Goal: Task Accomplishment & Management: Use online tool/utility

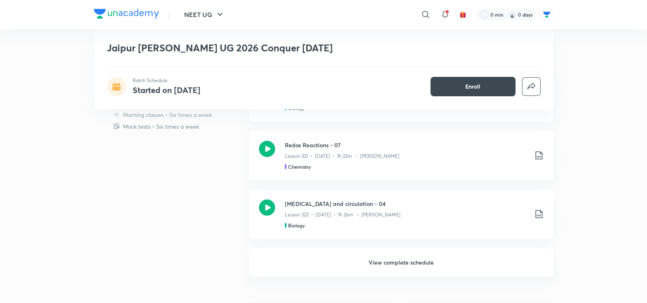
scroll to position [289, 0]
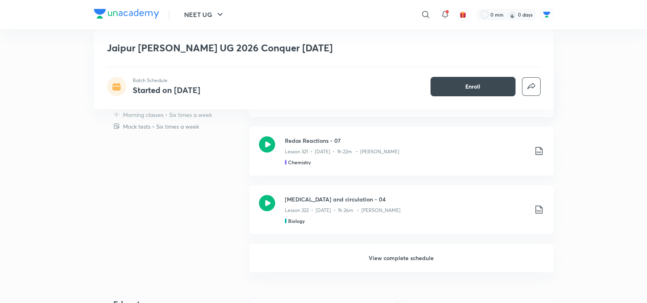
click at [406, 255] on h6 "View complete schedule" at bounding box center [401, 258] width 304 height 28
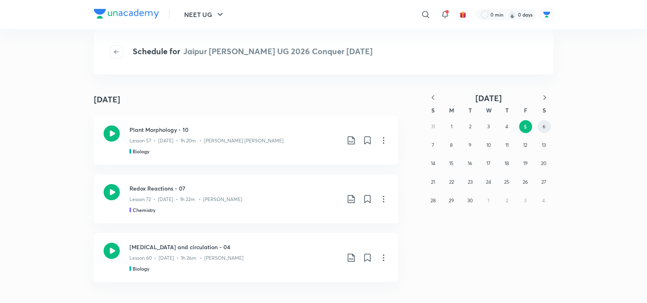
click at [542, 125] on button "6" at bounding box center [544, 126] width 13 height 13
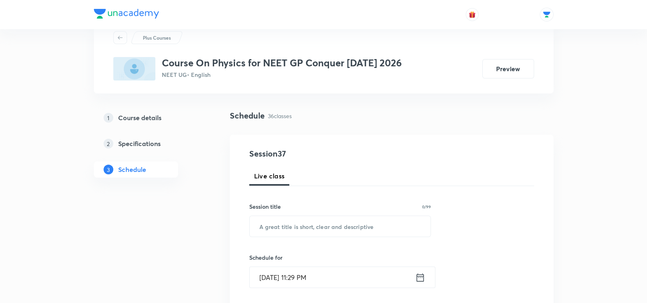
scroll to position [30, 0]
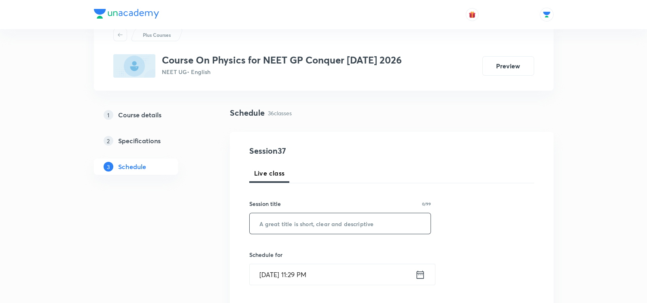
click at [329, 219] on input "text" at bounding box center [340, 223] width 181 height 21
paste input "Rotational Motion"
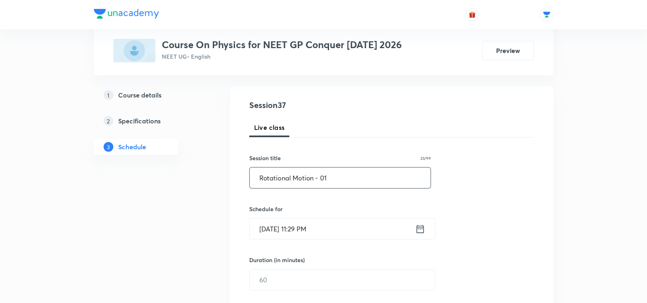
scroll to position [77, 0]
type input "Rotational Motion - 01"
click at [422, 226] on icon at bounding box center [420, 227] width 10 height 11
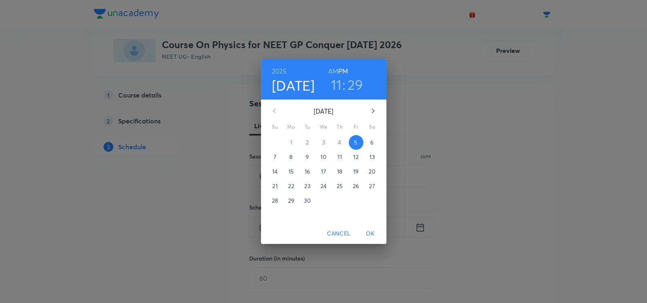
click at [371, 141] on p "6" at bounding box center [371, 142] width 3 height 8
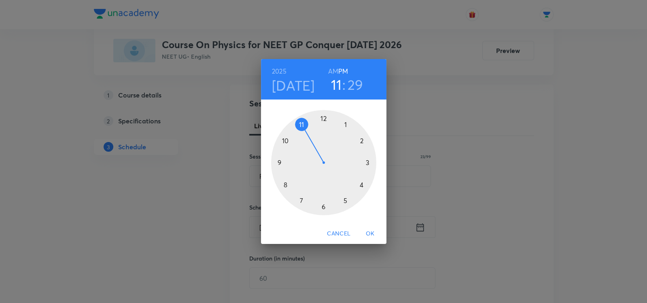
click at [334, 70] on h6 "AM" at bounding box center [333, 71] width 10 height 11
click at [285, 184] on div at bounding box center [323, 162] width 105 height 105
click at [323, 209] on div at bounding box center [323, 162] width 105 height 105
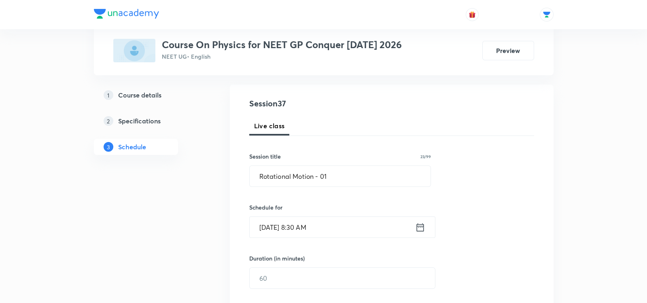
scroll to position [87, 0]
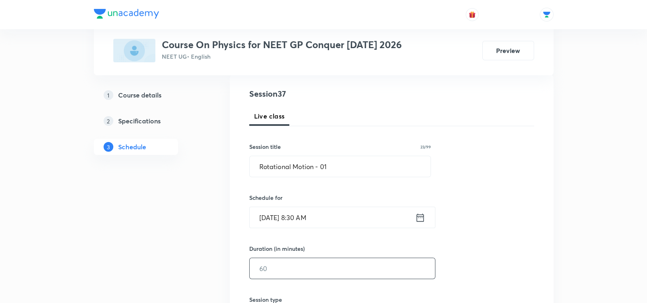
click at [273, 265] on input "text" at bounding box center [342, 268] width 185 height 21
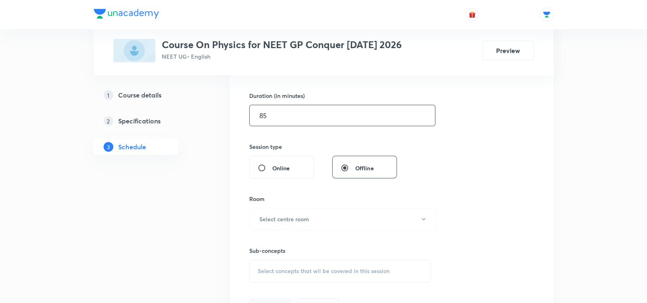
scroll to position [241, 0]
type input "85"
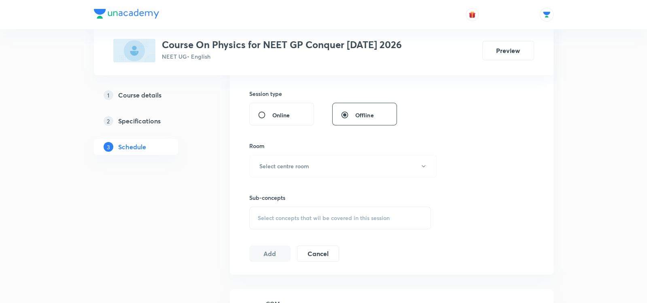
scroll to position [297, 0]
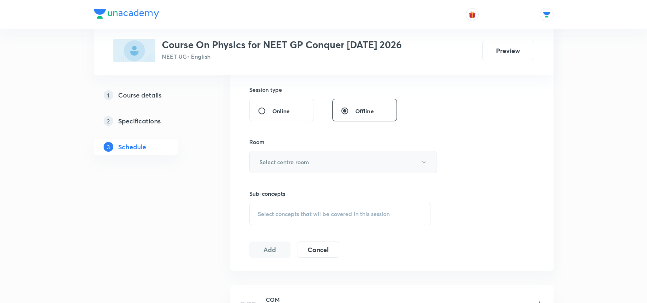
click at [286, 156] on button "Select centre room" at bounding box center [343, 162] width 188 height 22
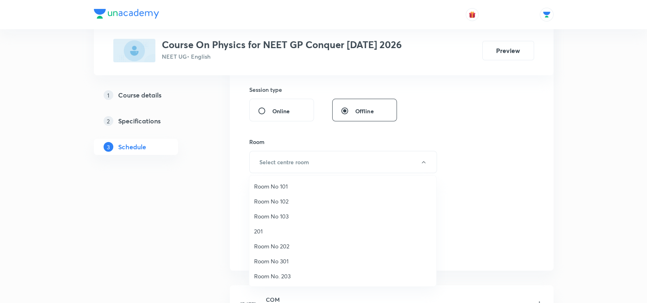
click at [211, 218] on div at bounding box center [323, 151] width 647 height 303
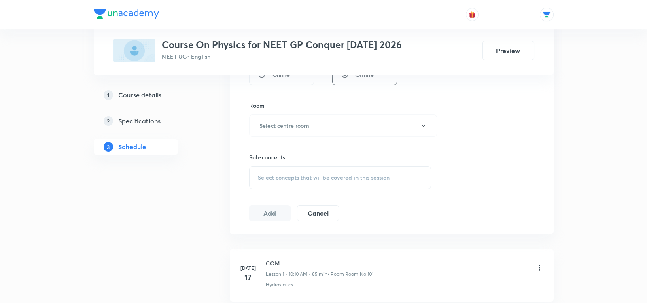
scroll to position [333, 0]
click at [274, 175] on span "Select concepts that wil be covered in this session" at bounding box center [324, 178] width 132 height 6
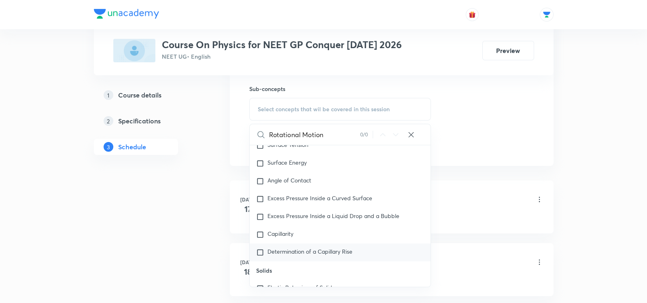
scroll to position [323, 0]
type input "Rotational Motion"
click at [295, 225] on div "Capillarity" at bounding box center [340, 234] width 181 height 18
checkbox input "true"
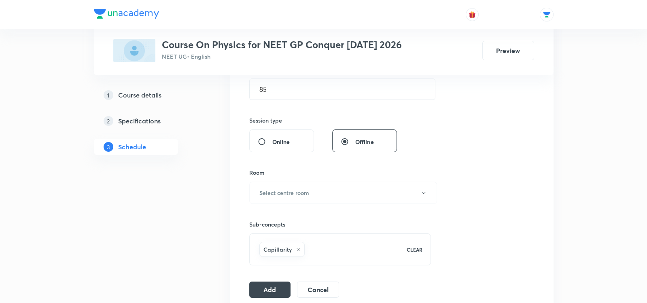
scroll to position [266, 0]
click at [298, 194] on h6 "Select centre room" at bounding box center [285, 193] width 50 height 9
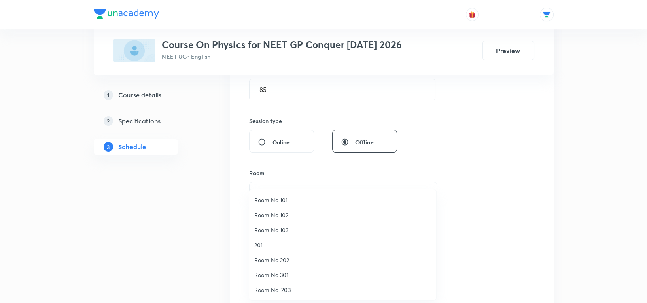
click at [267, 200] on span "Room No 101" at bounding box center [342, 200] width 177 height 9
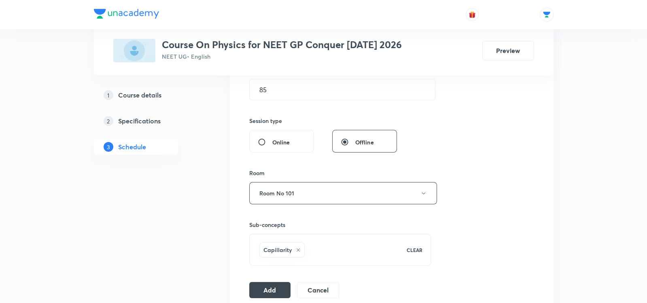
scroll to position [324, 0]
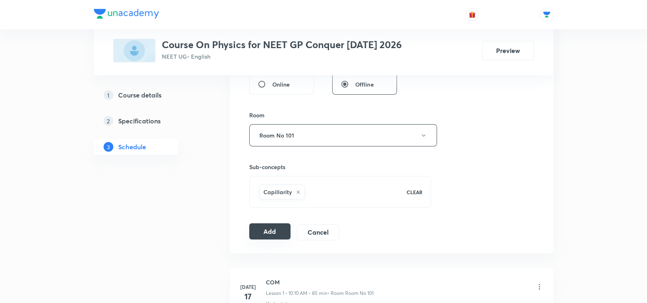
click at [264, 234] on button "Add" at bounding box center [270, 231] width 42 height 16
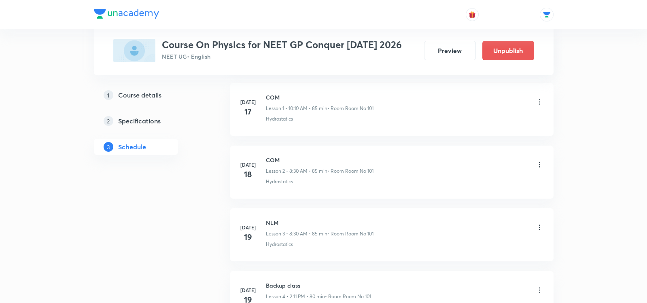
scroll to position [0, 0]
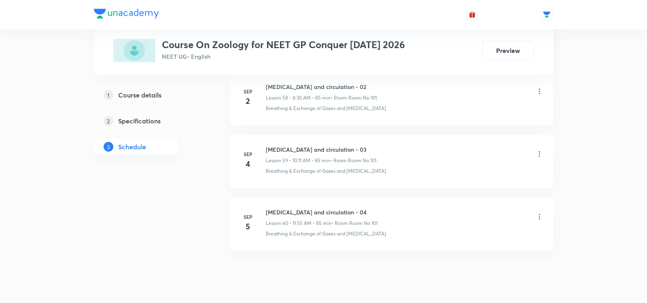
click at [268, 208] on h6 "[MEDICAL_DATA] and circulation - 04" at bounding box center [322, 212] width 112 height 9
drag, startPoint x: 265, startPoint y: 188, endPoint x: 377, endPoint y: 190, distance: 111.4
click at [377, 208] on h6 "[MEDICAL_DATA] and circulation - 04" at bounding box center [322, 212] width 112 height 9
copy h6 "[MEDICAL_DATA] and circulation - 04"
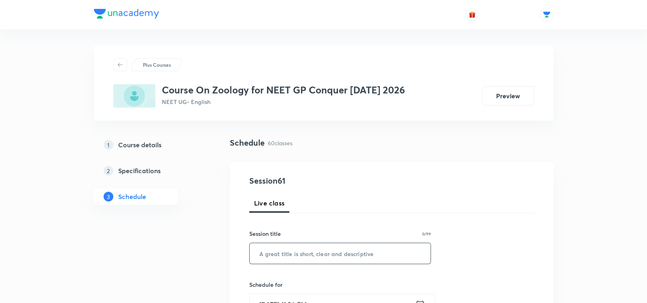
click at [294, 255] on input "text" at bounding box center [340, 253] width 181 height 21
paste input "[MEDICAL_DATA] and circulation - 04"
type input "[MEDICAL_DATA] and circulation - 05"
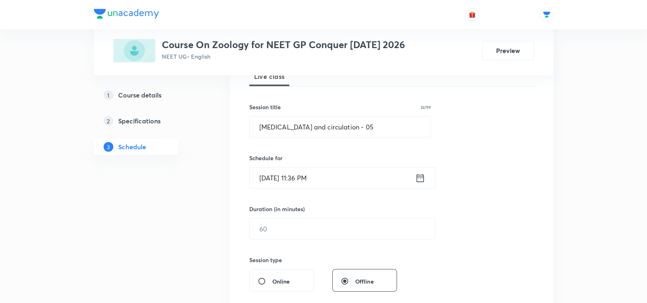
scroll to position [112, 0]
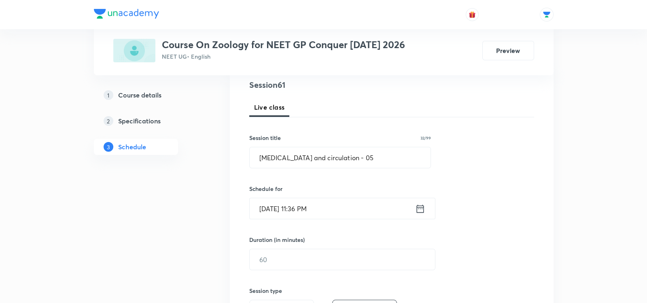
scroll to position [99, 0]
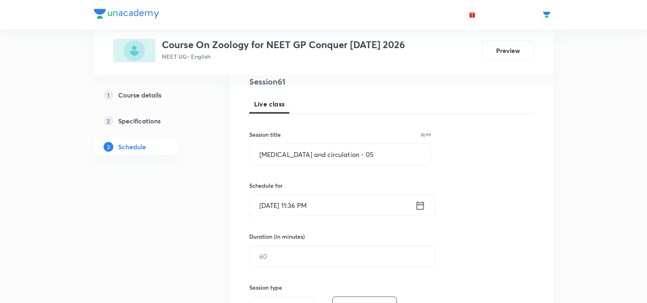
click at [426, 208] on div "Sep 5, 2025, 11:36 PM ​" at bounding box center [342, 205] width 186 height 21
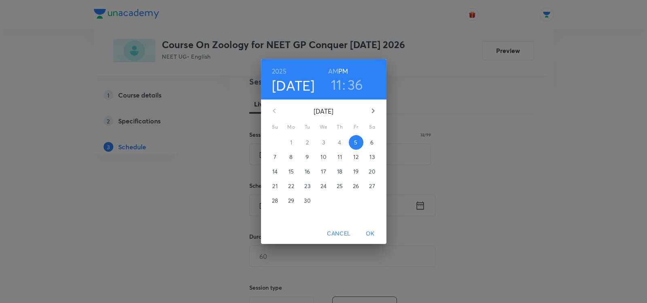
click at [373, 141] on p "6" at bounding box center [371, 142] width 3 height 8
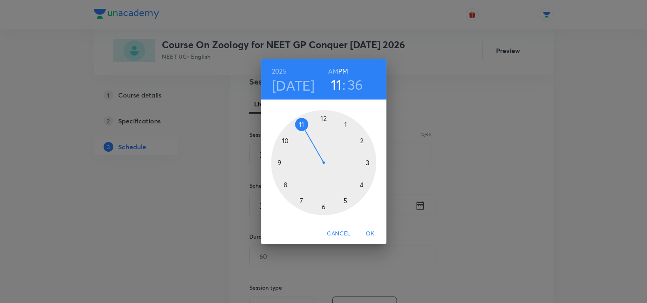
click at [336, 68] on h6 "AM" at bounding box center [333, 71] width 10 height 11
click at [285, 140] on div at bounding box center [323, 162] width 105 height 105
click at [365, 140] on div at bounding box center [323, 162] width 105 height 105
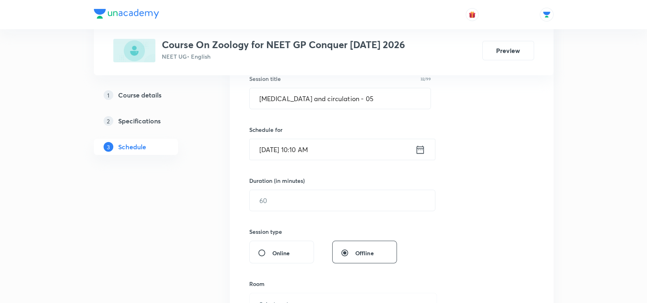
scroll to position [156, 0]
click at [263, 207] on input "text" at bounding box center [342, 199] width 185 height 21
type input "85"
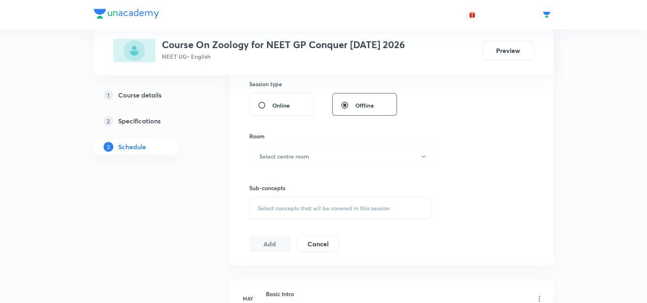
scroll to position [318, 0]
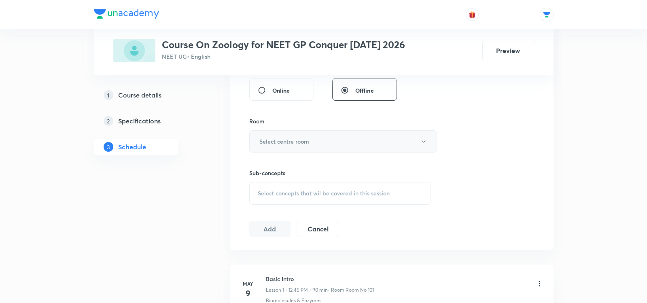
click at [269, 139] on h6 "Select centre room" at bounding box center [285, 141] width 50 height 9
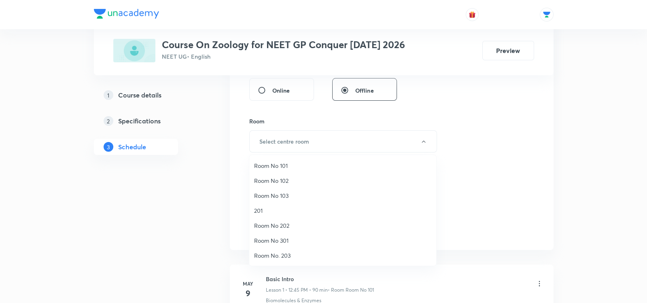
click at [279, 164] on span "Room No 101" at bounding box center [342, 166] width 177 height 9
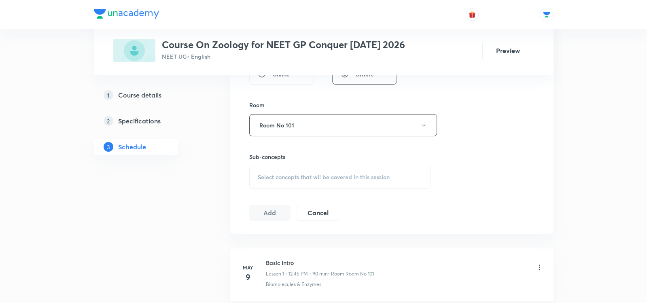
scroll to position [345, 0]
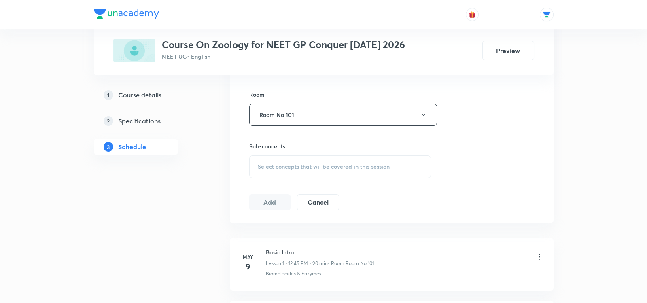
click at [274, 159] on div "Select concepts that wil be covered in this session" at bounding box center [340, 166] width 182 height 23
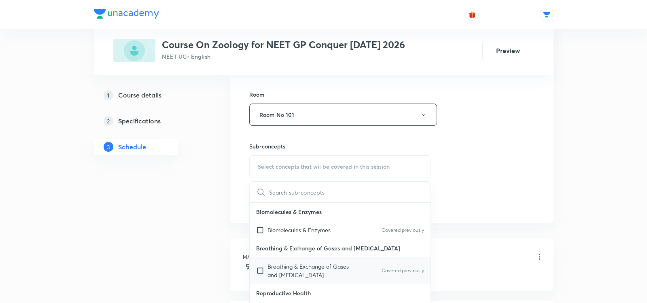
click at [270, 273] on p "Breathing & Exchange of Gases and Body Fluids" at bounding box center [309, 270] width 82 height 17
checkbox input "true"
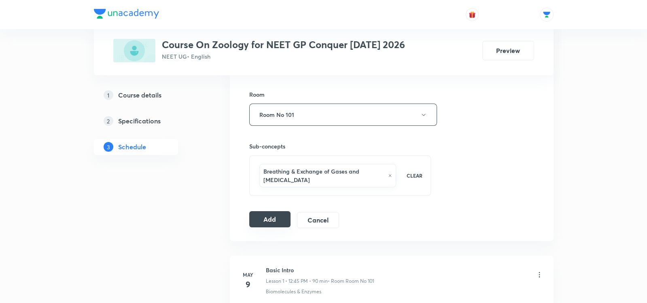
click at [269, 215] on button "Add" at bounding box center [270, 219] width 42 height 16
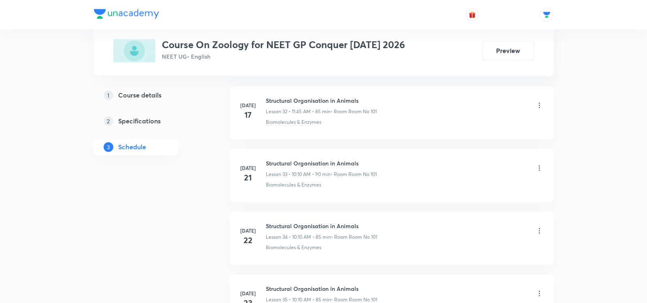
scroll to position [2571, 0]
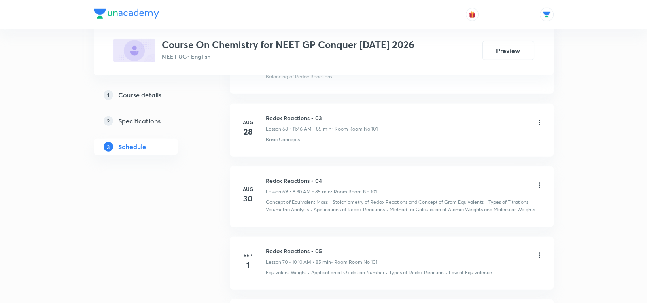
scroll to position [4874, 0]
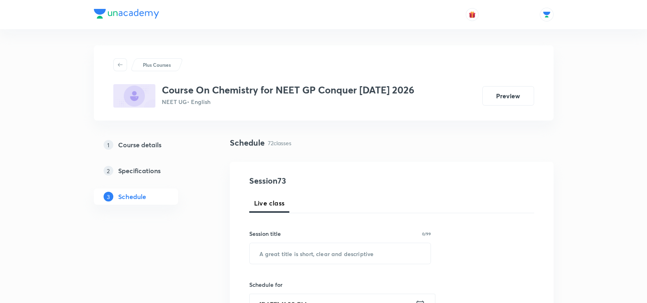
scroll to position [32, 0]
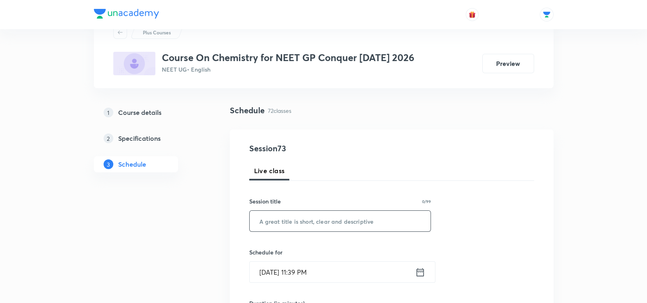
click at [280, 226] on input "text" at bounding box center [340, 221] width 181 height 21
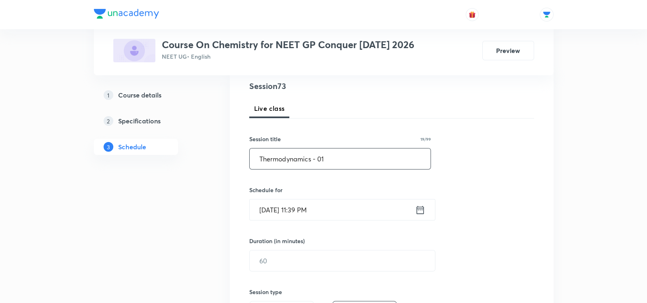
scroll to position [102, 0]
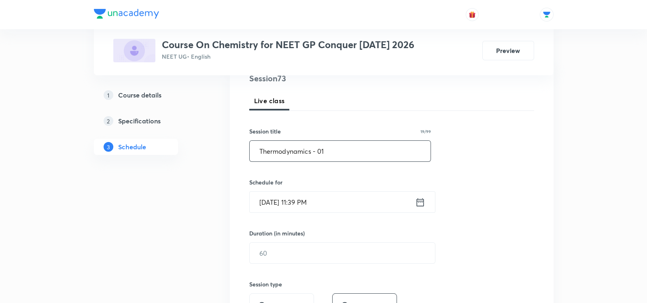
type input "Thermodynamics - 01"
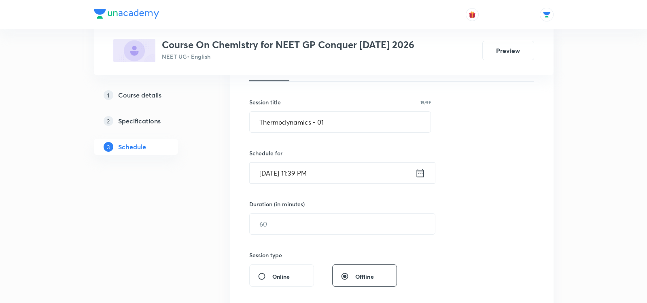
scroll to position [140, 0]
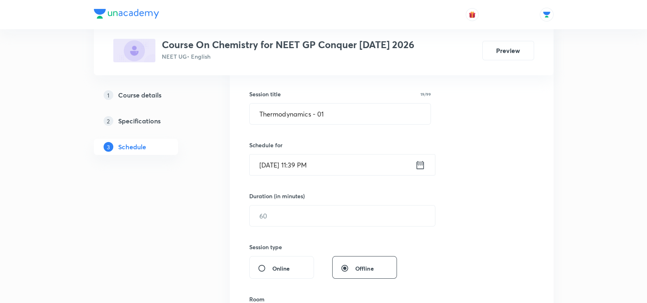
click at [418, 162] on icon at bounding box center [420, 165] width 7 height 8
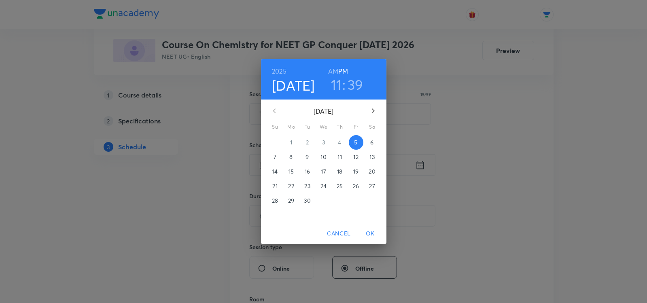
click at [372, 142] on p "6" at bounding box center [371, 142] width 3 height 8
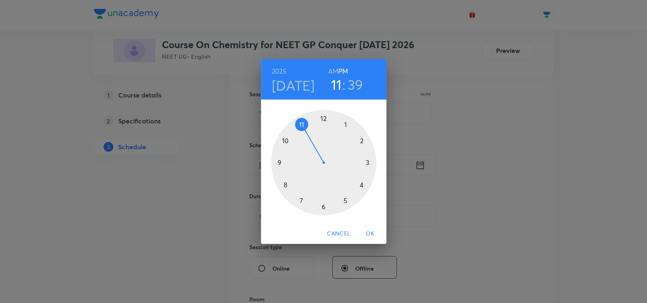
click at [333, 74] on h6 "AM" at bounding box center [333, 71] width 10 height 11
click at [299, 123] on div at bounding box center [323, 162] width 105 height 105
click at [280, 161] on div at bounding box center [323, 162] width 105 height 105
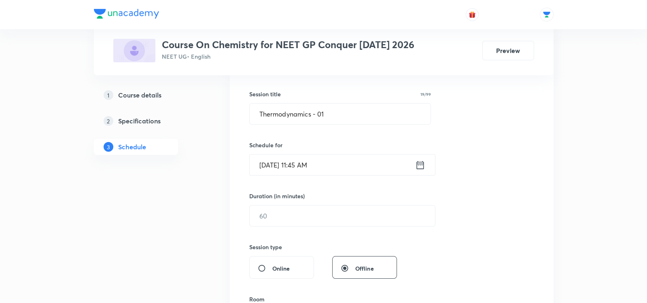
scroll to position [160, 0]
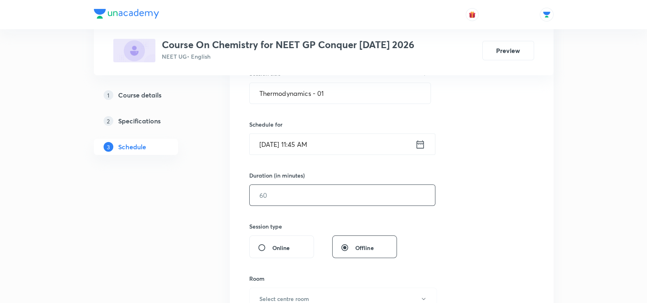
click at [264, 191] on input "text" at bounding box center [342, 195] width 185 height 21
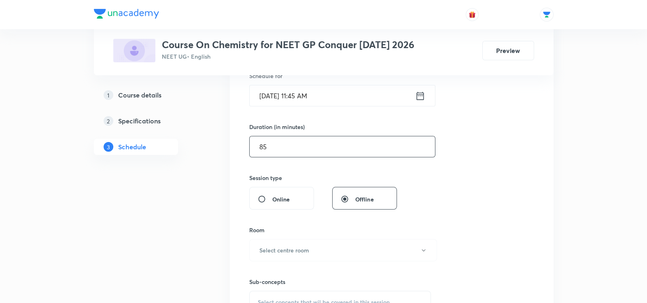
scroll to position [263, 0]
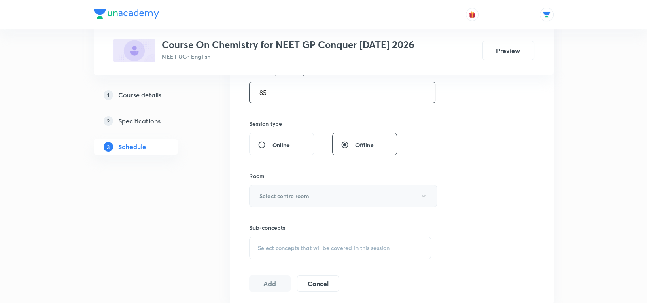
type input "85"
click at [285, 188] on button "Select centre room" at bounding box center [343, 196] width 188 height 22
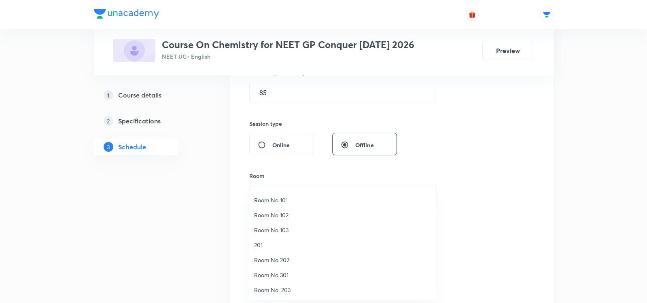
click at [270, 194] on li "Room No 101" at bounding box center [342, 200] width 187 height 15
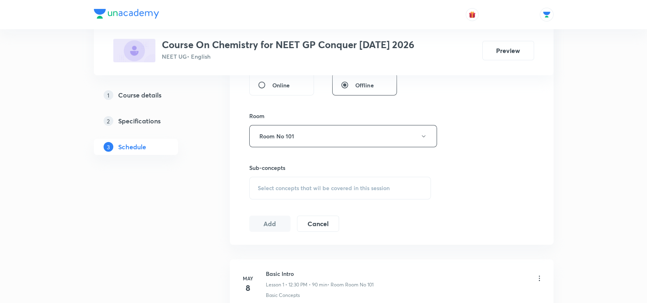
scroll to position [333, 0]
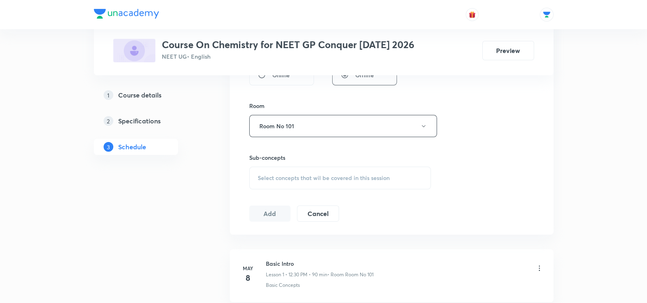
click at [264, 169] on div "Select concepts that wil be covered in this session" at bounding box center [340, 178] width 182 height 23
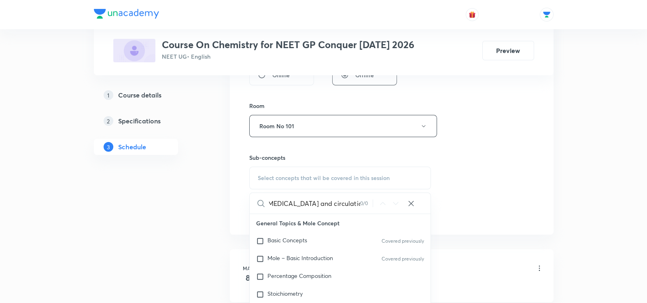
scroll to position [0, 0]
type input "Body fluids and circulation"
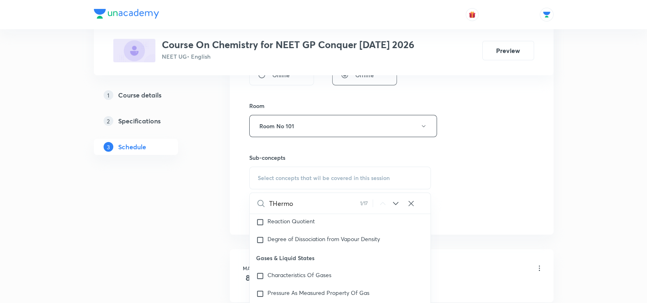
scroll to position [1781, 0]
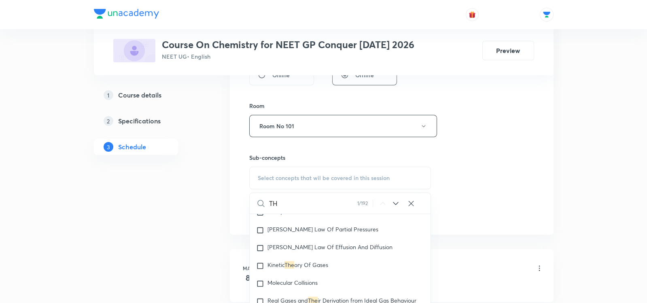
type input "T"
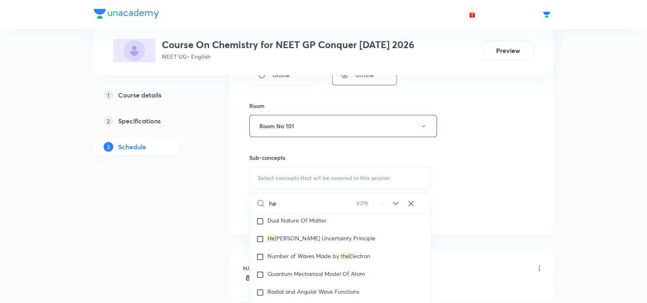
scroll to position [0, 0]
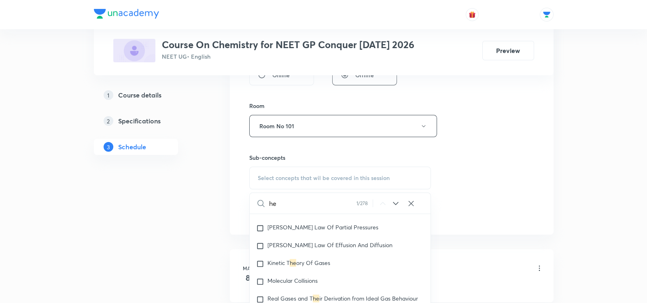
type input "h"
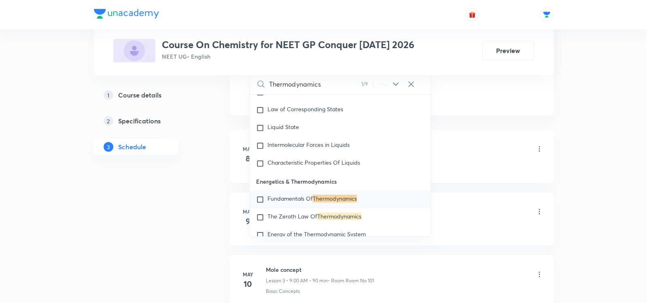
scroll to position [462, 0]
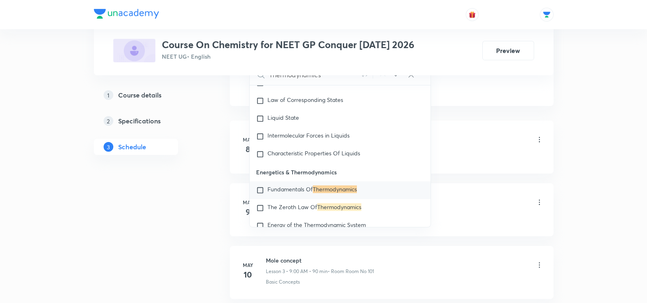
type input "Thermodynamics"
click at [262, 189] on input "checkbox" at bounding box center [261, 190] width 11 height 8
checkbox input "true"
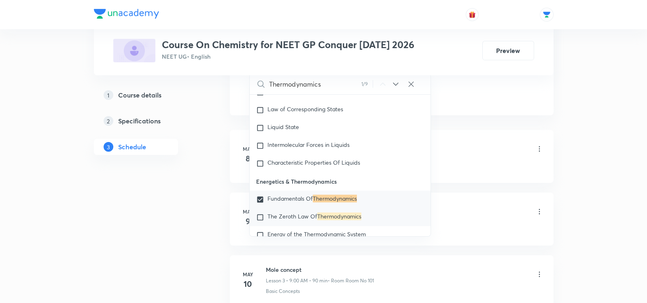
click at [260, 215] on input "checkbox" at bounding box center [261, 217] width 11 height 8
checkbox input "true"
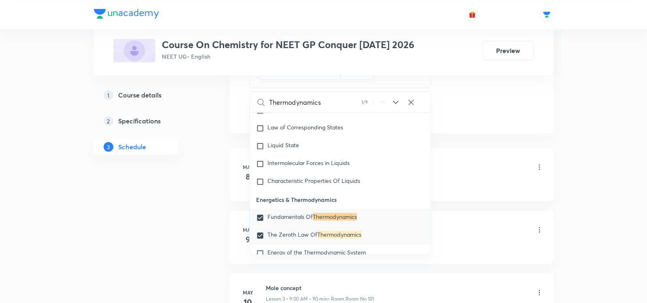
checkbox input "true"
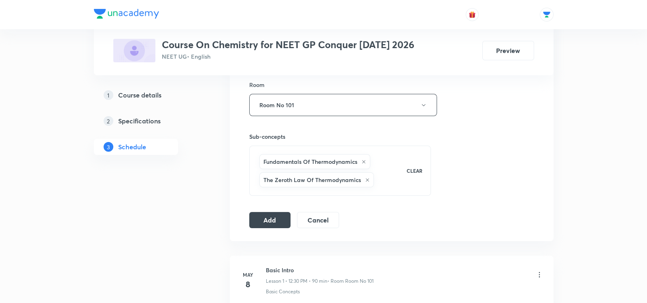
scroll to position [353, 0]
click at [262, 213] on button "Add" at bounding box center [270, 220] width 42 height 16
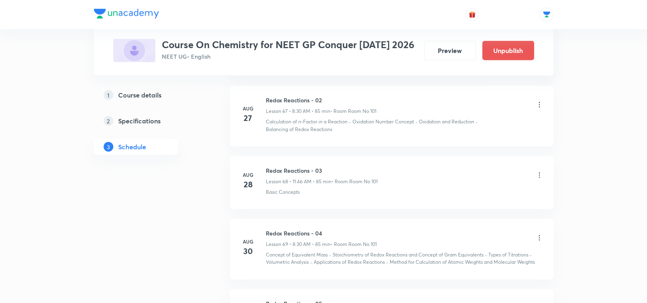
scroll to position [4566, 0]
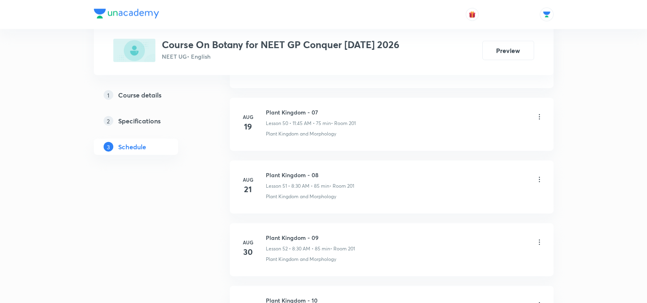
scroll to position [3837, 0]
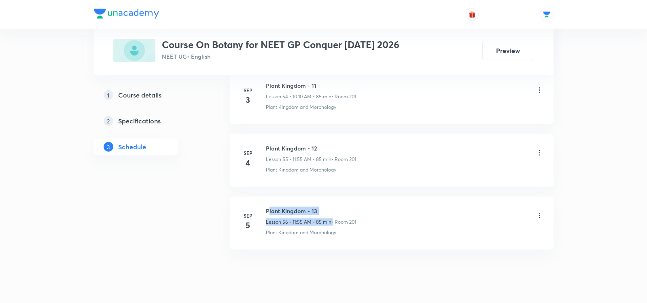
drag, startPoint x: 268, startPoint y: 188, endPoint x: 343, endPoint y: 192, distance: 75.8
click at [344, 207] on h6 "Plant Kingdom - 13" at bounding box center [311, 211] width 90 height 9
click at [328, 197] on li "Sep 5 Plant Kingdom - 13 Lesson 56 • 11:55 AM • 85 min • Room 201 Plant Kingdom…" at bounding box center [392, 223] width 324 height 53
drag, startPoint x: 266, startPoint y: 189, endPoint x: 362, endPoint y: 190, distance: 95.6
click at [362, 207] on div "Plant Kingdom - 13 Lesson 56 • 11:55 AM • 85 min • Room 201" at bounding box center [405, 216] width 278 height 19
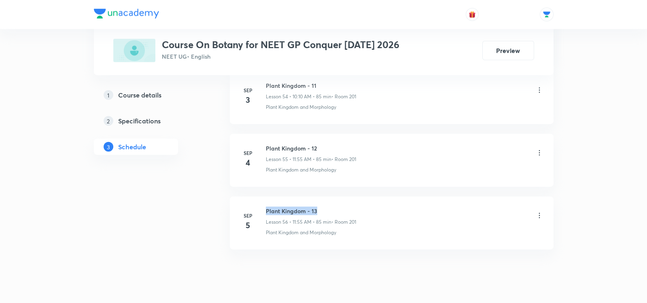
copy h6 "Plant Kingdom - 13"
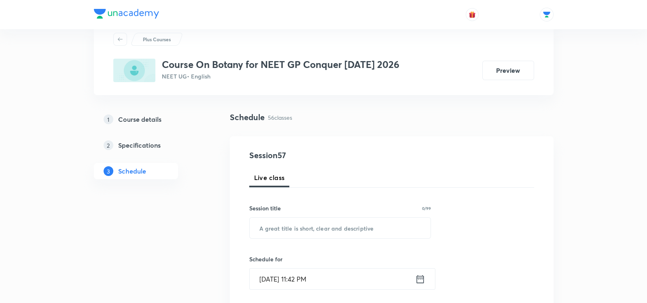
scroll to position [27, 0]
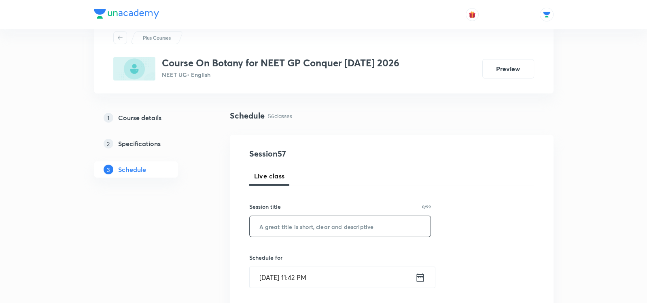
click at [304, 228] on input "text" at bounding box center [340, 226] width 181 height 21
paste input "Plant Kingdom - 13"
type input "Plant Kingdom - 13"
paste input "plant anatomy"
type input "Plant Anatomy - 01"
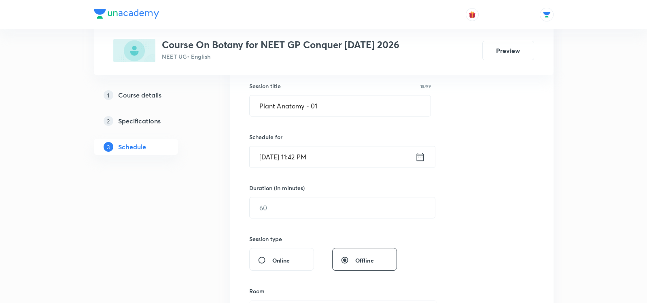
scroll to position [146, 0]
click at [422, 157] on icon at bounding box center [420, 158] width 7 height 8
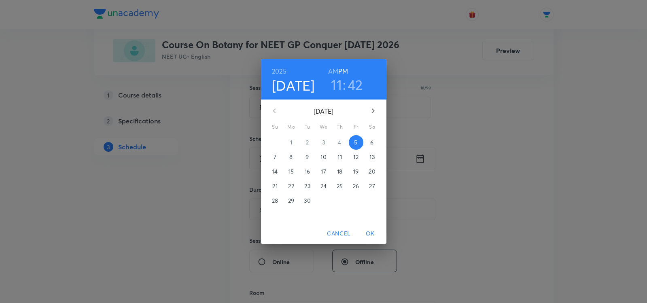
click at [371, 141] on p "6" at bounding box center [371, 142] width 3 height 8
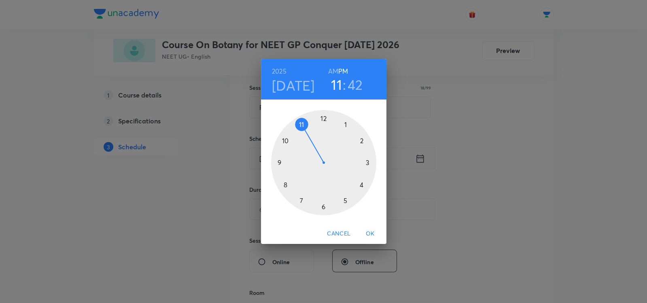
click at [332, 72] on h6 "AM" at bounding box center [333, 71] width 10 height 11
click at [283, 187] on div at bounding box center [323, 162] width 105 height 105
click at [326, 211] on div at bounding box center [323, 162] width 105 height 105
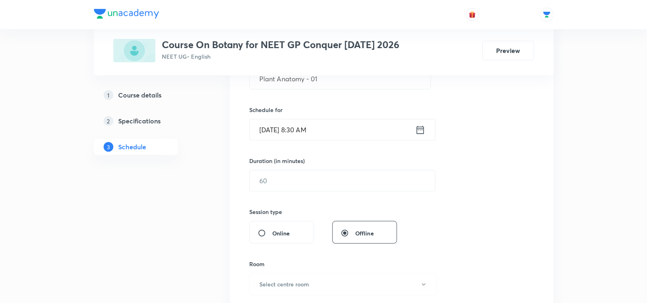
scroll to position [181, 0]
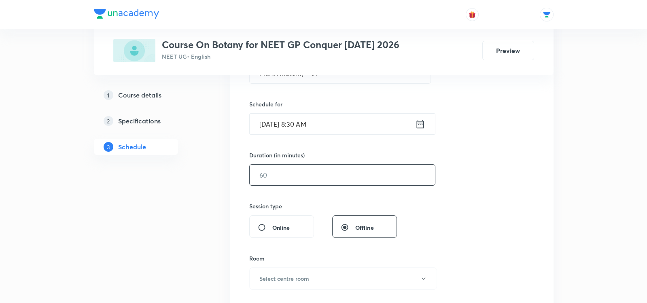
click at [285, 165] on input "text" at bounding box center [342, 175] width 185 height 21
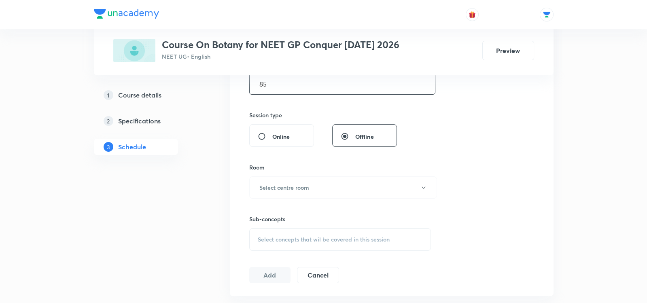
scroll to position [281, 0]
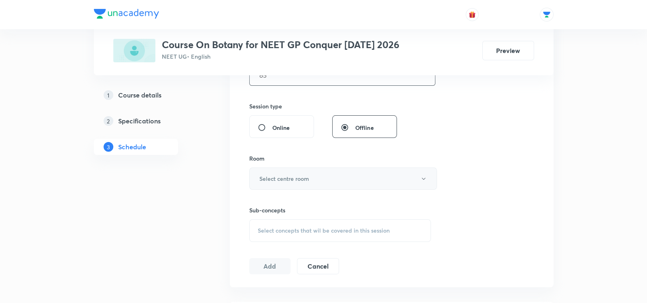
type input "85"
click at [263, 181] on h6 "Select centre room" at bounding box center [285, 179] width 50 height 9
click at [256, 243] on span "201" at bounding box center [342, 245] width 177 height 9
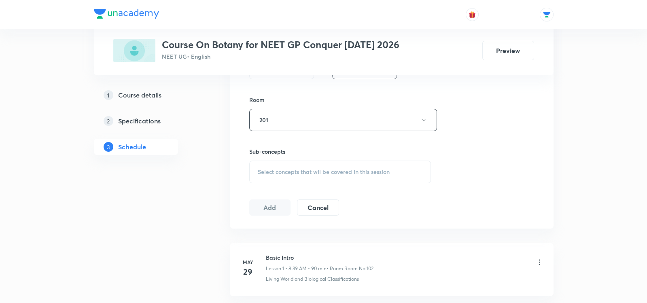
scroll to position [340, 0]
click at [263, 168] on span "Select concepts that wil be covered in this session" at bounding box center [324, 171] width 132 height 6
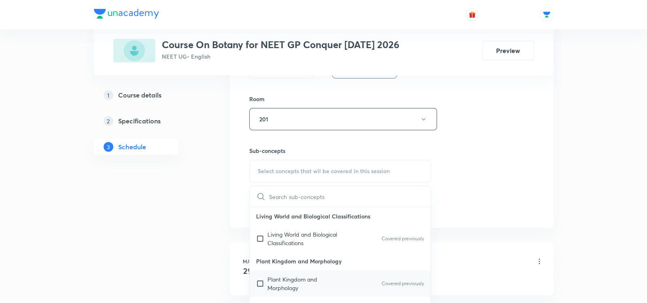
click at [282, 291] on div "Plant Kingdom and Morphology Covered previously" at bounding box center [340, 283] width 181 height 27
checkbox input "true"
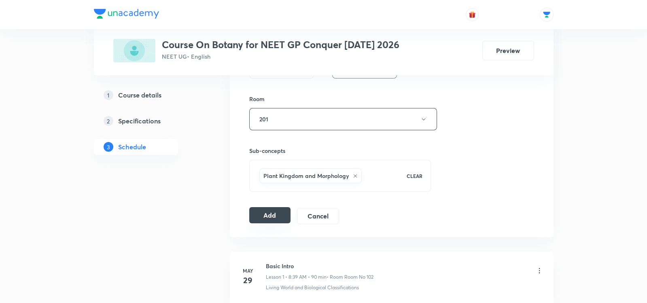
click at [265, 209] on button "Add" at bounding box center [270, 215] width 42 height 16
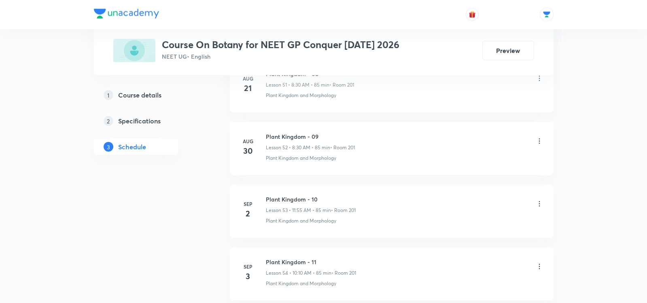
scroll to position [3846, 0]
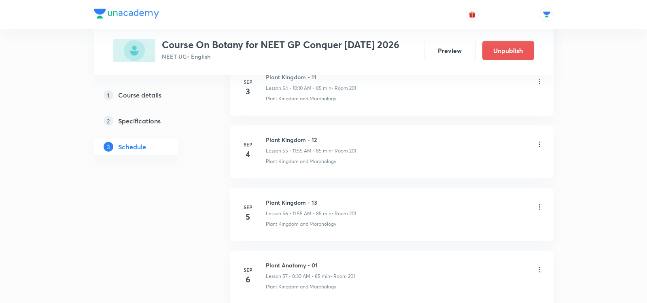
scroll to position [3900, 0]
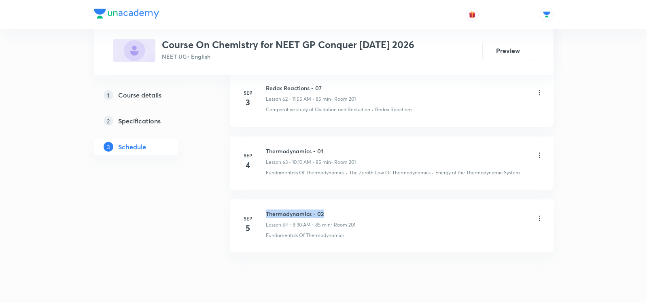
drag, startPoint x: 266, startPoint y: 190, endPoint x: 338, endPoint y: 191, distance: 71.7
click at [338, 210] on h6 "Thermodynamics - 02" at bounding box center [310, 214] width 89 height 9
copy h6 "Thermodynamics - 02"
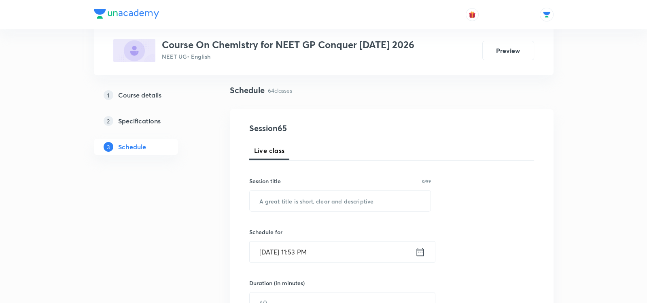
scroll to position [49, 0]
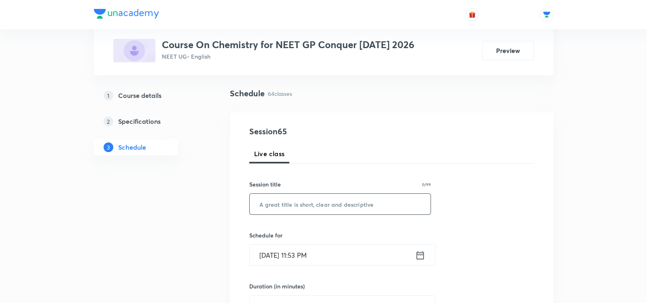
click at [328, 202] on input "text" at bounding box center [340, 204] width 181 height 21
paste input "Thermodynamics - 02"
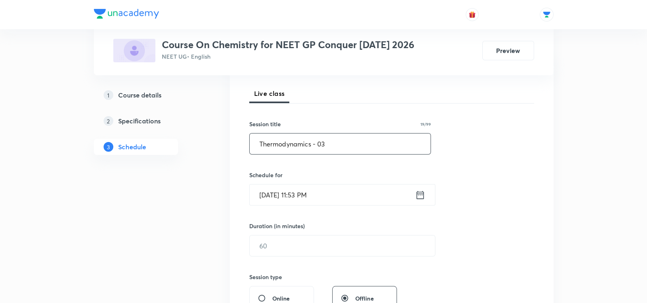
scroll to position [118, 0]
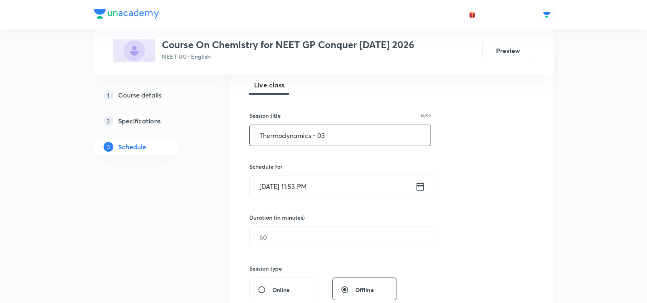
type input "Thermodynamics - 03"
click at [421, 186] on icon at bounding box center [420, 186] width 10 height 11
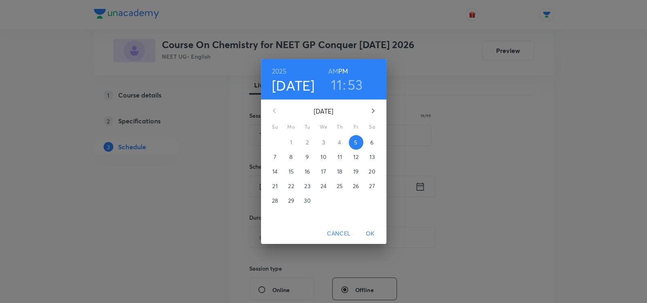
click at [373, 147] on p "6" at bounding box center [371, 142] width 3 height 8
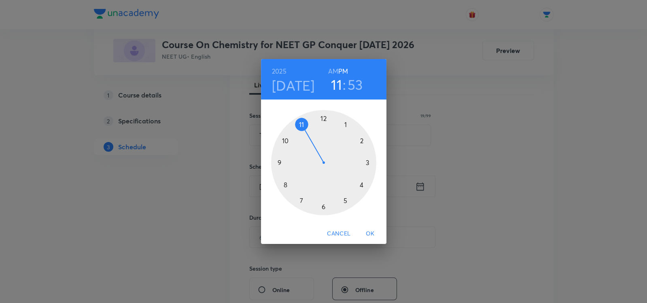
click at [337, 69] on h6 "AM" at bounding box center [333, 71] width 10 height 11
click at [286, 138] on div at bounding box center [323, 162] width 105 height 105
click at [364, 140] on div at bounding box center [323, 162] width 105 height 105
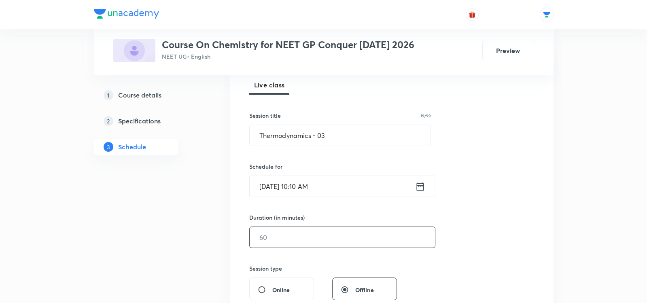
click at [263, 236] on input "text" at bounding box center [342, 237] width 185 height 21
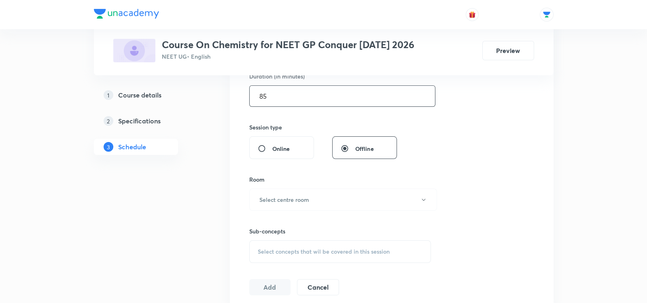
scroll to position [269, 0]
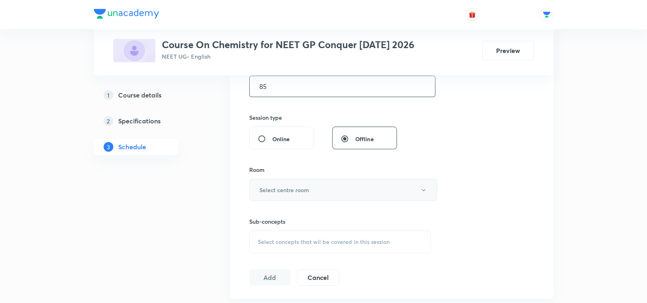
type input "85"
click at [262, 186] on h6 "Select centre room" at bounding box center [285, 190] width 50 height 9
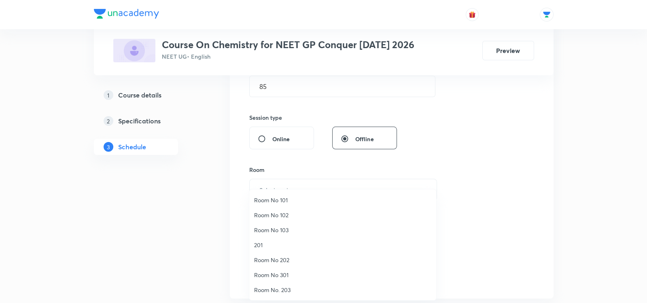
click at [262, 243] on span "201" at bounding box center [342, 245] width 177 height 9
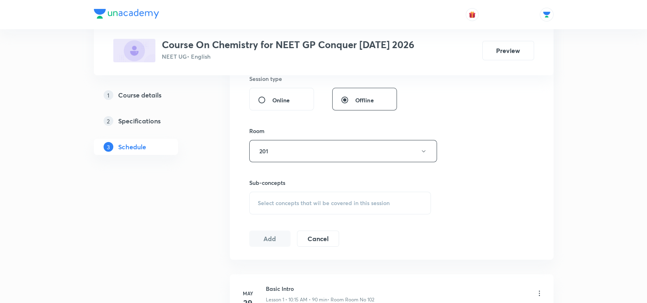
scroll to position [319, 0]
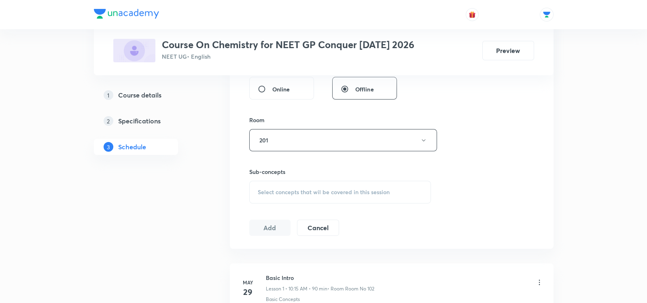
click at [284, 189] on span "Select concepts that wil be covered in this session" at bounding box center [324, 192] width 132 height 6
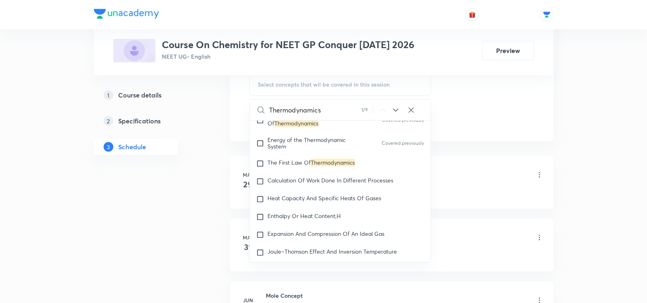
scroll to position [1908, 0]
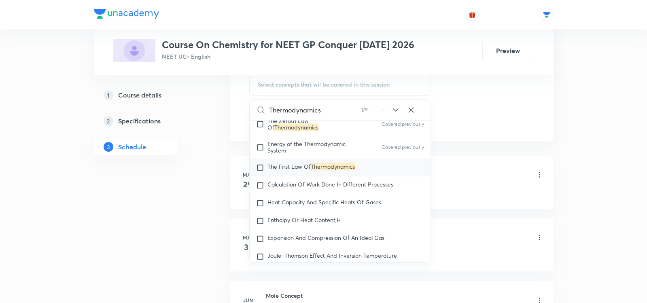
type input "Thermodynamics"
click at [275, 164] on span "The First Law Of" at bounding box center [289, 167] width 43 height 8
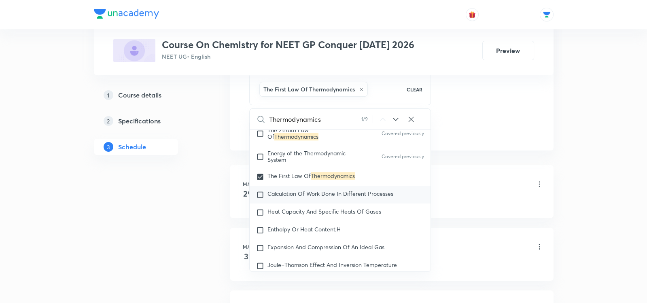
click at [276, 190] on span "Calculation Of Work Done In Different Processes" at bounding box center [331, 194] width 126 height 8
checkbox input "true"
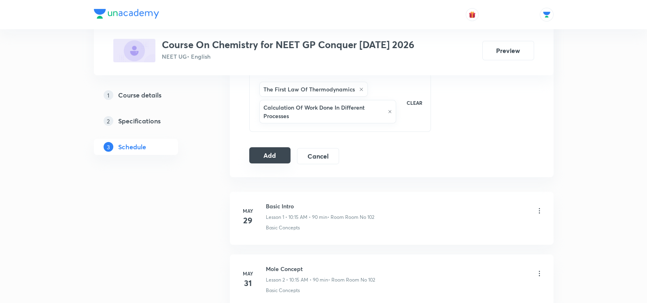
click at [265, 155] on button "Add" at bounding box center [270, 155] width 42 height 16
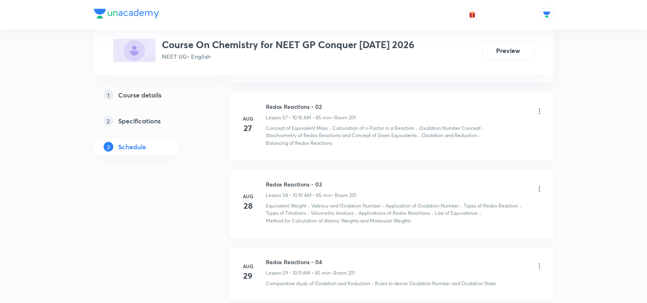
scroll to position [4417, 0]
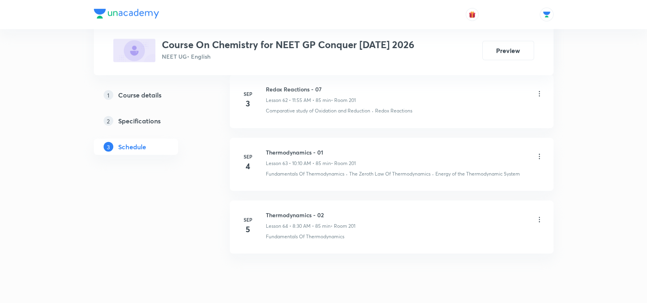
click at [186, 164] on div "1 Course details 2 Specifications 3 Schedule" at bounding box center [149, 126] width 110 height 78
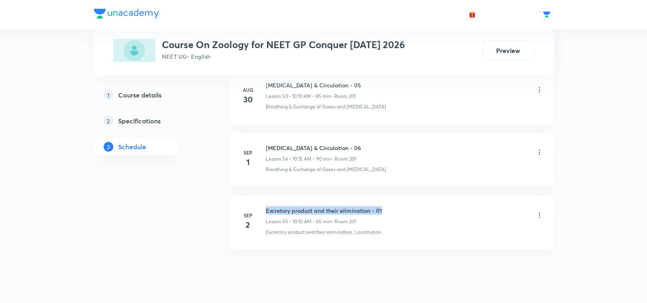
drag, startPoint x: 266, startPoint y: 187, endPoint x: 387, endPoint y: 187, distance: 121.5
click at [387, 206] on div "Excretory product and their elimination - 01 Lesson 55 • 10:10 AM • 85 min • Ro…" at bounding box center [405, 215] width 278 height 19
copy h6 "Excretory product and their elimination - 01"
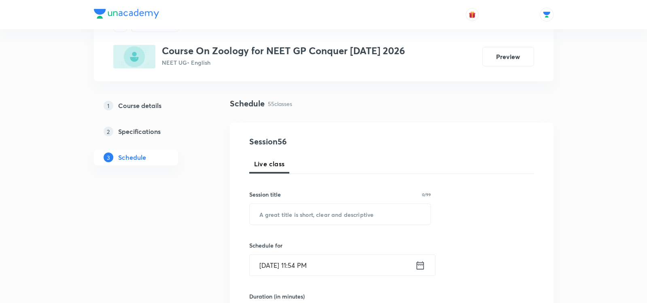
scroll to position [42, 0]
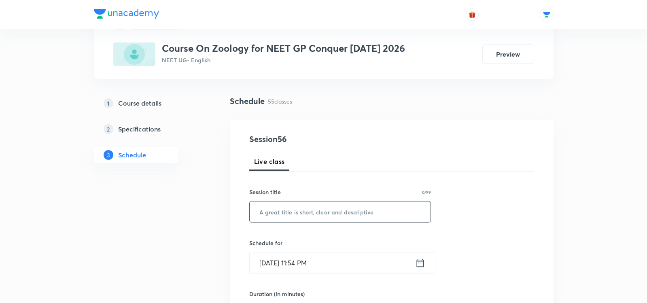
click at [349, 211] on input "text" at bounding box center [340, 212] width 181 height 21
paste input "Excretory product and their elimination - 01"
type input "Excretory product and their elimination - 02"
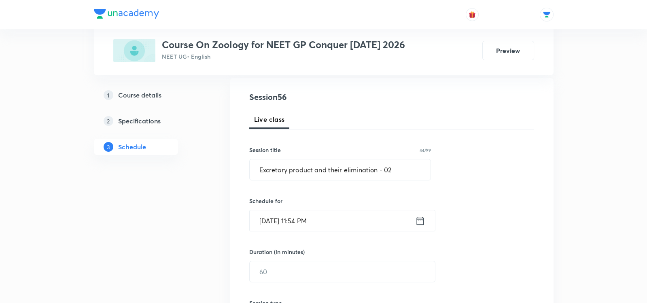
scroll to position [89, 0]
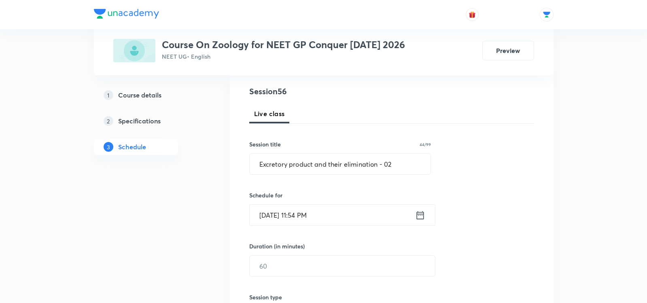
click at [424, 213] on icon at bounding box center [420, 215] width 10 height 11
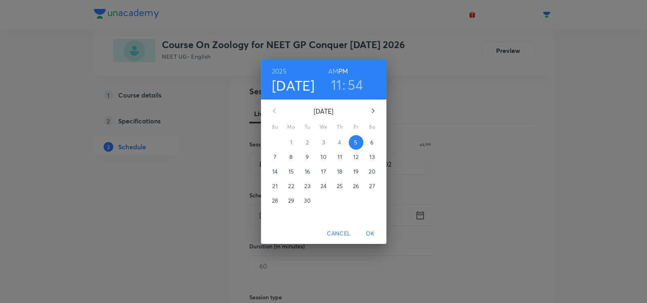
click at [369, 140] on span "6" at bounding box center [372, 142] width 15 height 8
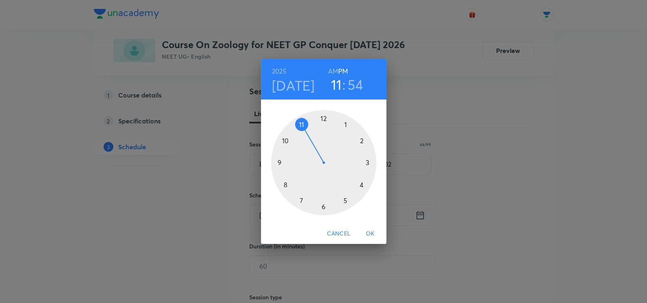
click at [334, 72] on h6 "AM" at bounding box center [333, 71] width 10 height 11
click at [303, 122] on div at bounding box center [323, 162] width 105 height 105
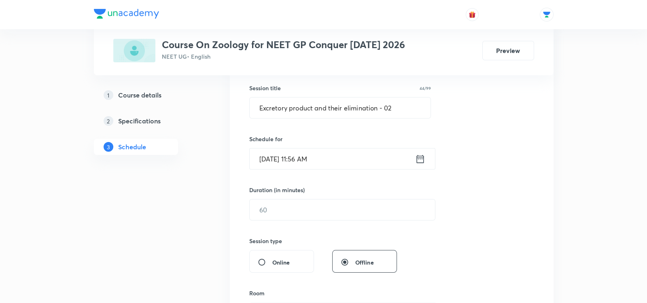
scroll to position [146, 0]
click at [277, 209] on input "text" at bounding box center [342, 209] width 185 height 21
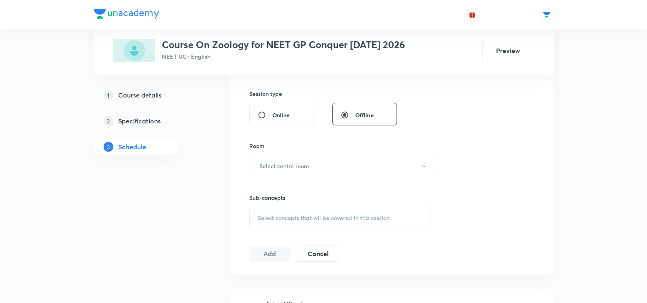
scroll to position [296, 0]
type input "85"
click at [295, 160] on h6 "Select centre room" at bounding box center [285, 164] width 50 height 9
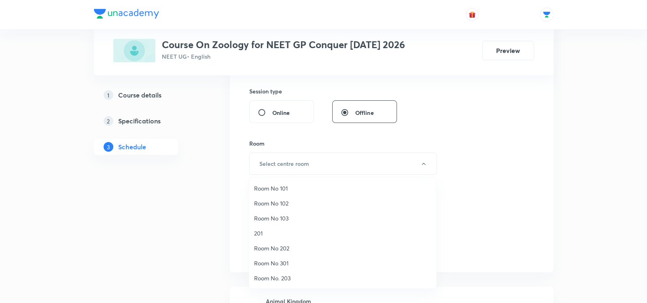
click at [266, 236] on span "201" at bounding box center [342, 233] width 177 height 9
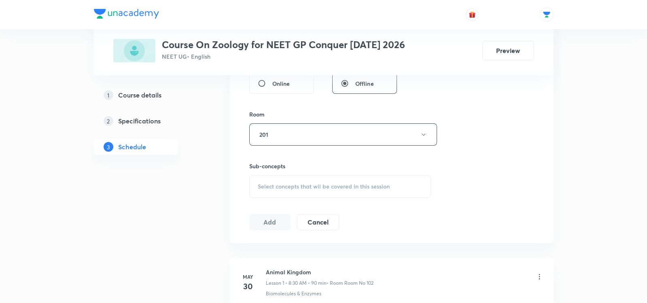
scroll to position [330, 0]
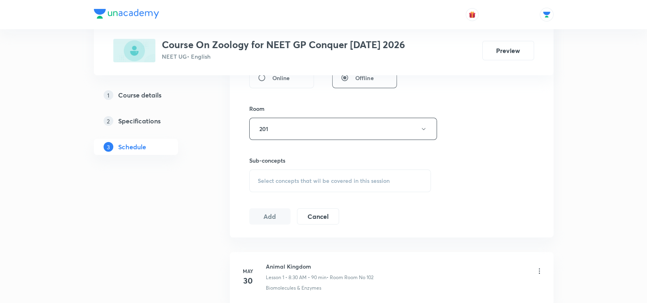
click at [283, 179] on span "Select concepts that wil be covered in this session" at bounding box center [324, 181] width 132 height 6
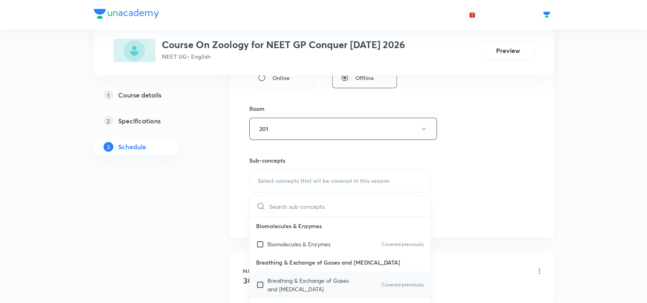
click at [289, 285] on p "Breathing & Exchange of Gases and Body Fluids" at bounding box center [309, 285] width 82 height 17
checkbox input "true"
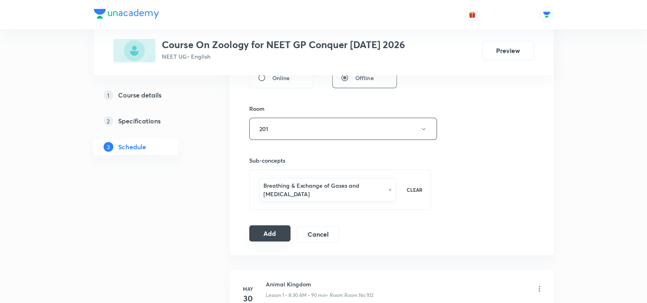
click at [265, 232] on button "Add" at bounding box center [270, 234] width 42 height 16
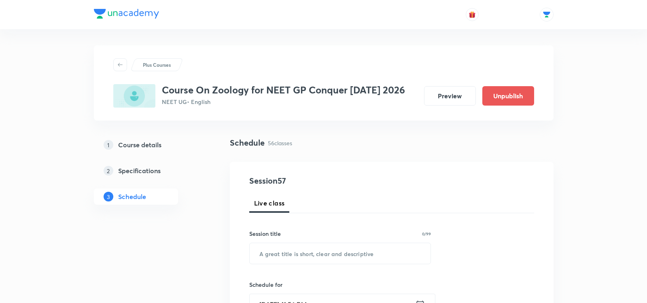
scroll to position [3837, 0]
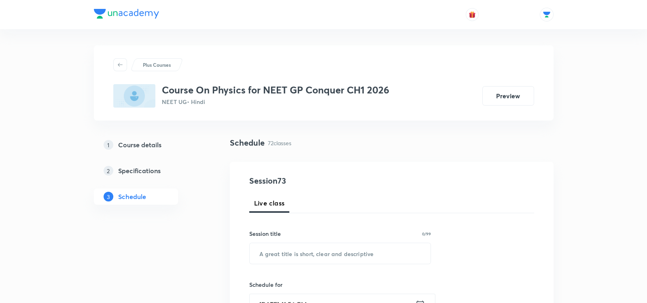
scroll to position [4845, 0]
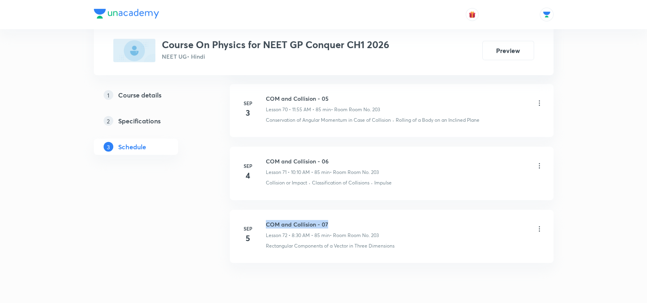
drag, startPoint x: 266, startPoint y: 188, endPoint x: 368, endPoint y: 187, distance: 102.0
click at [369, 220] on h6 "COM and Collision - 07" at bounding box center [322, 224] width 113 height 9
copy h6 "COM and Collision - 07"
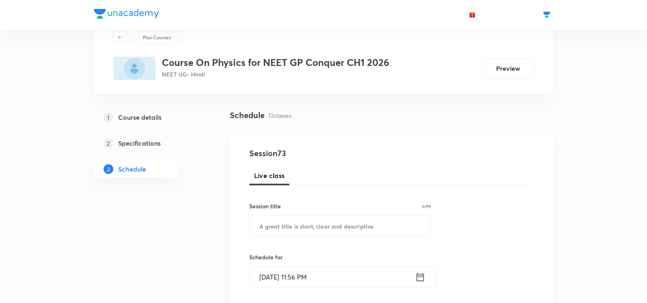
scroll to position [30, 0]
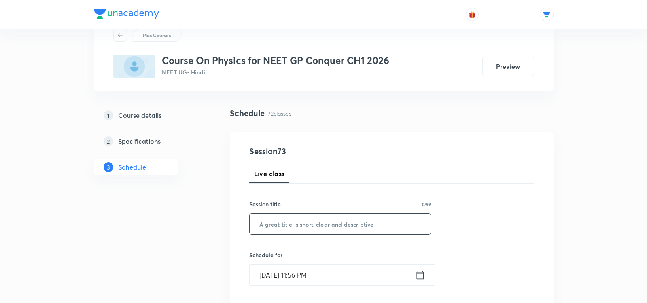
click at [260, 228] on input "text" at bounding box center [340, 224] width 181 height 21
paste input "ROTATIONAL MOTION"
click at [322, 228] on input "Rotational Motion" at bounding box center [340, 224] width 181 height 21
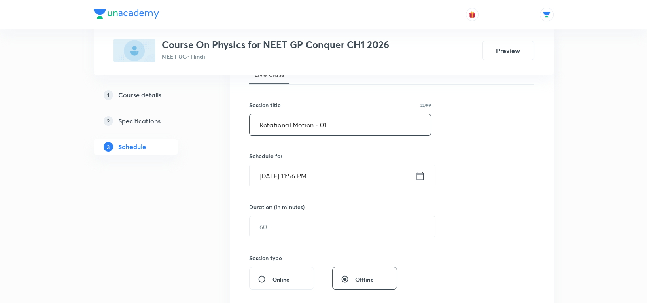
scroll to position [130, 0]
type input "Rotational Motion - 01"
click at [421, 176] on icon at bounding box center [420, 174] width 10 height 11
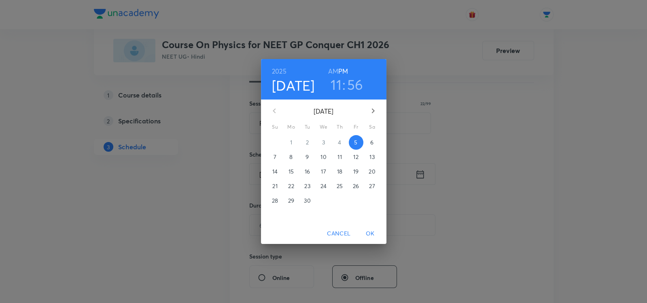
click at [370, 139] on p "6" at bounding box center [371, 142] width 3 height 8
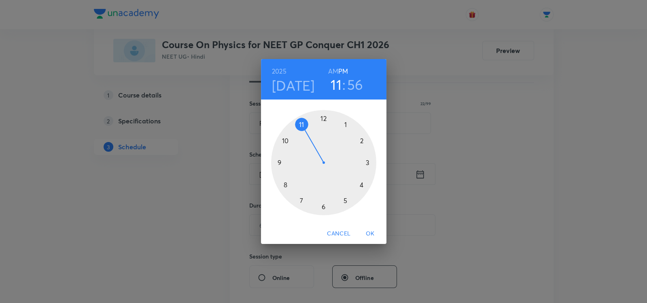
click at [336, 72] on h6 "AM" at bounding box center [333, 71] width 10 height 11
click at [285, 187] on div at bounding box center [323, 162] width 105 height 105
click at [324, 211] on div at bounding box center [323, 162] width 105 height 105
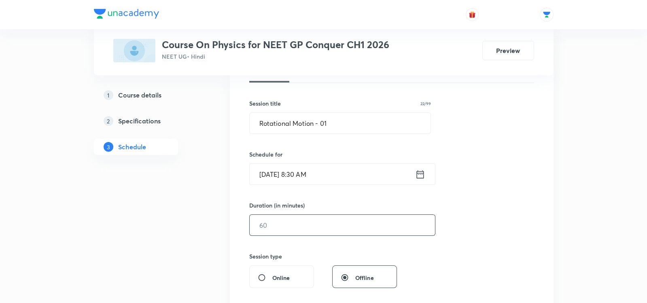
click at [257, 230] on input "text" at bounding box center [342, 225] width 185 height 21
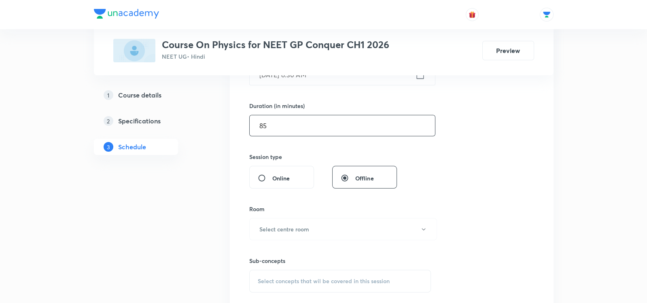
scroll to position [234, 0]
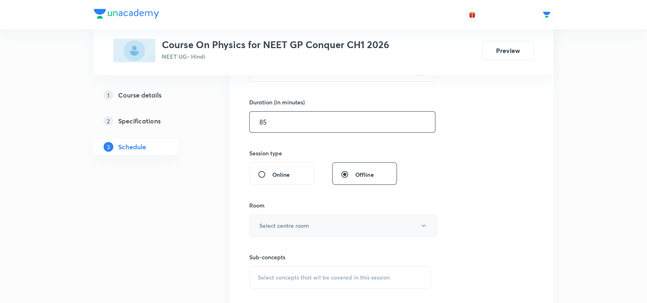
type input "85"
click at [277, 222] on h6 "Select centre room" at bounding box center [285, 225] width 50 height 9
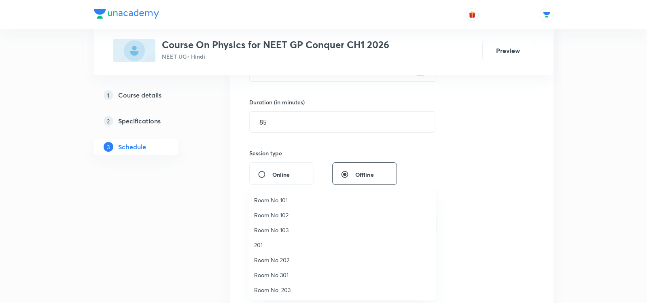
click at [266, 292] on span "Room No. 203" at bounding box center [342, 290] width 177 height 9
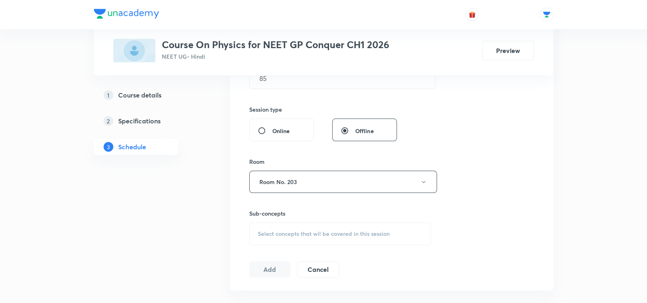
scroll to position [286, 0]
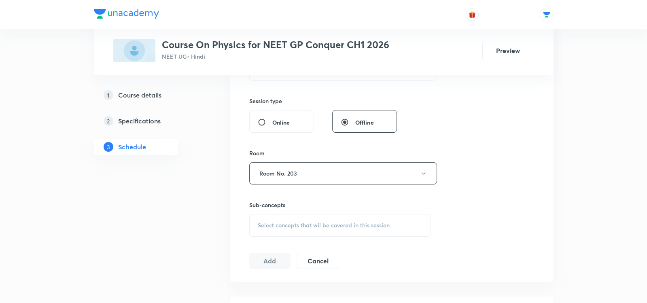
click at [277, 227] on span "Select concepts that wil be covered in this session" at bounding box center [324, 225] width 132 height 6
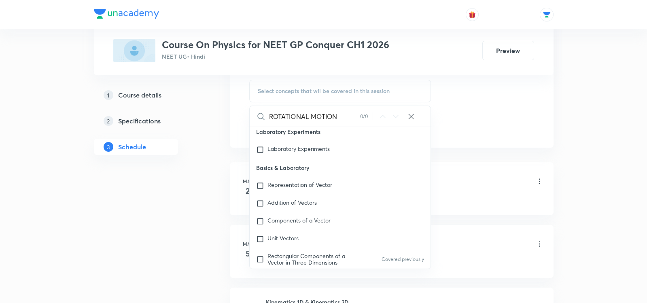
scroll to position [552, 0]
type input "ROTATIONAL MOTION"
click at [275, 251] on span "Rectangular Components of a Vector in Three Dimensions" at bounding box center [307, 258] width 78 height 14
checkbox input "true"
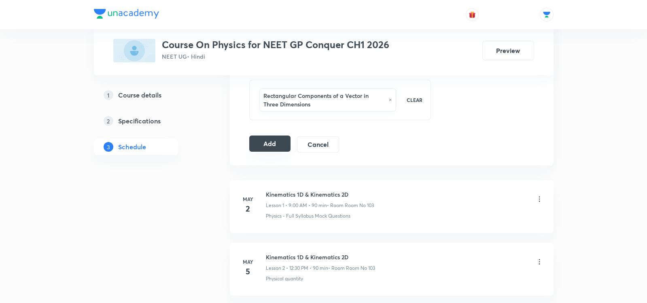
click at [260, 144] on button "Add" at bounding box center [270, 144] width 42 height 16
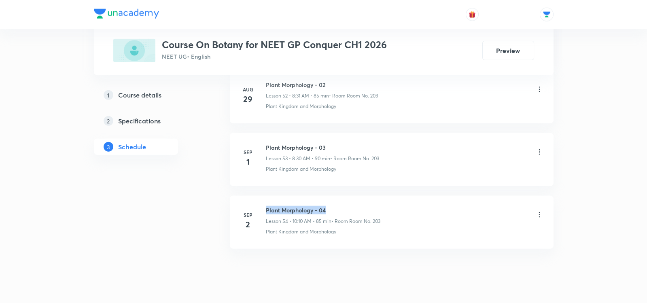
drag, startPoint x: 266, startPoint y: 189, endPoint x: 330, endPoint y: 190, distance: 63.2
click at [330, 206] on h6 "Plant Morphology - 04" at bounding box center [323, 210] width 115 height 9
copy h6 "Plant Morphology - 04"
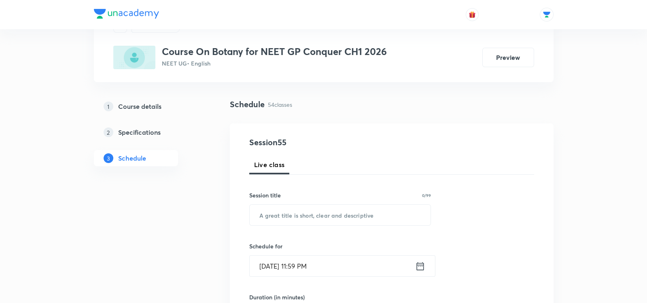
scroll to position [37, 0]
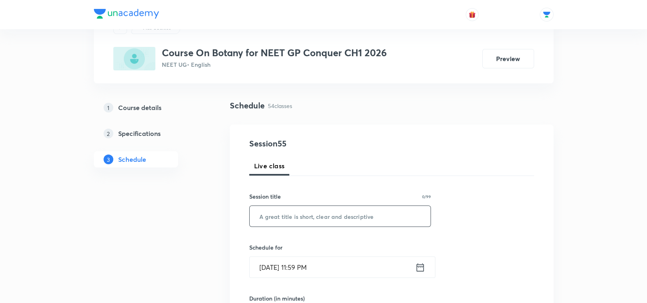
click at [315, 215] on input "text" at bounding box center [340, 216] width 181 height 21
paste input "Plant Morphology - 04"
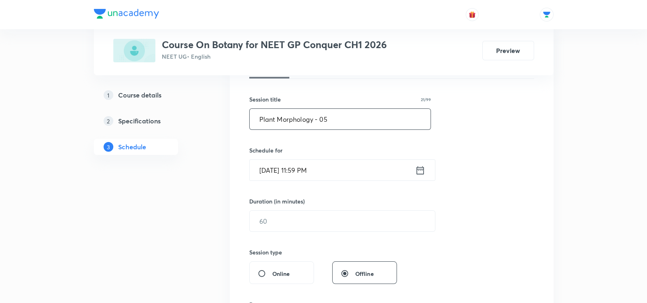
scroll to position [139, 0]
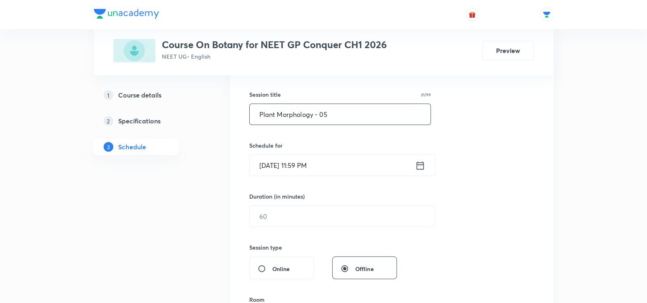
type input "Plant Morphology - 05"
click at [419, 165] on icon at bounding box center [420, 165] width 10 height 11
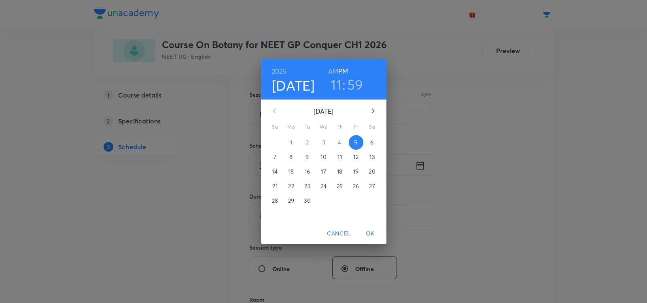
click at [372, 145] on p "6" at bounding box center [371, 142] width 3 height 8
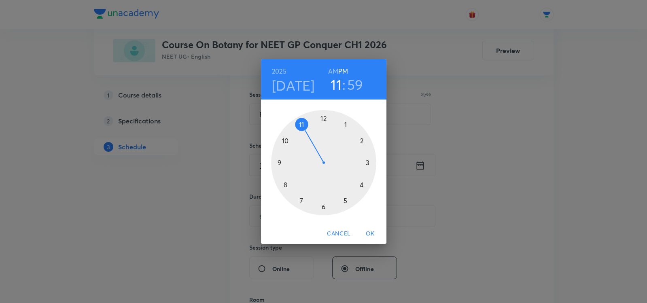
click at [332, 70] on h6 "AM" at bounding box center [333, 71] width 10 height 11
click at [285, 141] on div at bounding box center [323, 162] width 105 height 105
click at [362, 139] on div at bounding box center [323, 162] width 105 height 105
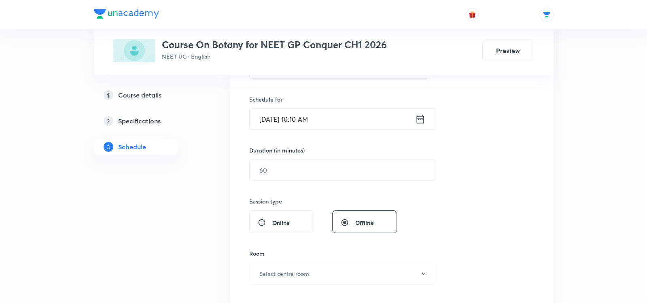
scroll to position [188, 0]
click at [310, 159] on input "text" at bounding box center [342, 167] width 185 height 21
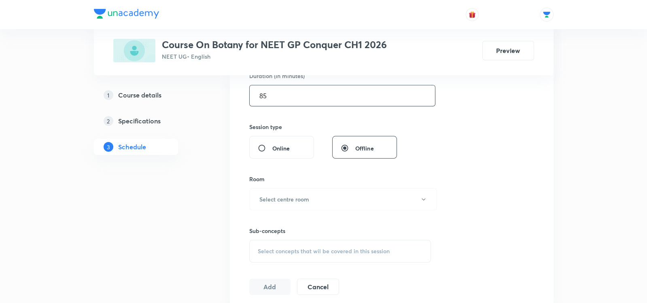
scroll to position [270, 0]
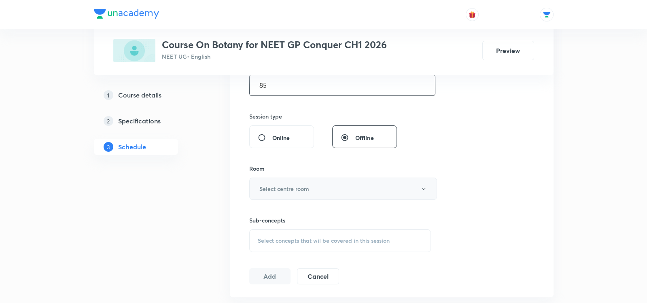
type input "85"
click at [277, 191] on h6 "Select centre room" at bounding box center [285, 189] width 50 height 9
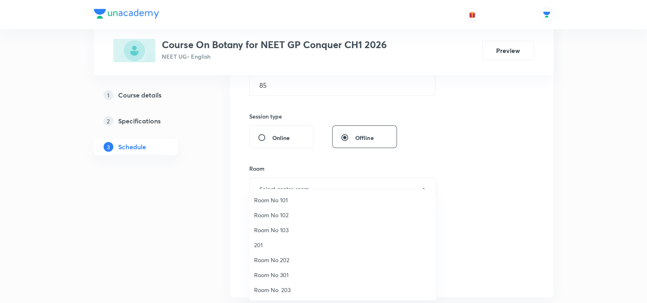
click at [266, 292] on span "Room No. 203" at bounding box center [342, 290] width 177 height 9
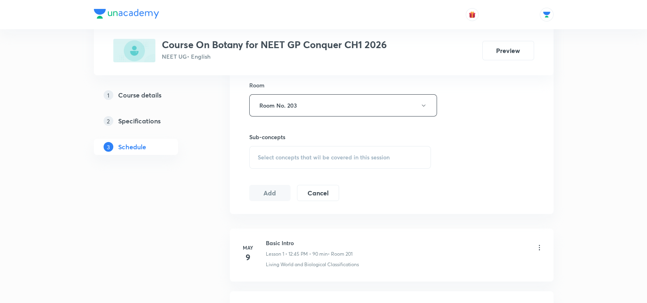
scroll to position [355, 0]
click at [260, 162] on div "Select concepts that wil be covered in this session" at bounding box center [340, 156] width 182 height 23
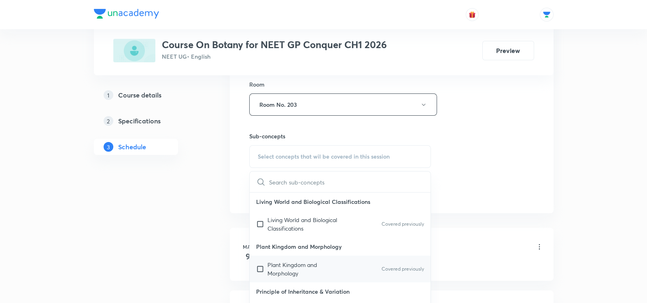
click at [283, 274] on p "Plant Kingdom and Morphology" at bounding box center [309, 269] width 82 height 17
checkbox input "true"
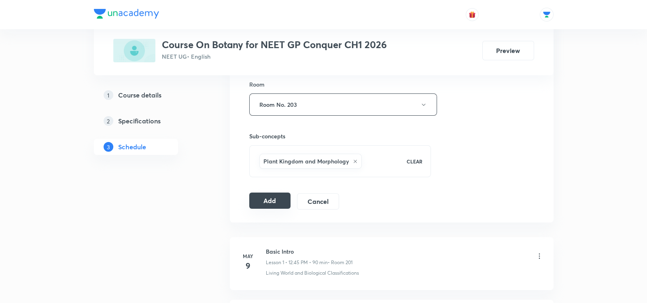
click at [258, 197] on button "Add" at bounding box center [270, 201] width 42 height 16
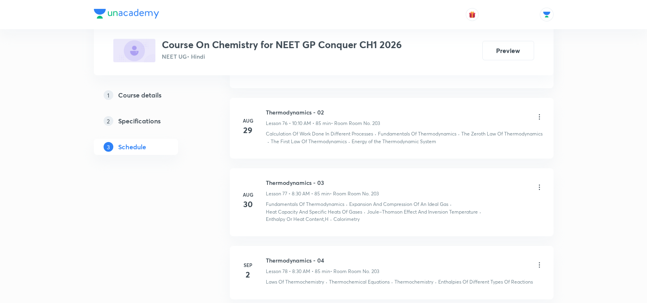
scroll to position [5435, 0]
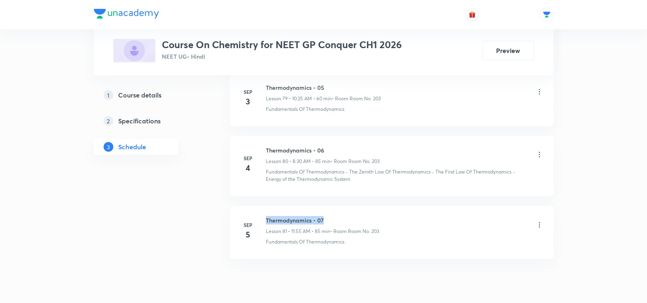
drag, startPoint x: 266, startPoint y: 187, endPoint x: 330, endPoint y: 186, distance: 64.4
click at [330, 216] on h6 "Thermodynamics - 07" at bounding box center [322, 220] width 113 height 9
copy h6 "Thermodynamics - 07"
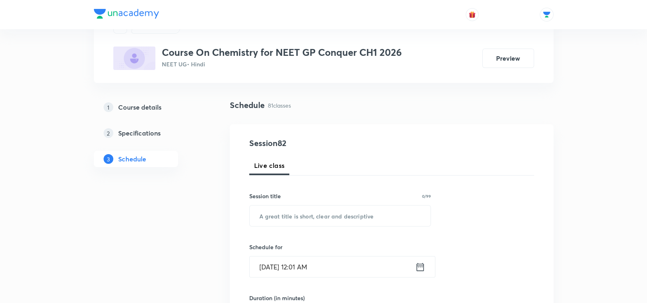
scroll to position [38, 0]
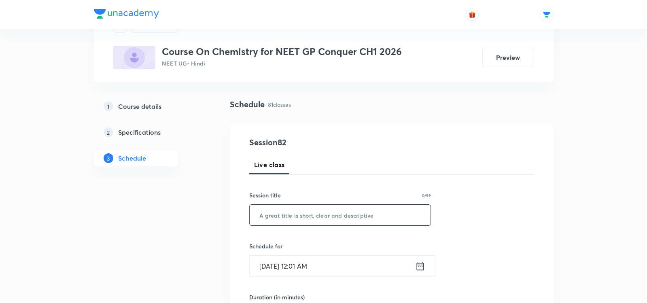
click at [301, 219] on input "text" at bounding box center [340, 215] width 181 height 21
paste input "Thermodynamics - 07"
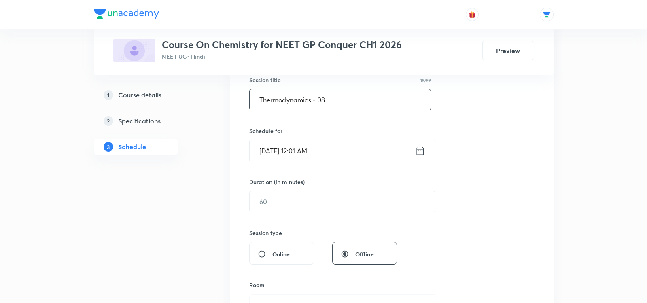
scroll to position [150, 0]
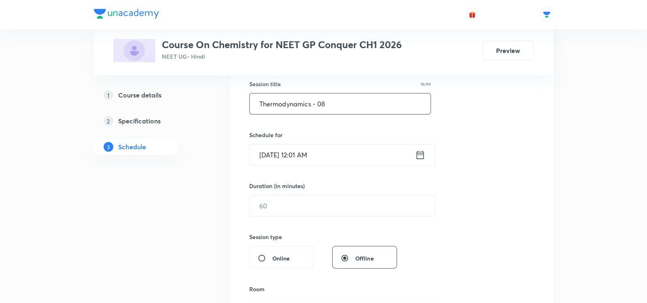
type input "Thermodynamics - 08"
click at [423, 156] on icon at bounding box center [420, 154] width 10 height 11
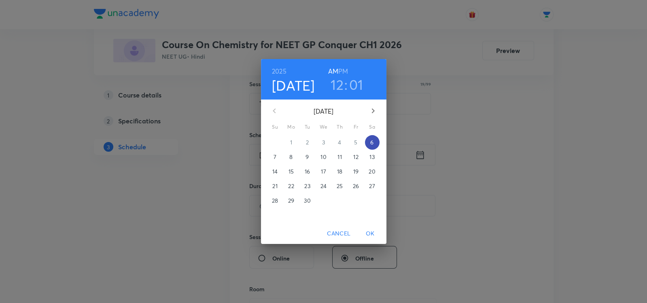
click at [373, 140] on p "6" at bounding box center [371, 142] width 3 height 8
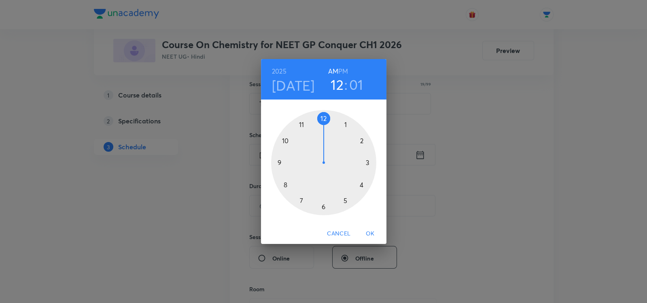
click at [301, 125] on div at bounding box center [323, 162] width 105 height 105
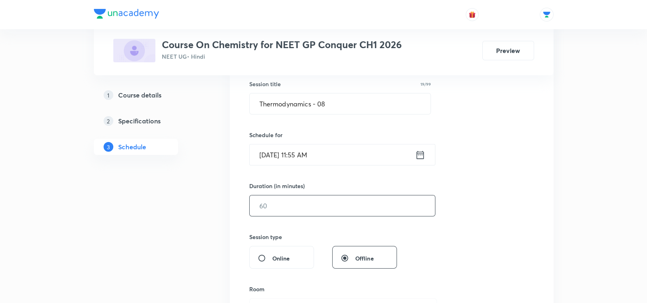
click at [267, 210] on input "text" at bounding box center [342, 206] width 185 height 21
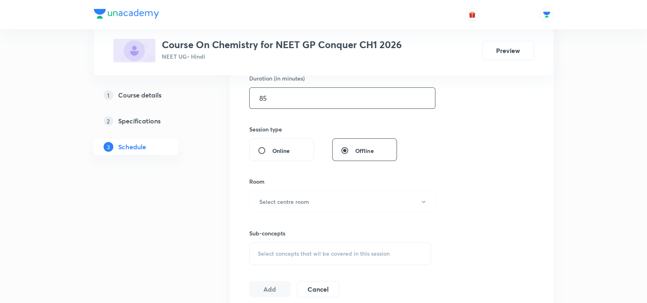
scroll to position [262, 0]
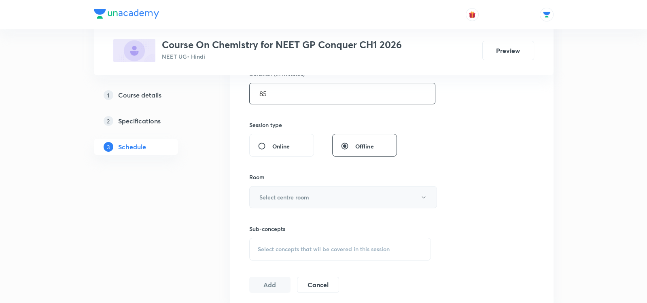
type input "85"
click at [261, 193] on h6 "Select centre room" at bounding box center [285, 197] width 50 height 9
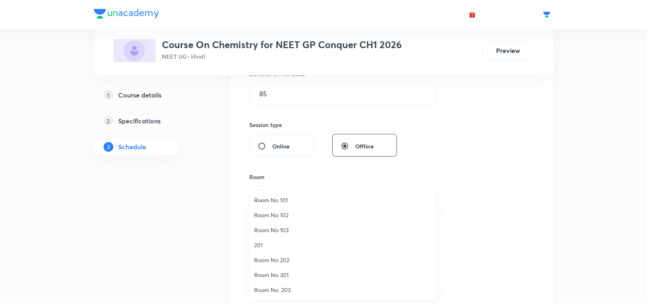
click at [266, 288] on span "Room No. 203" at bounding box center [342, 290] width 177 height 9
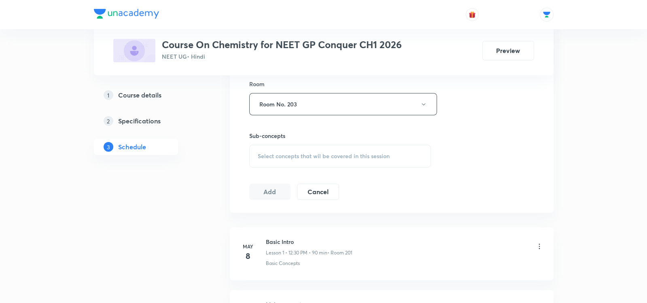
scroll to position [356, 0]
click at [311, 157] on span "Select concepts that wil be covered in this session" at bounding box center [324, 155] width 132 height 6
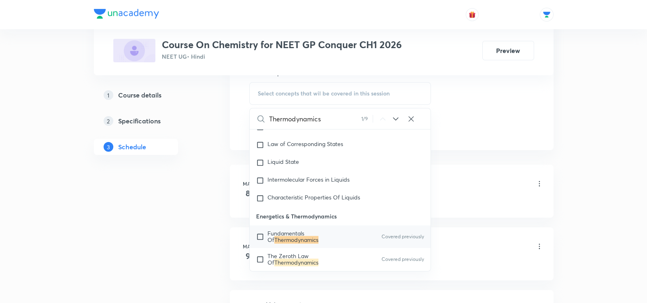
scroll to position [418, 0]
type input "Thermodynamics"
click at [258, 237] on input "checkbox" at bounding box center [261, 236] width 11 height 13
checkbox input "true"
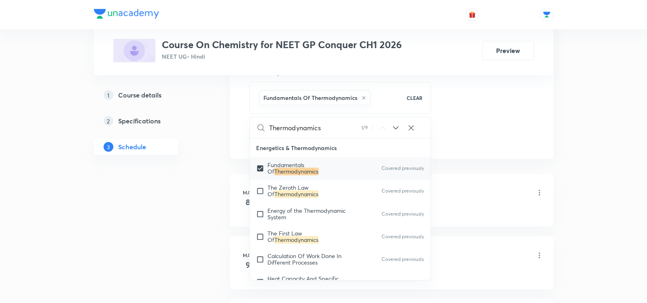
scroll to position [1863, 0]
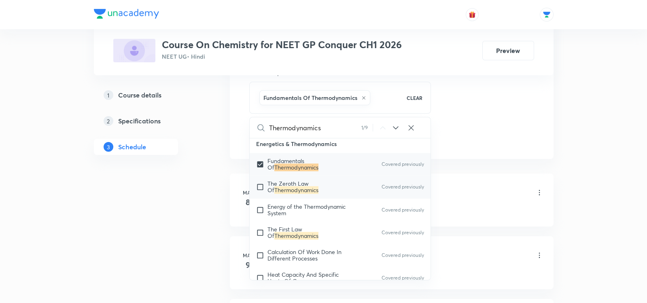
click at [260, 187] on input "checkbox" at bounding box center [261, 187] width 11 height 13
checkbox input "true"
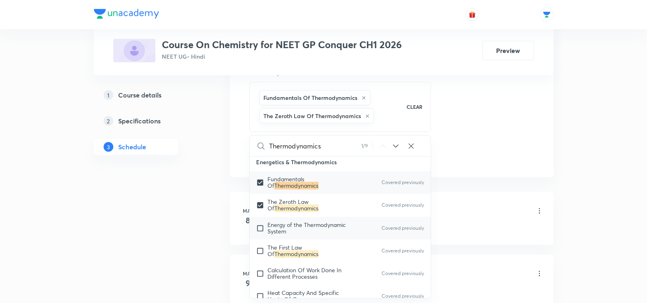
click at [259, 226] on input "checkbox" at bounding box center [261, 228] width 11 height 13
checkbox input "true"
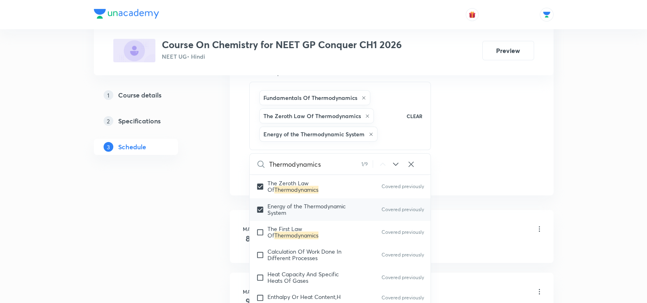
scroll to position [1900, 0]
click at [260, 232] on input "checkbox" at bounding box center [261, 231] width 11 height 13
checkbox input "true"
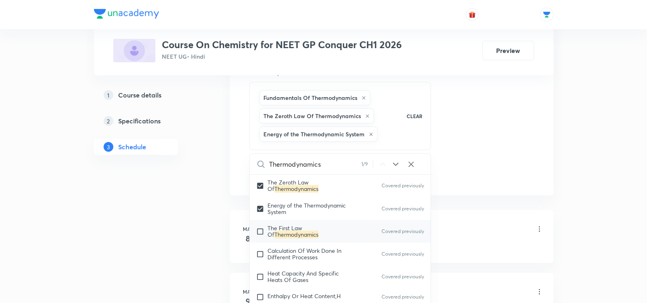
checkbox input "true"
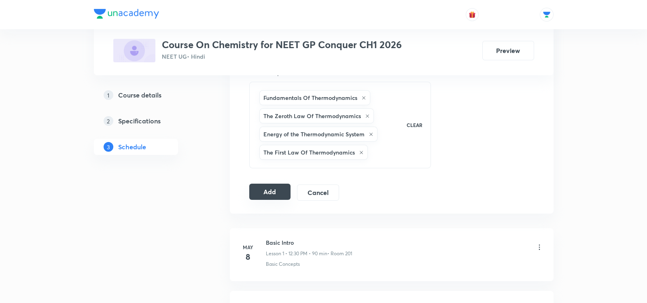
click at [264, 191] on button "Add" at bounding box center [270, 192] width 42 height 16
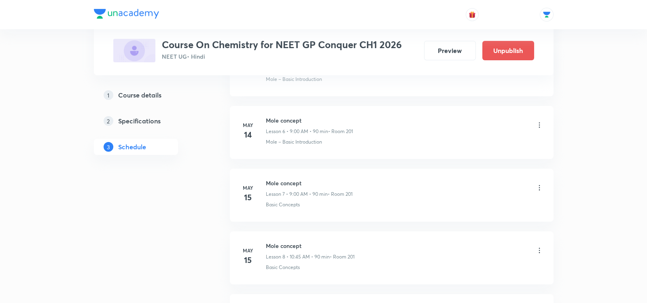
scroll to position [5135, 0]
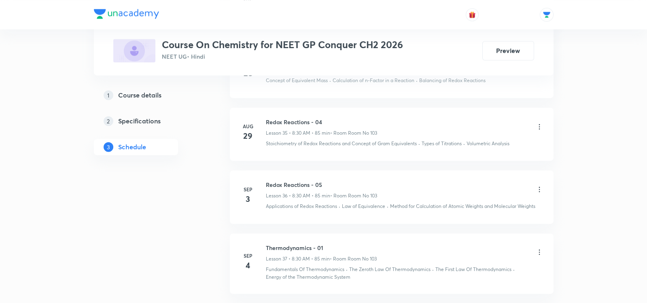
scroll to position [2760, 0]
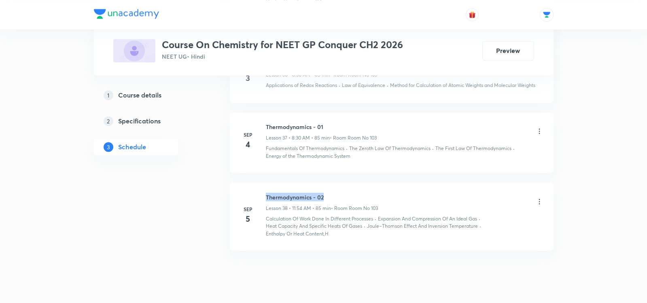
drag, startPoint x: 266, startPoint y: 173, endPoint x: 331, endPoint y: 177, distance: 64.9
click at [331, 193] on h6 "Thermodynamics - 02" at bounding box center [322, 197] width 112 height 9
copy h6 "Thermodynamics - 02"
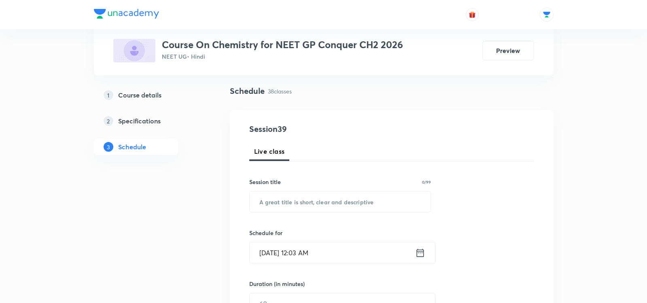
scroll to position [55, 0]
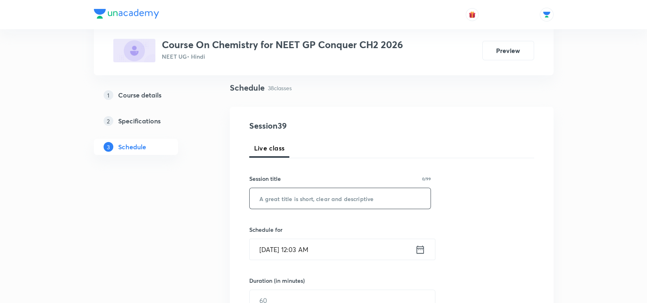
click at [316, 194] on input "text" at bounding box center [340, 198] width 181 height 21
paste input "Thermodynamics - 02"
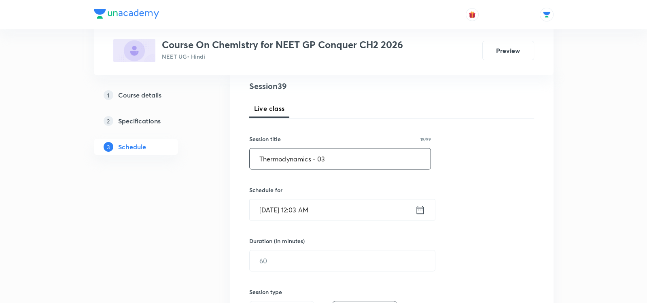
scroll to position [95, 0]
type input "Thermodynamics - 03"
click at [418, 208] on icon at bounding box center [420, 209] width 10 height 11
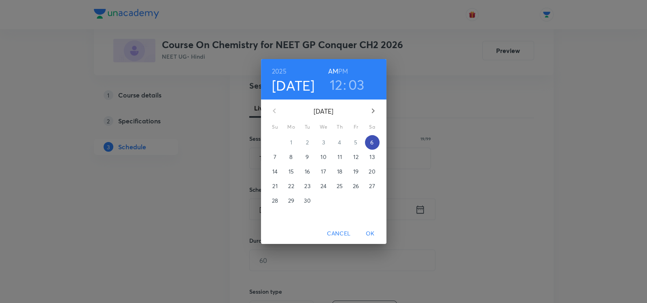
click at [371, 143] on p "6" at bounding box center [371, 142] width 3 height 8
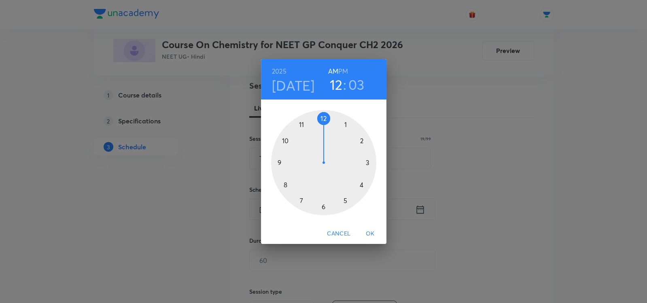
click at [283, 185] on div at bounding box center [323, 162] width 105 height 105
click at [325, 211] on div at bounding box center [323, 162] width 105 height 105
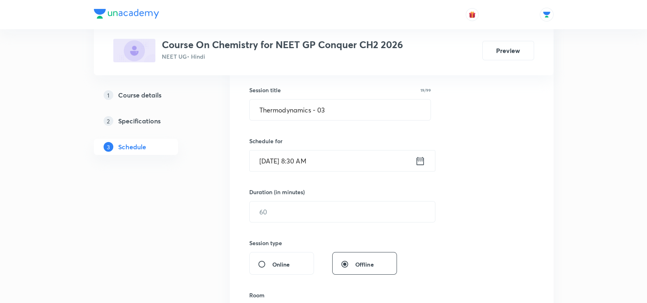
scroll to position [145, 0]
click at [289, 206] on input "text" at bounding box center [342, 211] width 185 height 21
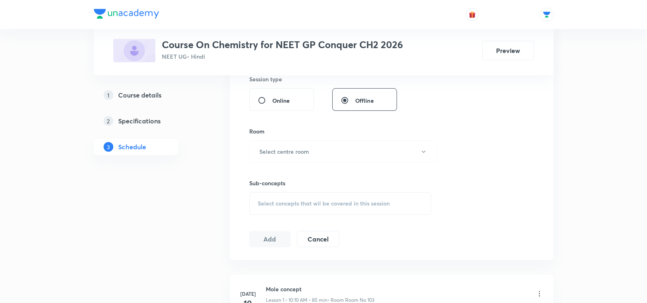
scroll to position [306, 0]
type input "85"
click at [376, 154] on button "Select centre room" at bounding box center [343, 153] width 188 height 22
click at [259, 209] on span "Room No 103" at bounding box center [342, 207] width 177 height 9
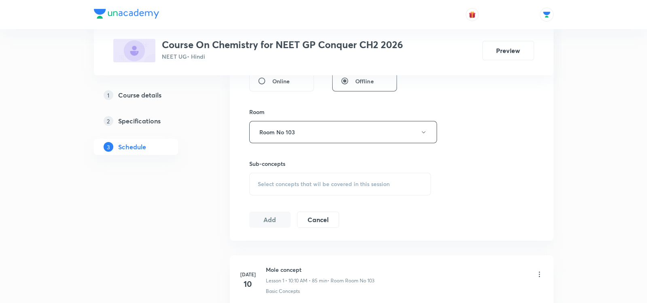
scroll to position [328, 0]
click at [270, 180] on span "Select concepts that wil be covered in this session" at bounding box center [324, 183] width 132 height 6
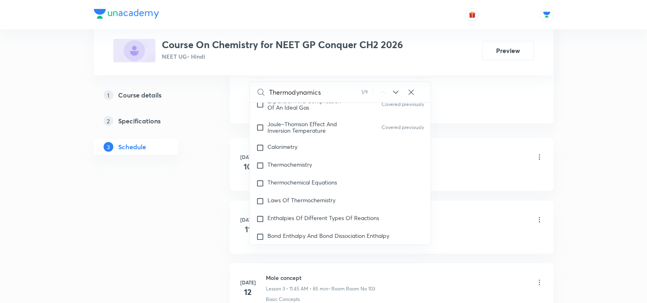
scroll to position [2041, 0]
type input "Thermodynamics"
click at [289, 144] on span "Calorimetry" at bounding box center [283, 148] width 30 height 8
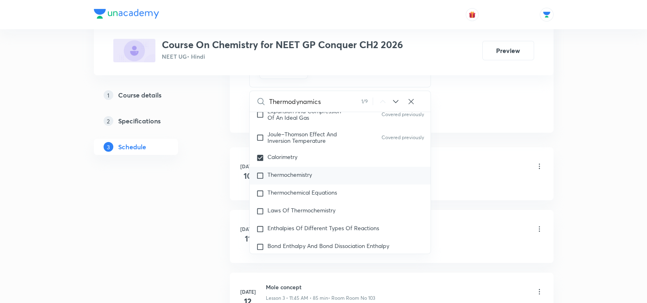
click at [283, 175] on p "Thermochemistry" at bounding box center [290, 176] width 45 height 8
checkbox input "true"
click at [282, 190] on span "Thermochemical Equations" at bounding box center [303, 193] width 70 height 8
checkbox input "true"
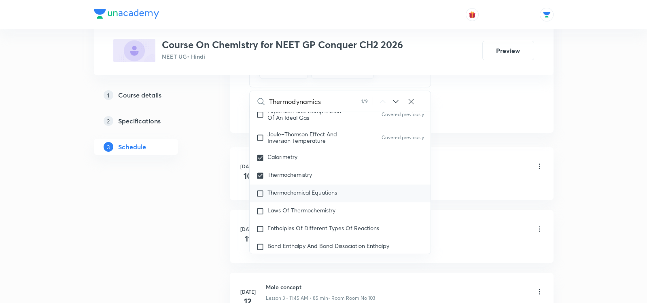
checkbox input "true"
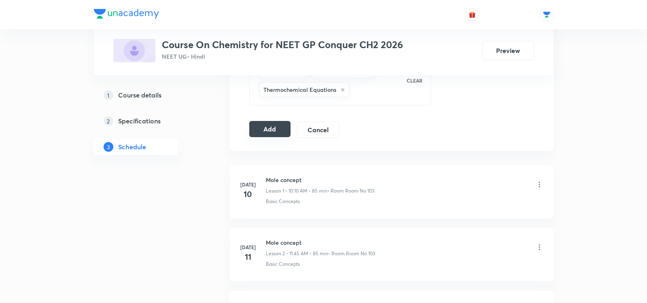
click at [259, 127] on button "Add" at bounding box center [270, 129] width 42 height 16
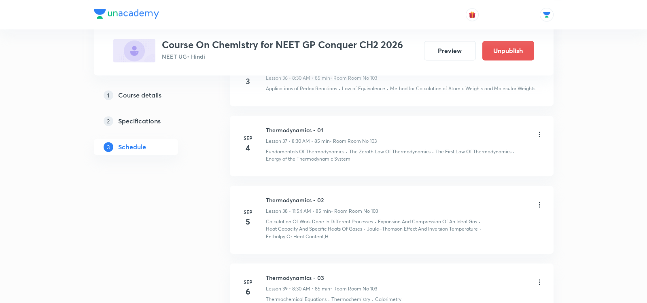
scroll to position [2452, 0]
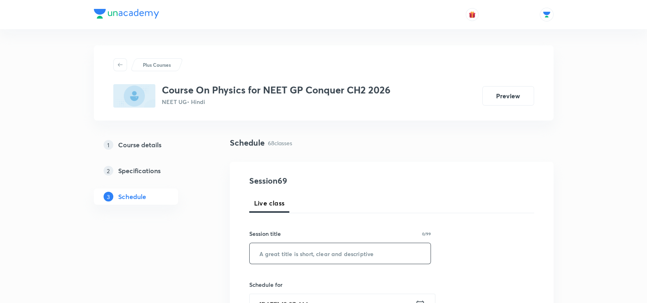
click at [278, 248] on input "text" at bounding box center [340, 253] width 181 height 21
type input "Rotational Motion - 01"
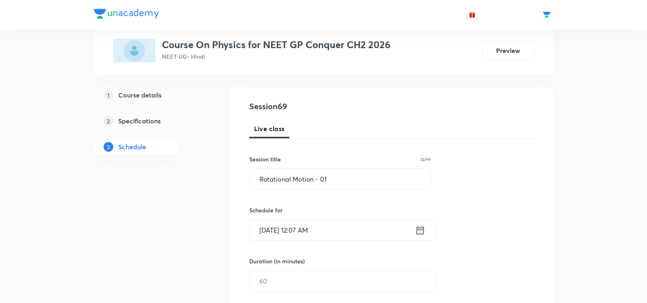
scroll to position [79, 0]
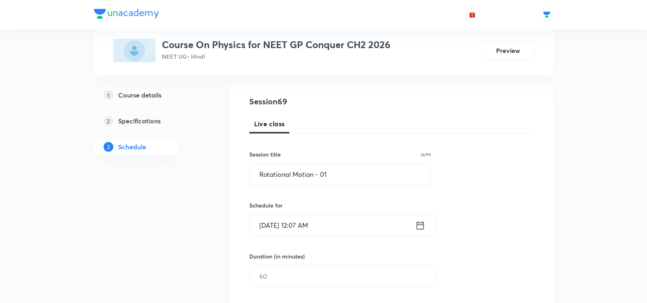
click at [421, 227] on icon at bounding box center [420, 225] width 10 height 11
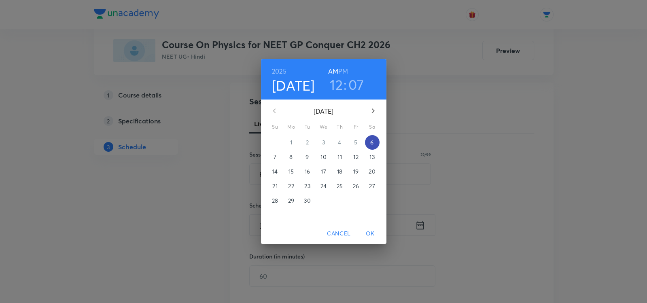
click at [370, 142] on span "6" at bounding box center [372, 142] width 15 height 8
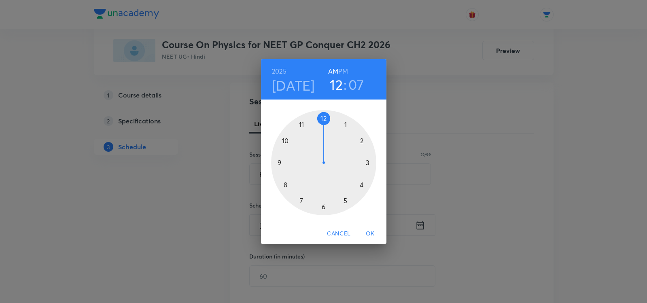
click at [285, 141] on div at bounding box center [323, 162] width 105 height 105
click at [364, 143] on div at bounding box center [323, 162] width 105 height 105
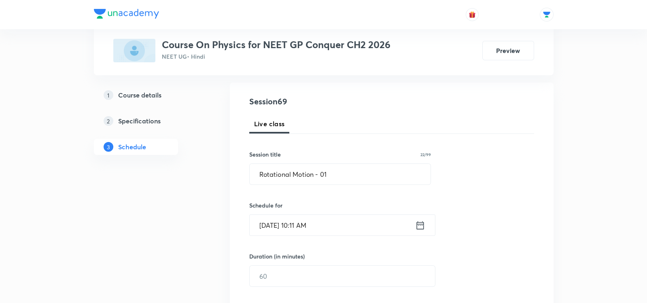
scroll to position [115, 0]
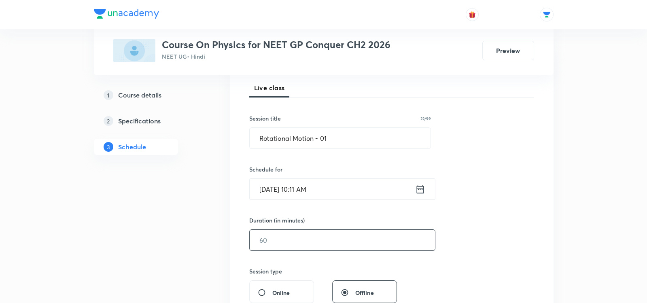
click at [289, 240] on input "text" at bounding box center [342, 240] width 185 height 21
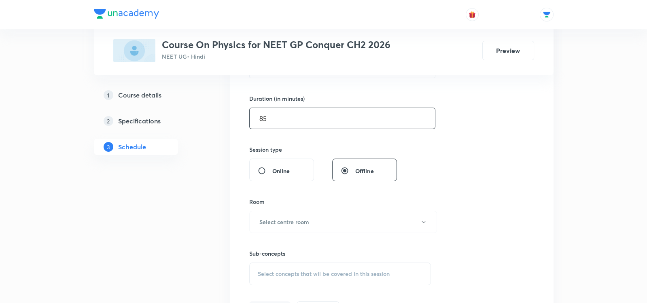
scroll to position [256, 0]
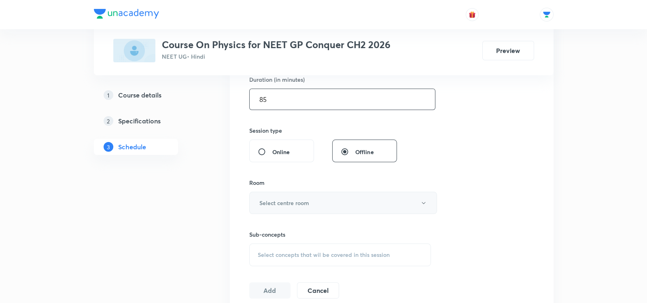
type input "85"
click at [289, 203] on h6 "Select centre room" at bounding box center [285, 203] width 50 height 9
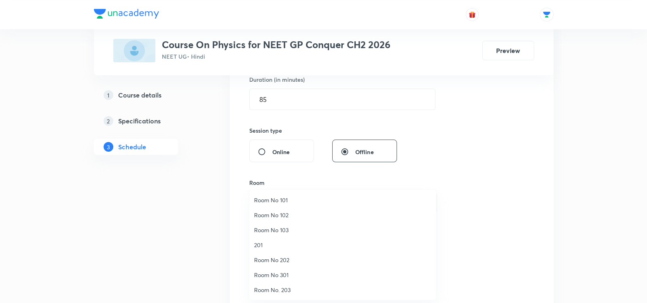
click at [277, 230] on span "Room No 103" at bounding box center [342, 230] width 177 height 9
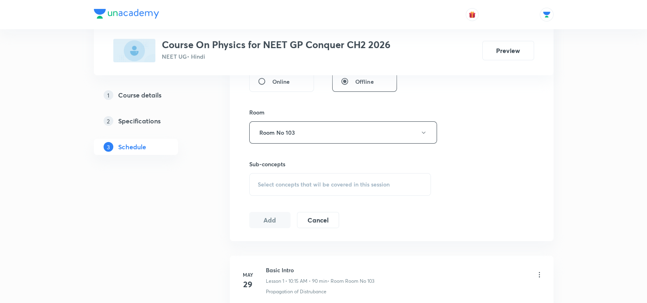
scroll to position [333, 0]
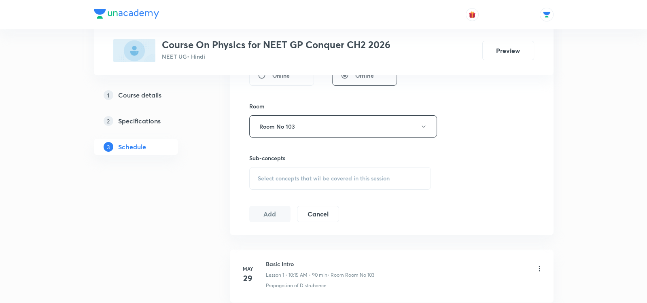
click at [262, 175] on span "Select concepts that wil be covered in this session" at bounding box center [324, 178] width 132 height 6
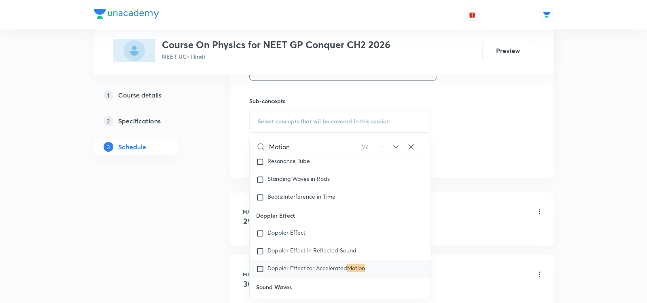
scroll to position [527, 0]
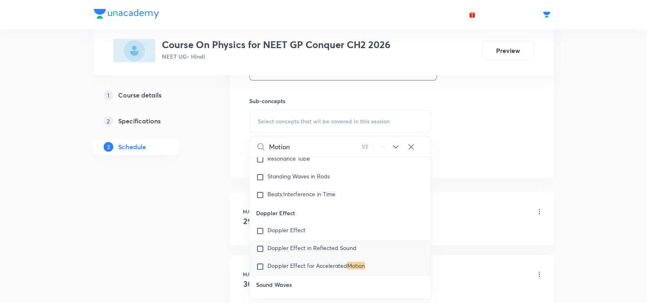
type input "Motion"
click at [258, 245] on input "checkbox" at bounding box center [261, 249] width 11 height 8
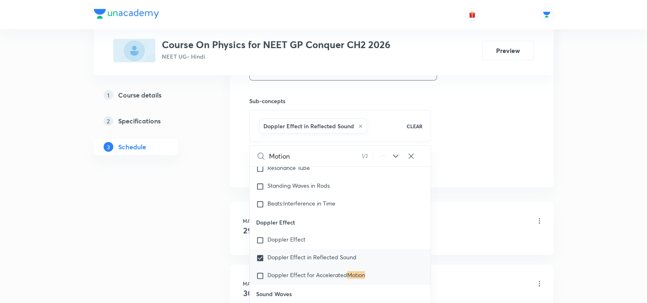
scroll to position [580, 0]
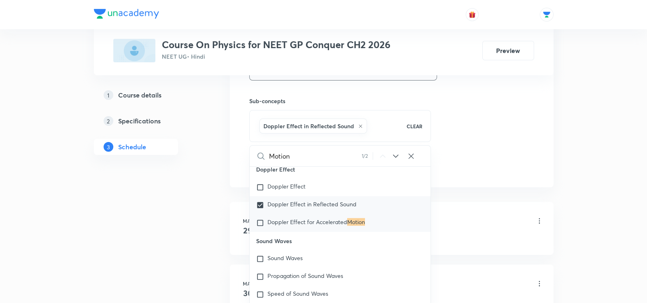
click at [260, 204] on div "Doppler Effect in Reflected Sound" at bounding box center [340, 205] width 181 height 18
checkbox input "false"
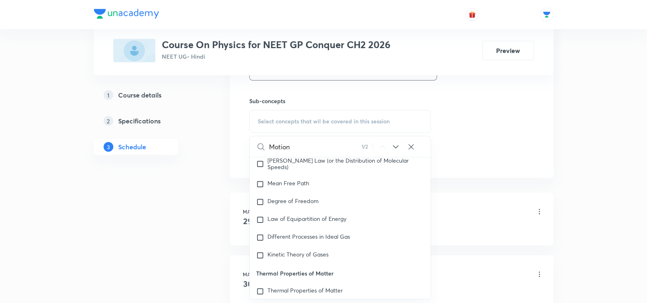
scroll to position [1481, 0]
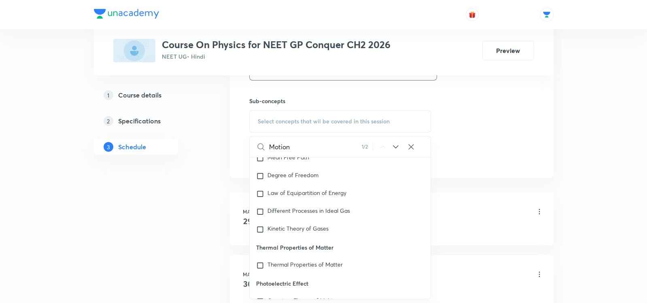
click at [281, 261] on span "Thermal Properties of Matter" at bounding box center [305, 265] width 75 height 8
checkbox input "true"
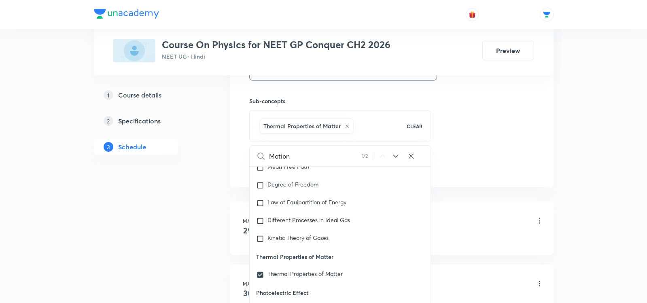
click at [249, 255] on div "Motion 1 / 2 ​ Travelling Waves Propagation of Distrubance Covered previously W…" at bounding box center [340, 227] width 182 height 164
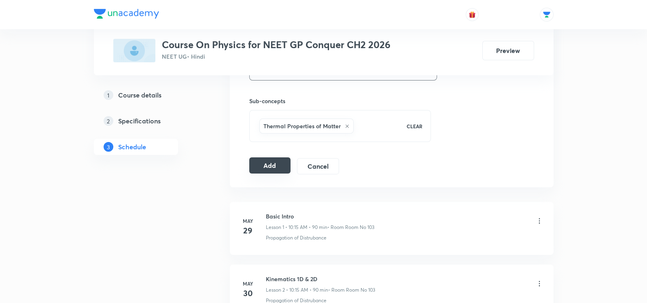
click at [268, 158] on button "Add" at bounding box center [270, 165] width 42 height 16
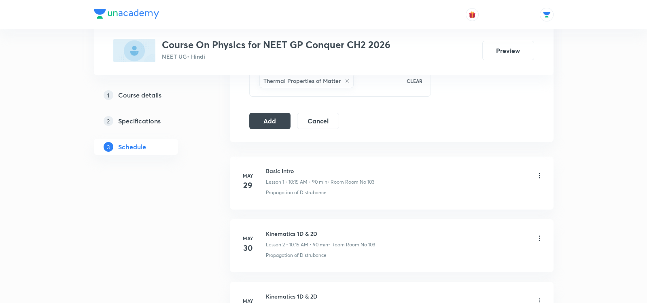
scroll to position [438, 0]
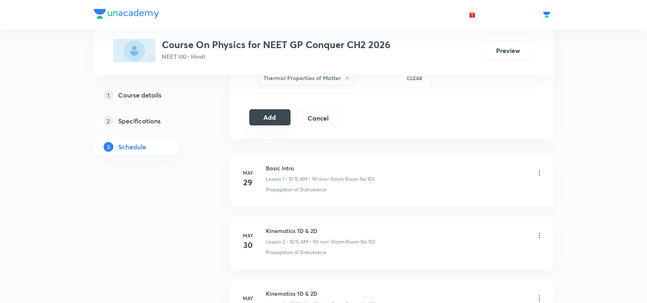
click at [269, 112] on button "Add" at bounding box center [270, 117] width 42 height 16
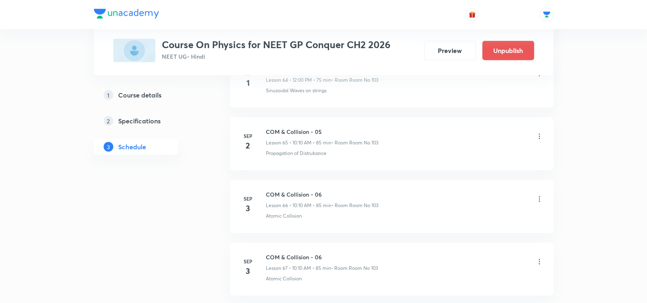
scroll to position [4649, 0]
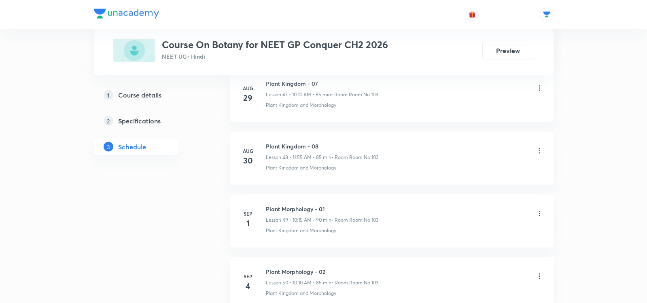
scroll to position [3525, 0]
drag, startPoint x: 267, startPoint y: 187, endPoint x: 342, endPoint y: 189, distance: 75.3
click at [343, 205] on h6 "Plant Morphology - 03" at bounding box center [321, 209] width 111 height 9
copy h6 "Plant Morphology - 03"
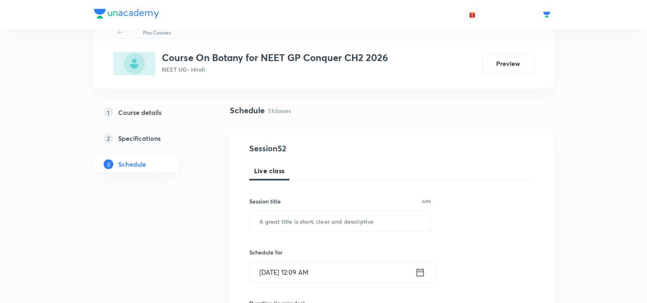
scroll to position [35, 0]
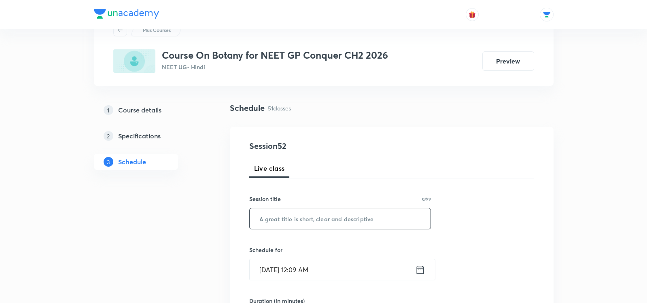
click at [316, 223] on input "text" at bounding box center [340, 219] width 181 height 21
paste input "Plant Morphology - 03"
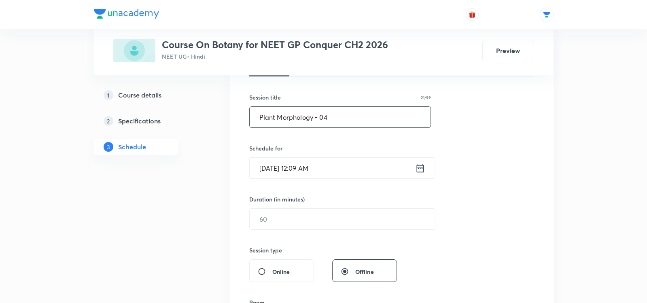
scroll to position [149, 0]
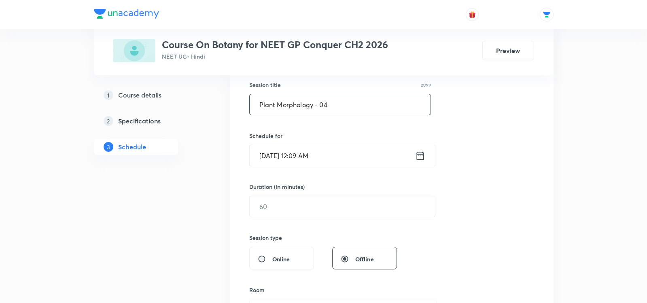
type input "Plant Morphology - 04"
click at [421, 157] on icon at bounding box center [420, 155] width 10 height 11
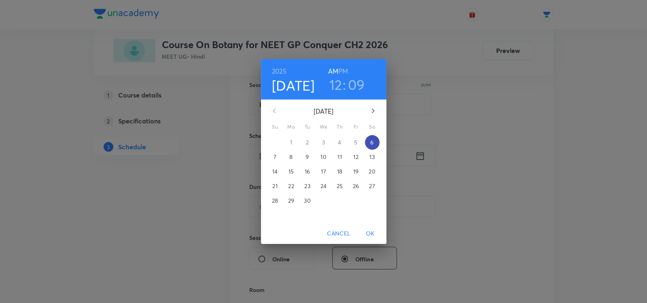
click at [379, 142] on span "6" at bounding box center [372, 142] width 15 height 8
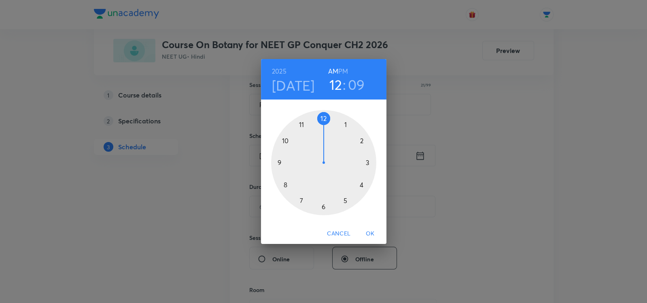
click at [300, 121] on div at bounding box center [323, 162] width 105 height 105
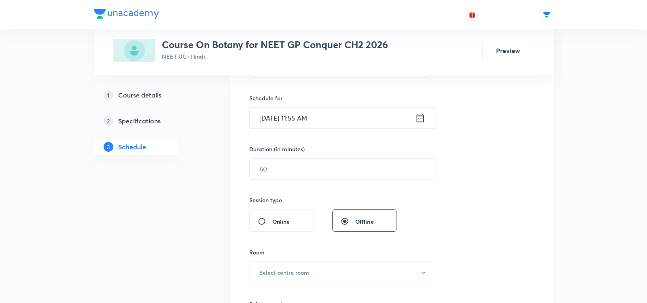
scroll to position [195, 0]
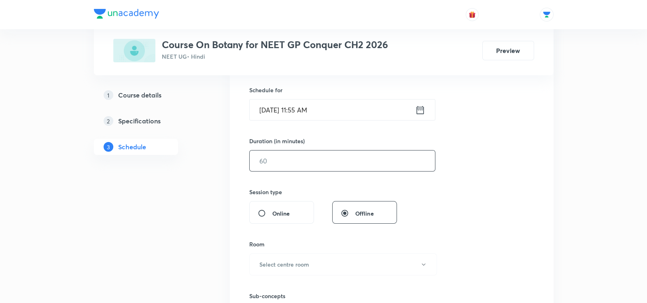
click at [268, 167] on input "text" at bounding box center [342, 161] width 185 height 21
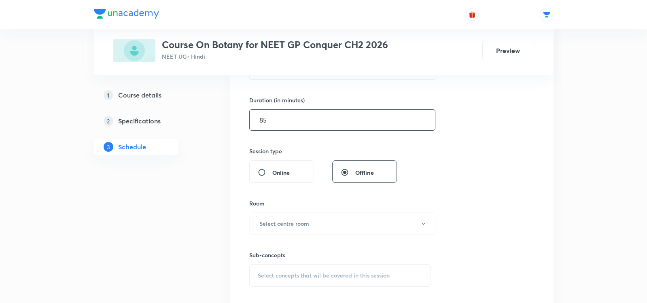
scroll to position [237, 0]
type input "85"
click at [268, 224] on h6 "Select centre room" at bounding box center [285, 222] width 50 height 9
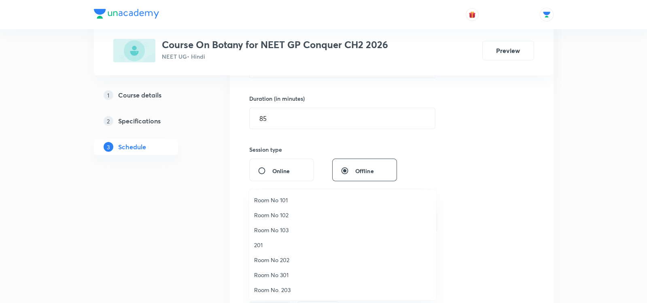
click at [266, 228] on span "Room No 103" at bounding box center [342, 230] width 177 height 9
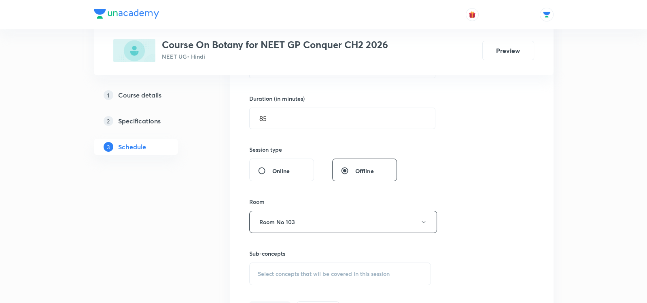
scroll to position [299, 0]
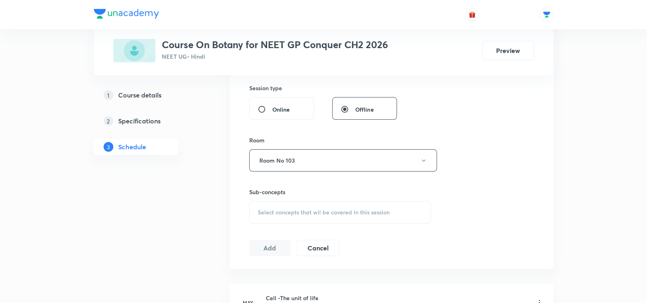
click at [272, 215] on div "Select concepts that wil be covered in this session" at bounding box center [340, 212] width 182 height 23
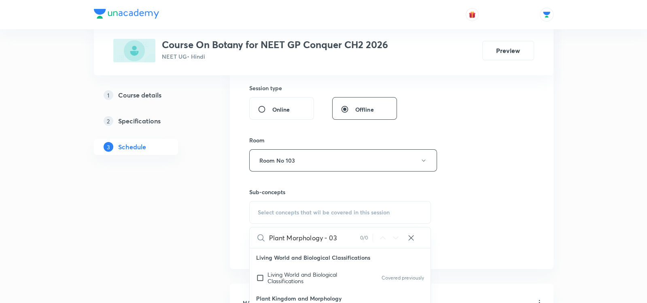
scroll to position [359, 0]
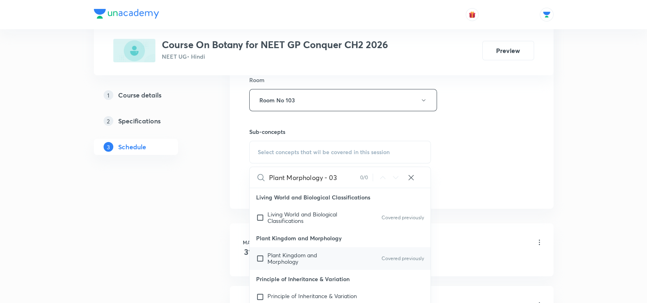
type input "Plant Morphology - 03"
click at [268, 253] on span "Plant Kingdom and Morphology" at bounding box center [293, 258] width 50 height 14
checkbox input "true"
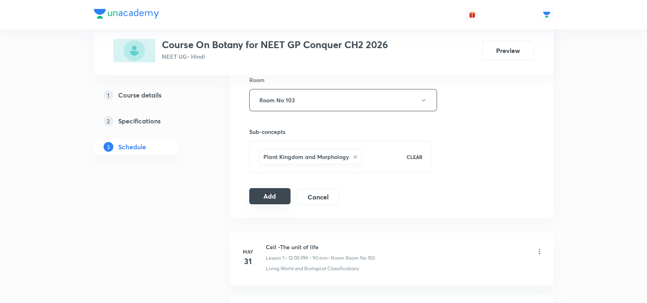
click at [274, 190] on button "Add" at bounding box center [270, 196] width 42 height 16
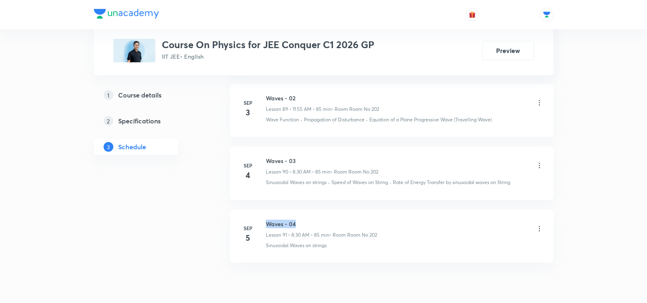
drag, startPoint x: 267, startPoint y: 187, endPoint x: 316, endPoint y: 187, distance: 48.6
click at [316, 220] on h6 "Waves - 04" at bounding box center [321, 224] width 111 height 9
copy h6 "Waves - 04"
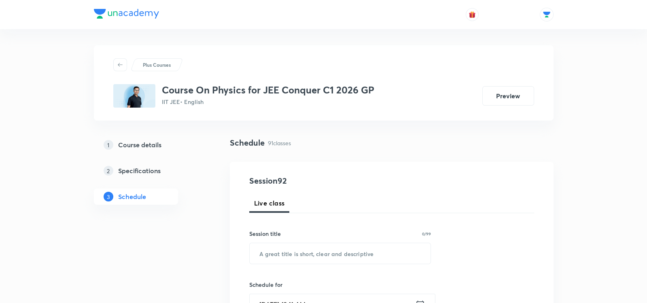
scroll to position [19, 0]
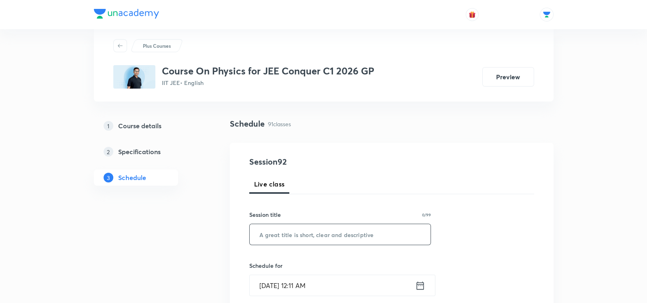
click at [299, 226] on input "text" at bounding box center [340, 234] width 181 height 21
paste input "Waves - 04"
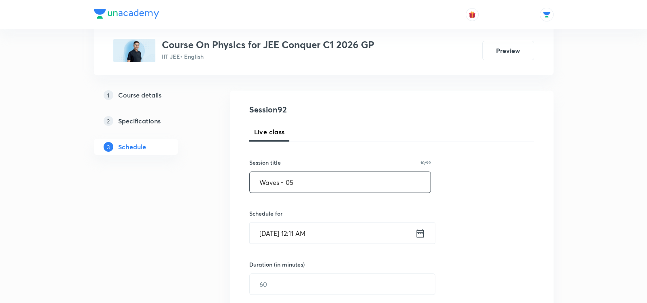
scroll to position [104, 0]
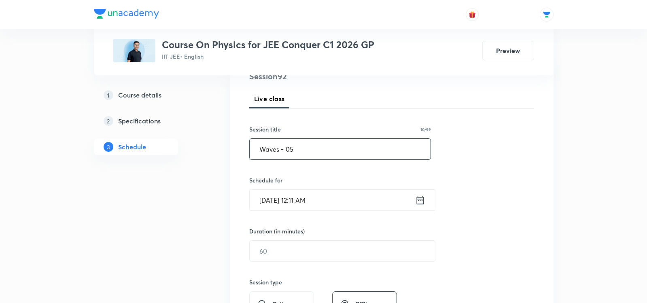
type input "Waves - 05"
click at [426, 195] on div "[DATE] 12:11 AM ​" at bounding box center [342, 199] width 186 height 21
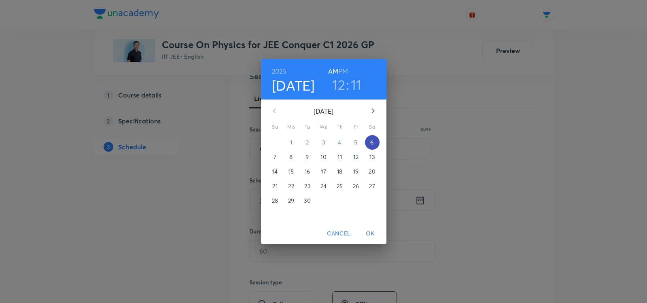
click at [369, 142] on span "6" at bounding box center [372, 142] width 15 height 8
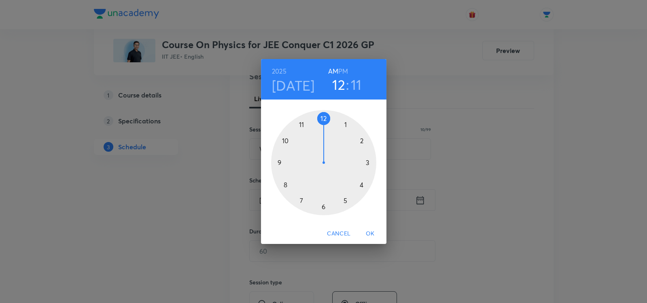
click at [284, 185] on div at bounding box center [323, 162] width 105 height 105
click at [323, 209] on div at bounding box center [323, 162] width 105 height 105
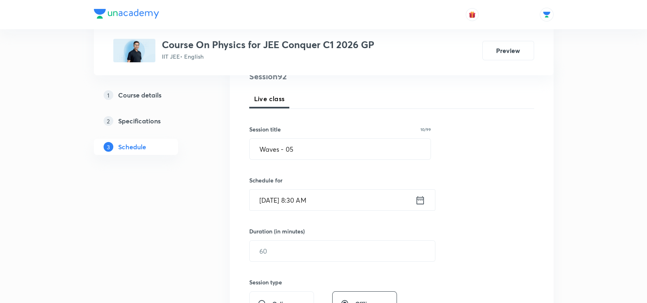
scroll to position [162, 0]
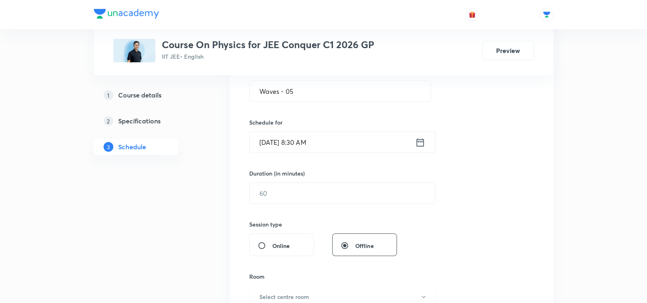
click at [263, 181] on div "Duration (in minutes) ​" at bounding box center [323, 186] width 148 height 35
click at [298, 194] on input "text" at bounding box center [342, 193] width 185 height 21
type input "7"
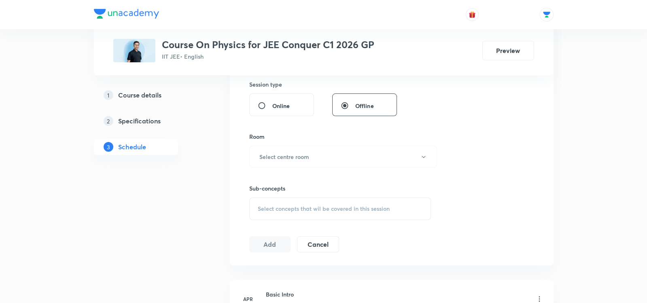
scroll to position [311, 0]
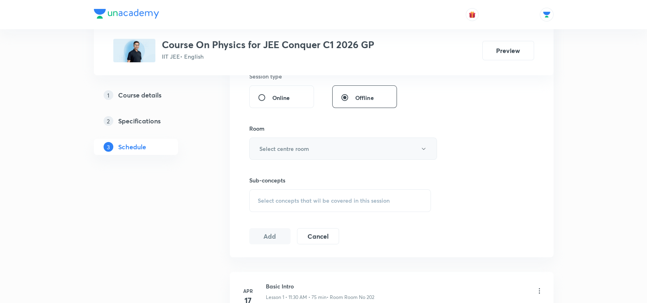
type input "85"
click at [267, 147] on h6 "Select centre room" at bounding box center [285, 149] width 50 height 9
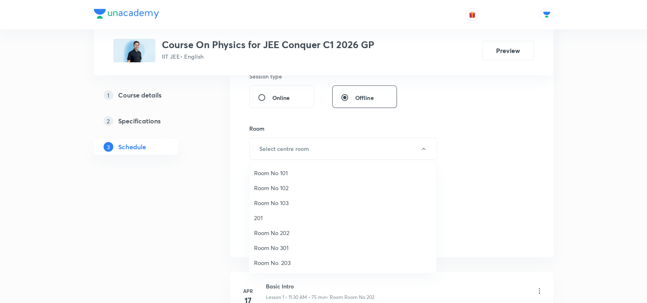
click at [266, 232] on span "Room No 202" at bounding box center [342, 233] width 177 height 9
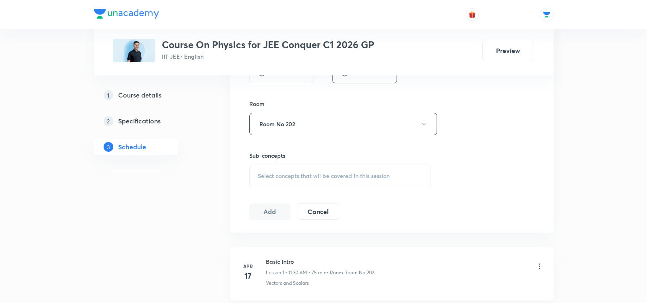
scroll to position [337, 0]
click at [270, 167] on div "Select concepts that wil be covered in this session" at bounding box center [340, 174] width 182 height 23
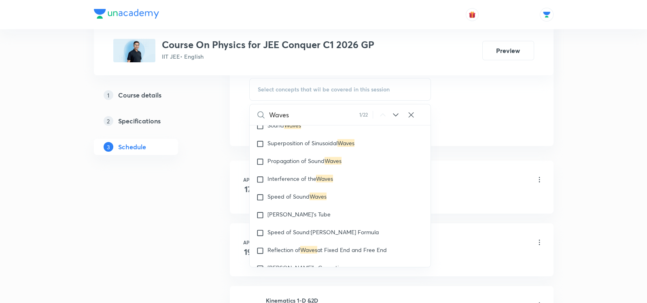
scroll to position [5002, 0]
type input "Waves"
click at [275, 212] on div "[PERSON_NAME]'s Tube" at bounding box center [340, 215] width 181 height 18
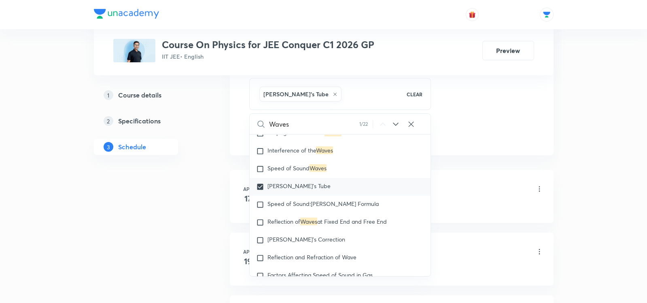
scroll to position [5042, 0]
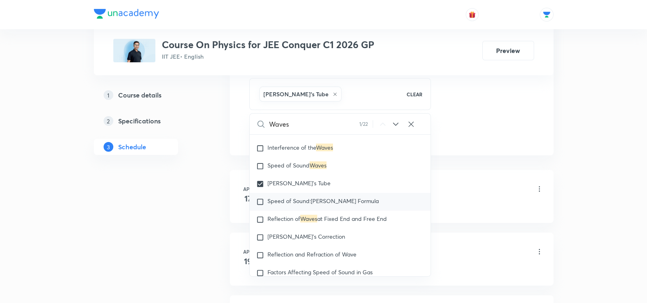
click at [279, 197] on span "Speed of Sound:Newton's Formula" at bounding box center [323, 201] width 111 height 8
checkbox input "true"
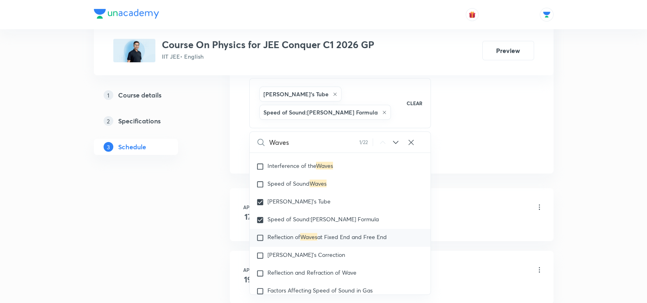
click at [279, 233] on span "Reflection of" at bounding box center [284, 237] width 33 height 8
checkbox input "true"
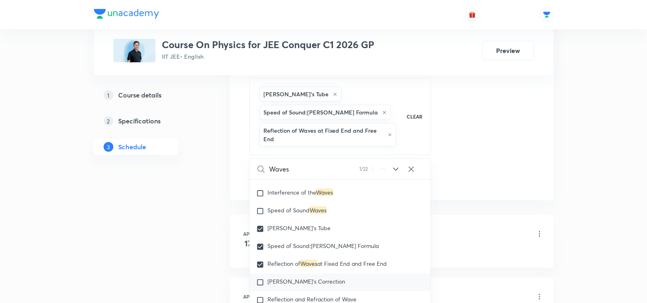
click at [283, 278] on span "Laplace's Correction" at bounding box center [307, 282] width 78 height 8
checkbox input "true"
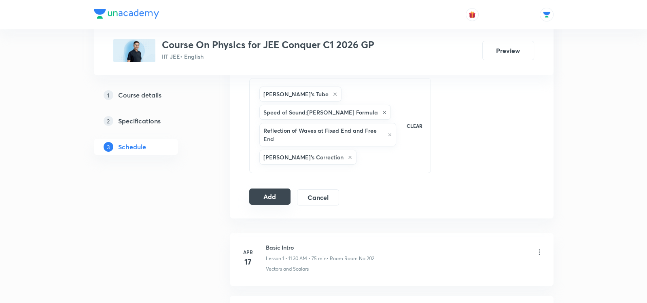
click at [266, 192] on button "Add" at bounding box center [270, 197] width 42 height 16
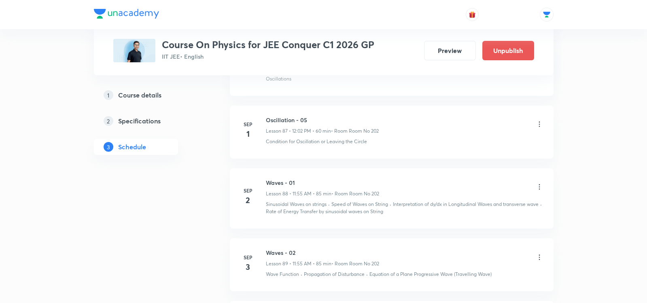
scroll to position [5729, 0]
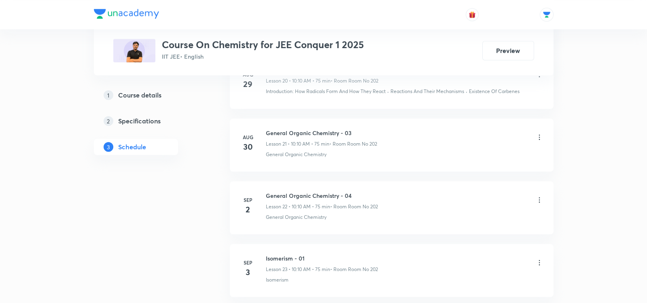
scroll to position [1842, 0]
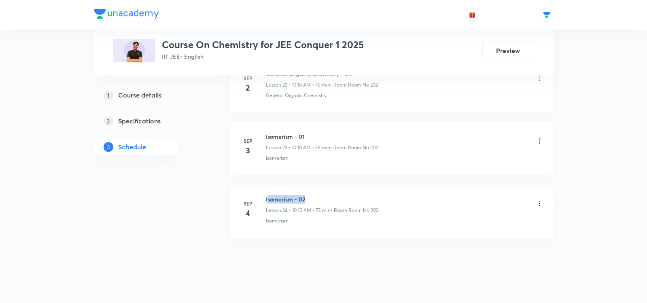
drag, startPoint x: 266, startPoint y: 189, endPoint x: 330, endPoint y: 191, distance: 64.0
click at [330, 195] on h6 "Isomerism - 02" at bounding box center [322, 199] width 113 height 9
click at [257, 200] on div "[DATE]" at bounding box center [253, 209] width 26 height 19
drag, startPoint x: 266, startPoint y: 189, endPoint x: 323, endPoint y: 192, distance: 56.8
click at [323, 195] on h6 "Isomerism - 02" at bounding box center [322, 199] width 113 height 9
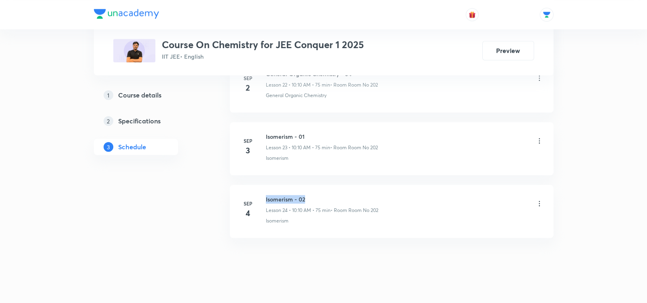
copy h6 "Isomerism - 02"
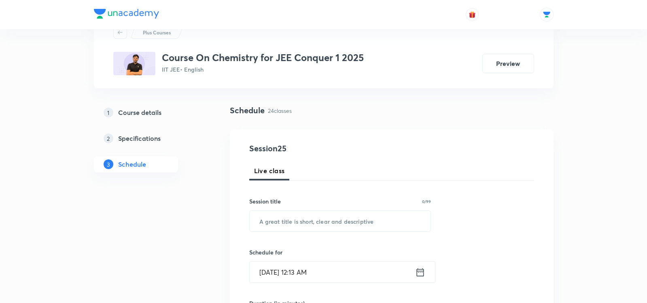
scroll to position [36, 0]
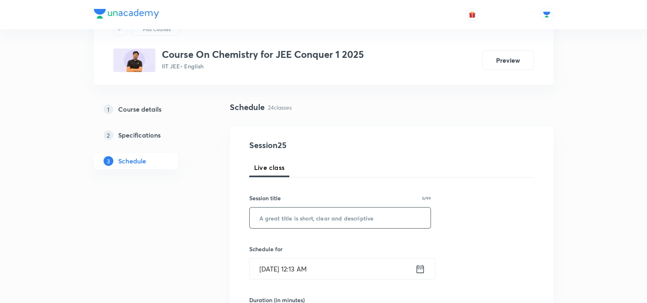
click at [307, 213] on input "text" at bounding box center [340, 218] width 181 height 21
paste input "Isomerism - 02"
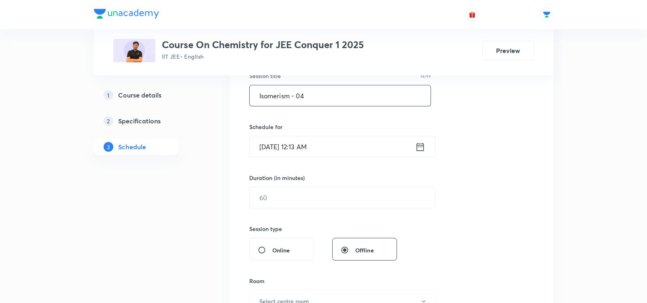
scroll to position [159, 0]
type input "Isomerism - 04"
click at [419, 145] on icon at bounding box center [420, 145] width 10 height 11
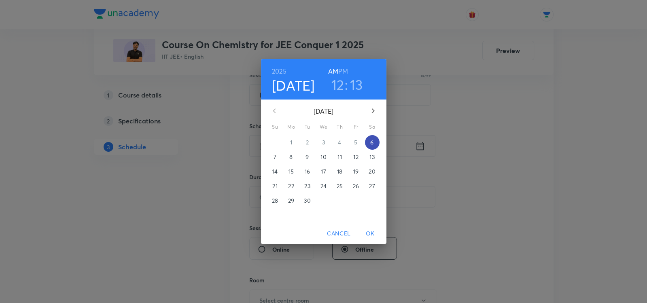
click at [372, 141] on p "6" at bounding box center [371, 142] width 3 height 8
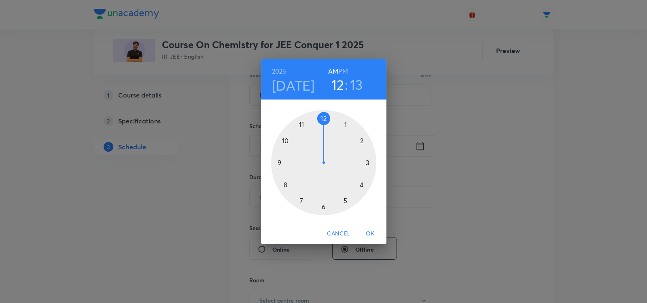
click at [285, 140] on div at bounding box center [323, 162] width 105 height 105
click at [362, 142] on div at bounding box center [323, 162] width 105 height 105
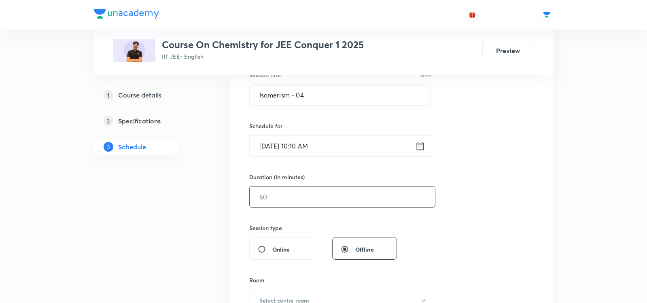
click at [296, 195] on input "text" at bounding box center [342, 197] width 185 height 21
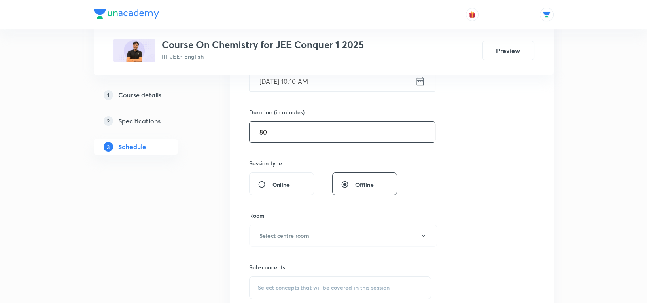
scroll to position [273, 0]
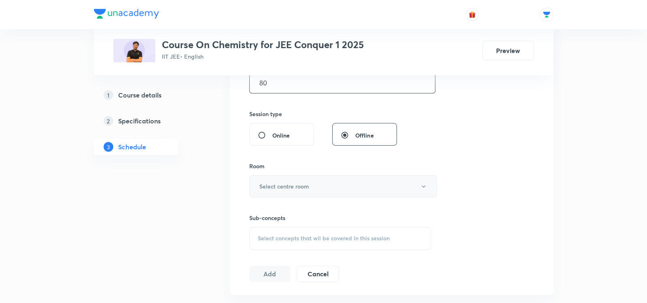
type input "80"
click at [289, 192] on button "Select centre room" at bounding box center [343, 186] width 188 height 22
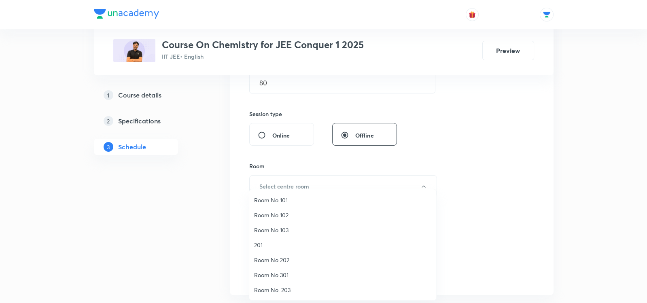
click at [265, 262] on span "Room No 202" at bounding box center [342, 260] width 177 height 9
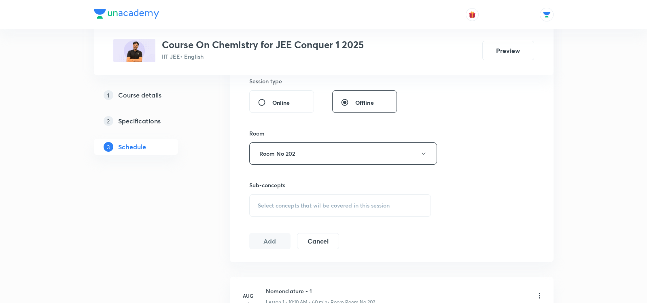
scroll to position [306, 0]
click at [262, 203] on span "Select concepts that wil be covered in this session" at bounding box center [324, 205] width 132 height 6
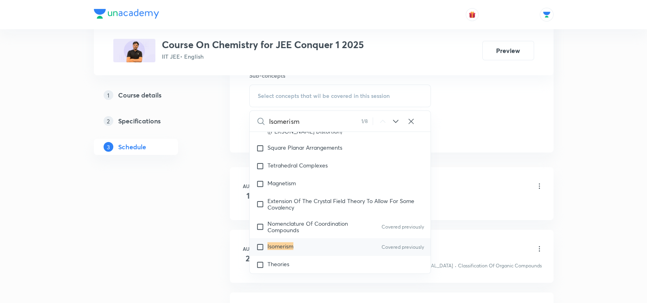
scroll to position [418, 0]
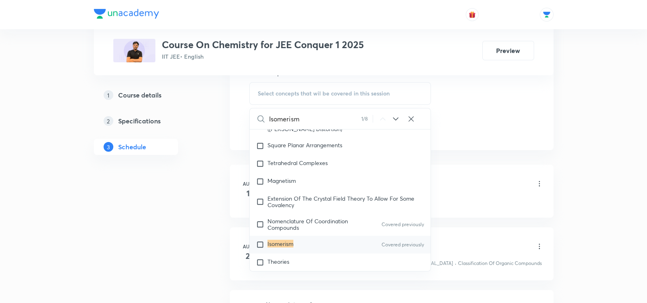
type input "Isomerism"
click at [263, 236] on div "Isomerism Covered previously" at bounding box center [340, 245] width 181 height 18
checkbox input "true"
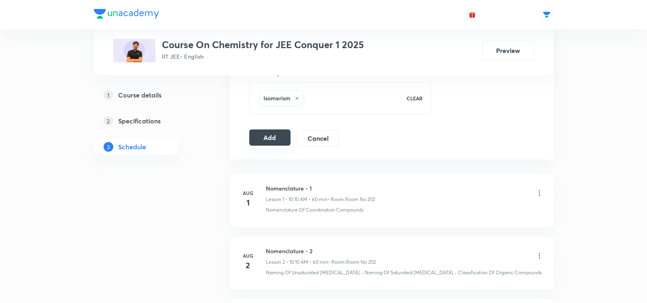
click at [268, 138] on button "Add" at bounding box center [270, 138] width 42 height 16
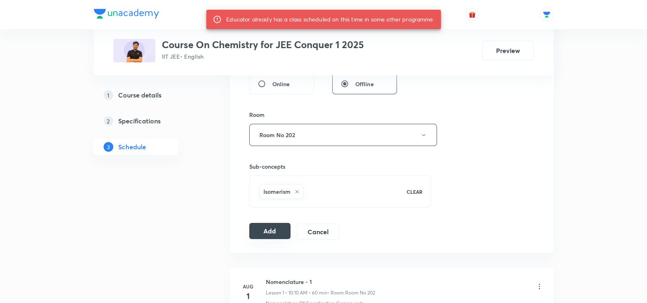
scroll to position [298, 0]
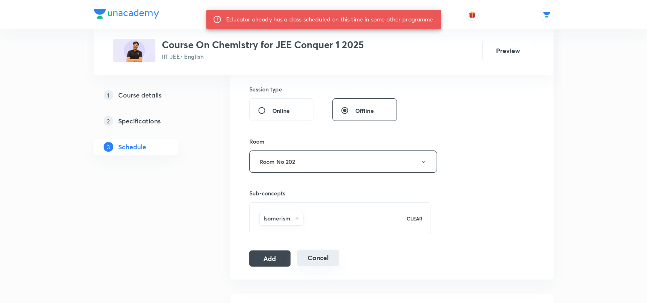
click at [317, 251] on button "Cancel" at bounding box center [318, 258] width 42 height 16
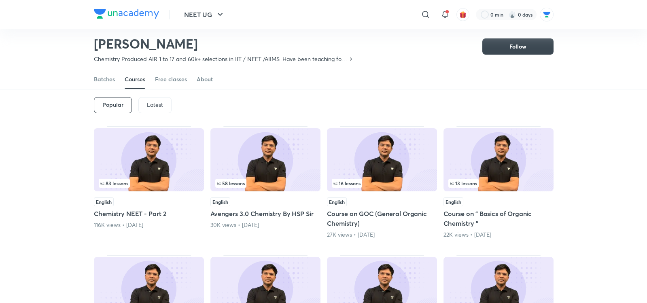
click at [163, 81] on div "Free classes" at bounding box center [171, 79] width 32 height 8
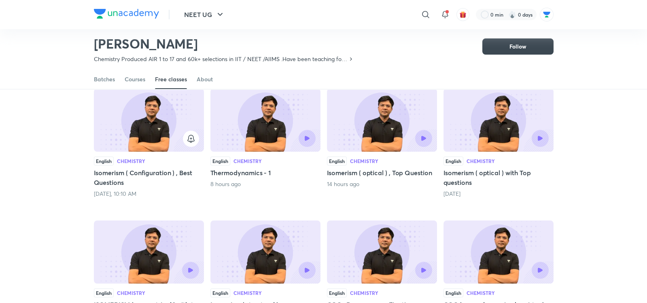
scroll to position [66, 0]
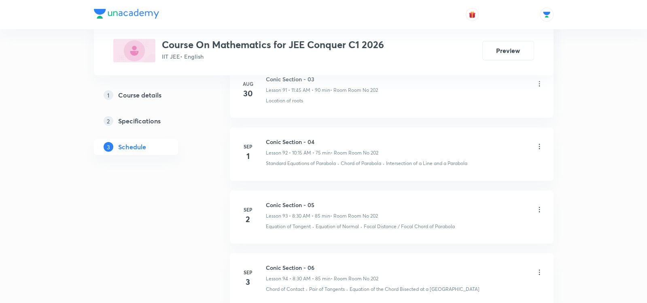
scroll to position [6372, 0]
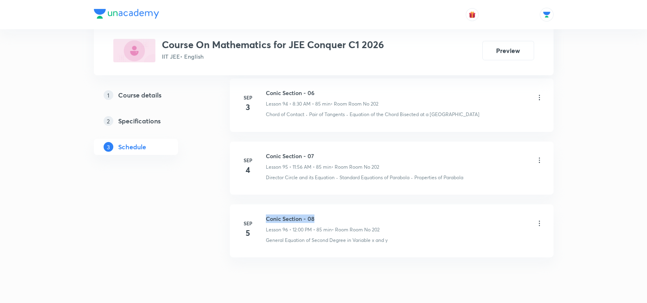
drag, startPoint x: 267, startPoint y: 190, endPoint x: 335, endPoint y: 190, distance: 68.4
click at [335, 215] on h6 "Conic Section - 08" at bounding box center [323, 219] width 114 height 9
copy h6 "Conic Section - 08"
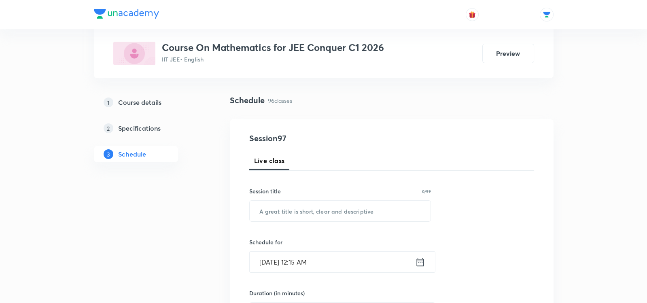
scroll to position [55, 0]
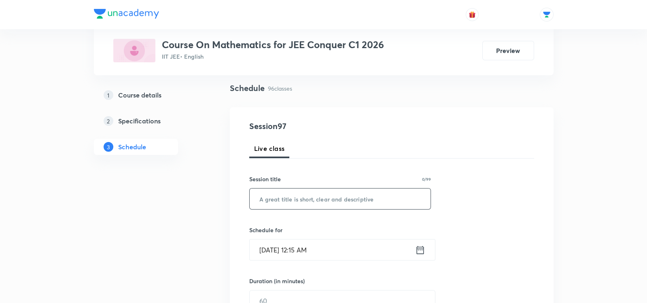
click at [323, 199] on input "text" at bounding box center [340, 199] width 181 height 21
paste input "Conic Section - 08"
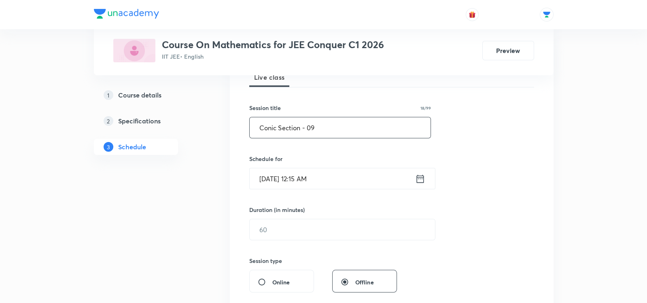
scroll to position [126, 0]
type input "Conic Section - 09"
click at [422, 179] on icon at bounding box center [420, 178] width 10 height 11
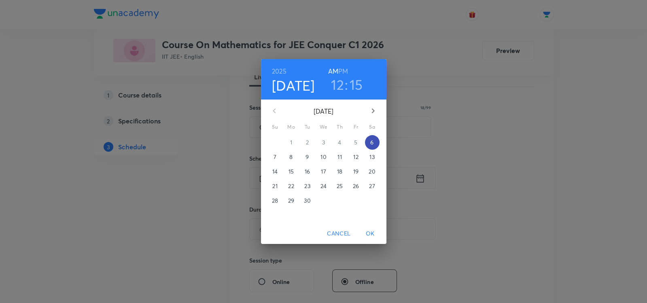
click at [372, 143] on p "6" at bounding box center [371, 142] width 3 height 8
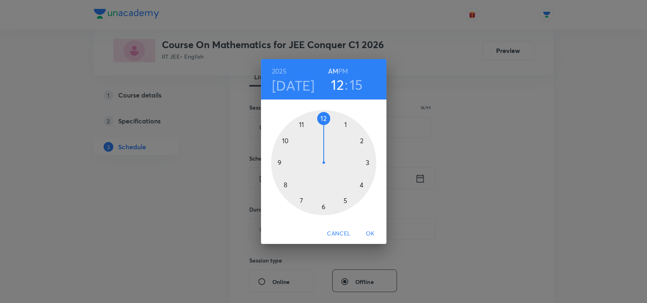
click at [302, 122] on div at bounding box center [323, 162] width 105 height 105
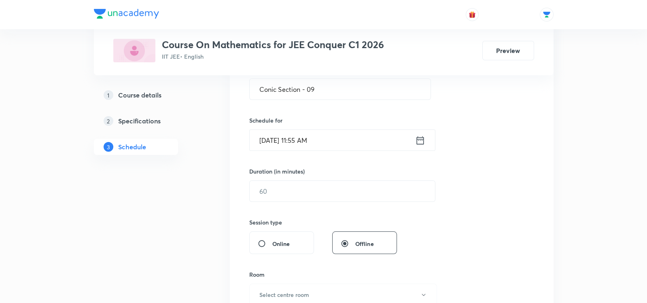
scroll to position [165, 0]
click at [273, 198] on input "text" at bounding box center [342, 191] width 185 height 21
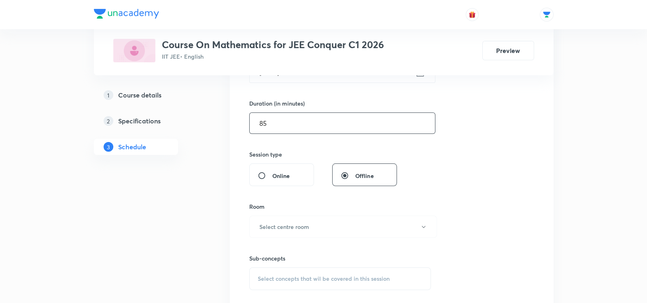
scroll to position [233, 0]
type input "85"
click at [290, 222] on h6 "Select centre room" at bounding box center [285, 226] width 50 height 9
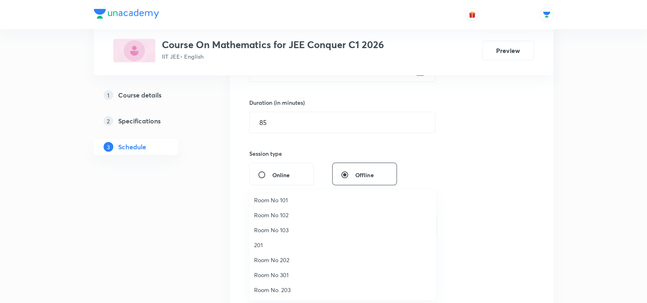
click at [278, 263] on span "Room No 202" at bounding box center [342, 260] width 177 height 9
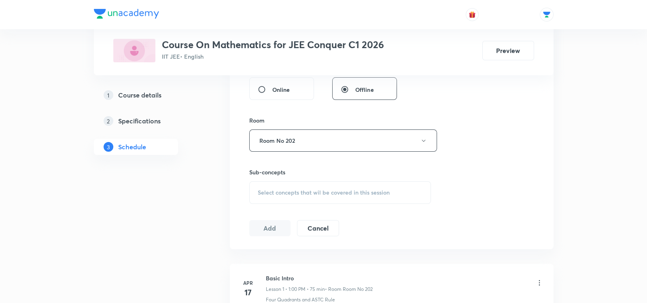
scroll to position [320, 0]
click at [281, 189] on span "Select concepts that wil be covered in this session" at bounding box center [324, 191] width 132 height 6
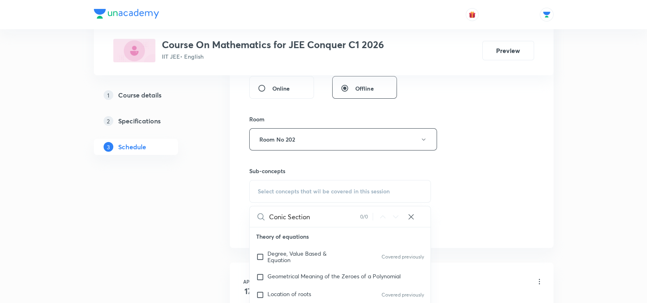
type input "Conic Section"
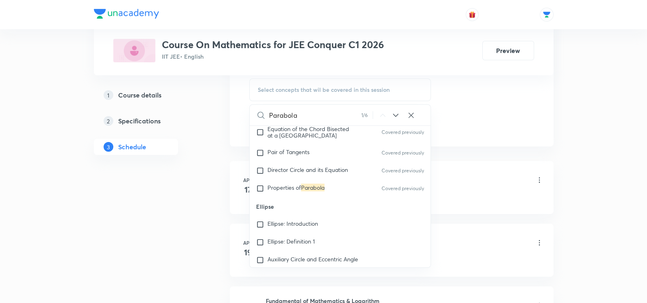
scroll to position [5455, 0]
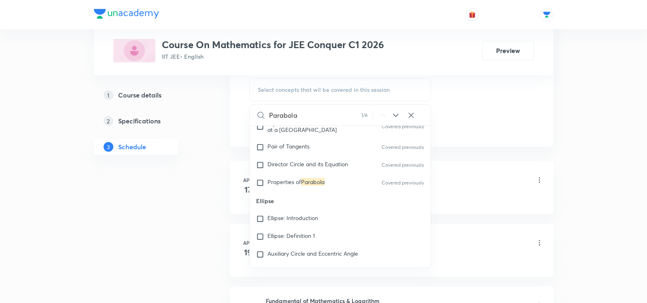
type input "Parabola"
click at [294, 219] on span "Ellipse: Introduction" at bounding box center [293, 218] width 51 height 8
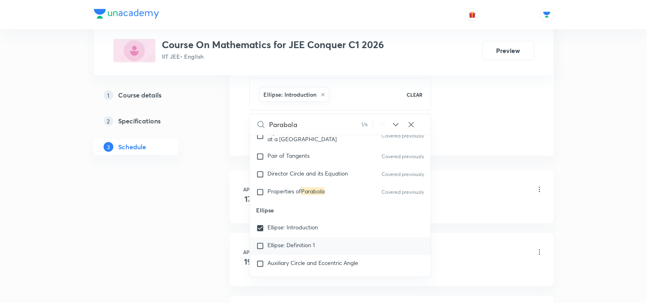
click at [289, 249] on span "Ellipse: Definition 1" at bounding box center [291, 245] width 47 height 8
checkbox input "true"
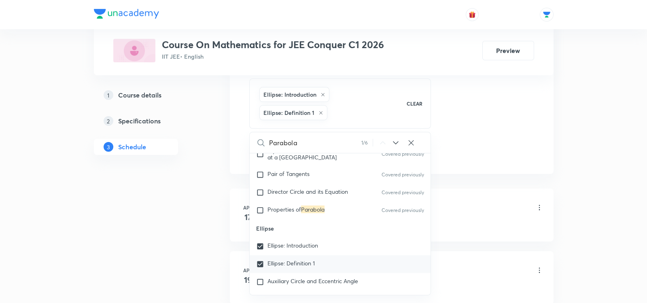
scroll to position [5497, 0]
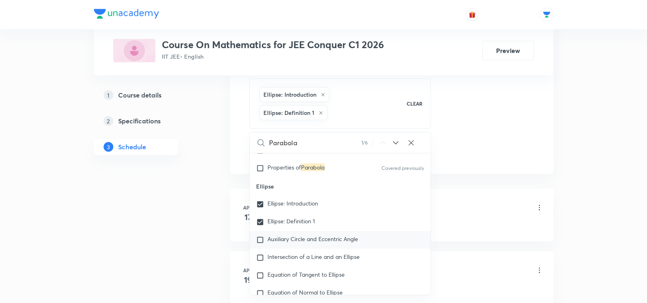
click at [291, 239] on span "Auxiliary Circle and Eccentric Angle" at bounding box center [313, 239] width 91 height 8
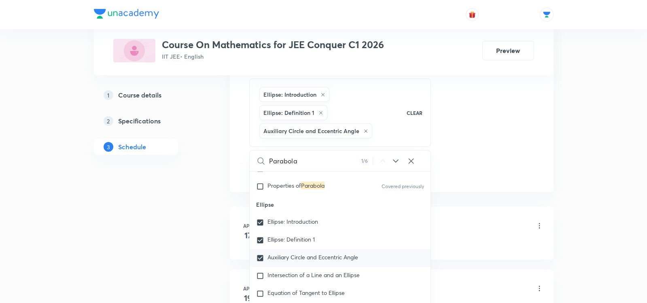
checkbox input "true"
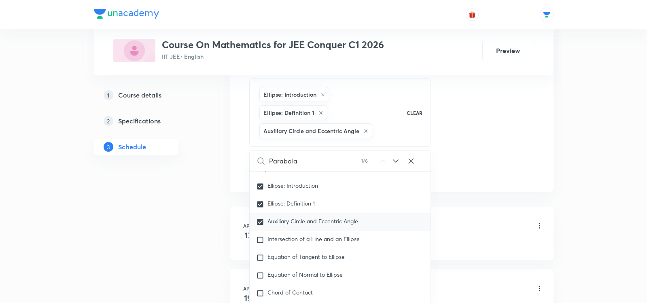
click at [291, 239] on span "Intersection of a Line and an Ellipse" at bounding box center [314, 239] width 92 height 8
checkbox input "true"
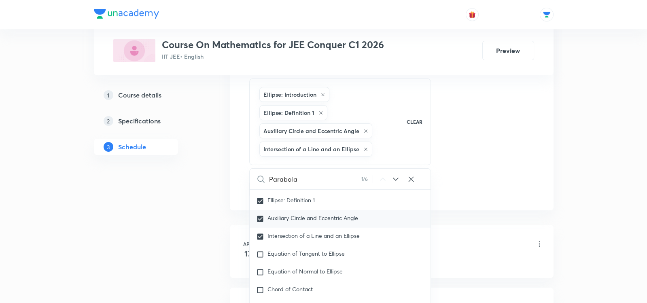
scroll to position [5558, 0]
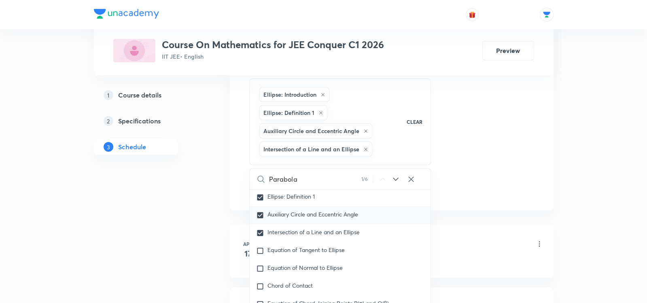
click at [291, 239] on div "Intersection of a Line and an Ellipse" at bounding box center [340, 233] width 181 height 18
checkbox input "true"
checkbox input "false"
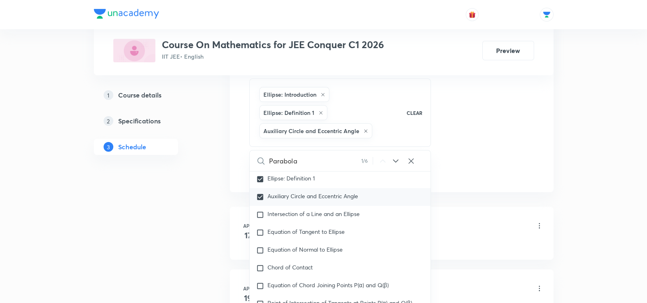
click at [291, 239] on div "Equation of Tangent to Ellipse" at bounding box center [340, 233] width 181 height 18
checkbox input "true"
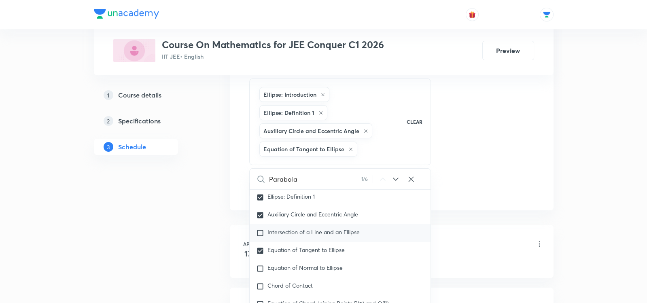
click at [291, 236] on p "Intersection of a Line and an Ellipse" at bounding box center [314, 233] width 92 height 8
checkbox input "true"
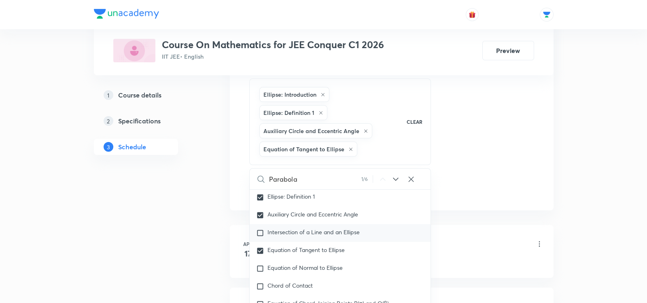
checkbox input "true"
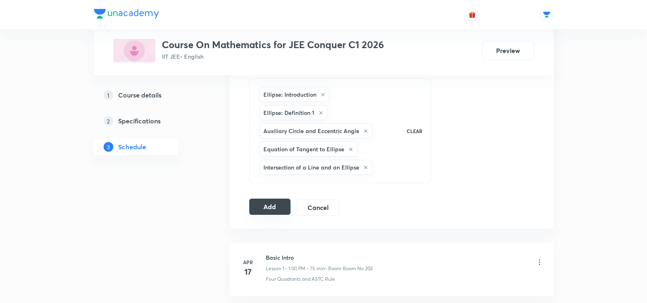
click at [260, 201] on button "Add" at bounding box center [270, 207] width 42 height 16
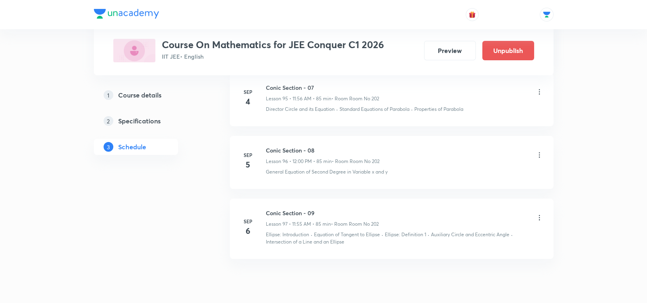
scroll to position [6072, 0]
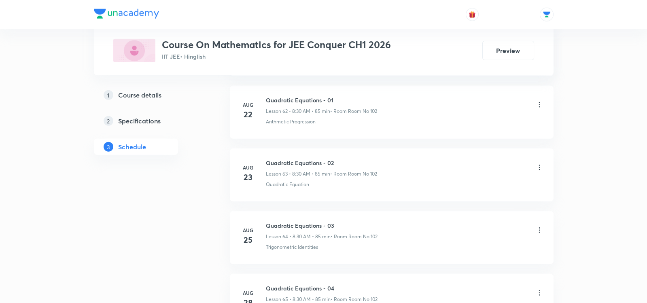
scroll to position [4835, 0]
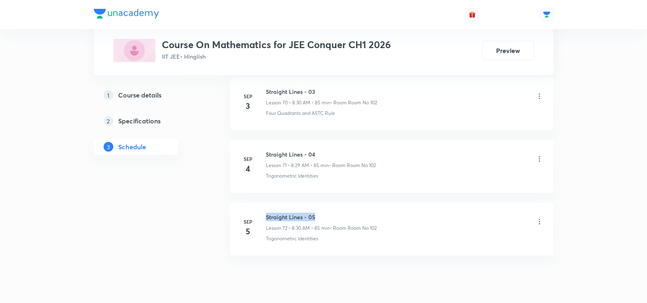
drag, startPoint x: 266, startPoint y: 188, endPoint x: 336, endPoint y: 188, distance: 70.4
click at [336, 213] on h6 "Straight Lines - 05" at bounding box center [321, 217] width 111 height 9
copy h6 "Straight Lines - 05"
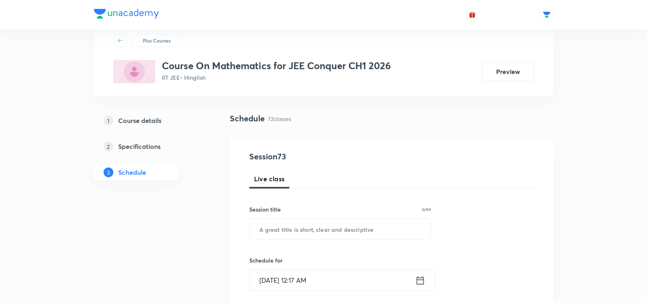
scroll to position [31, 0]
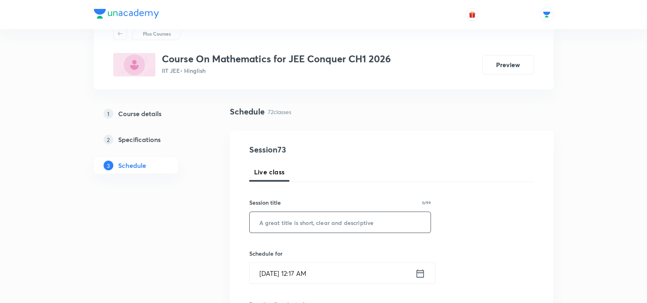
click at [314, 219] on input "text" at bounding box center [340, 222] width 181 height 21
paste input "Straight Lines - 05"
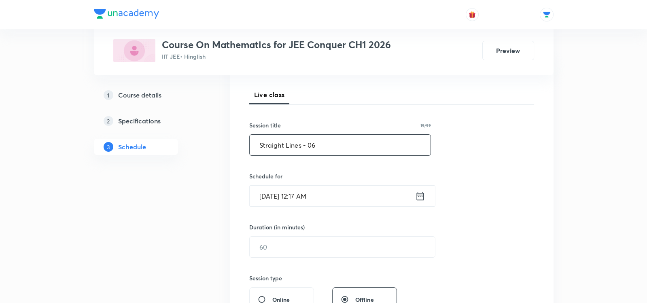
scroll to position [109, 0]
type input "Straight Lines - 06"
click at [419, 196] on icon at bounding box center [420, 195] width 10 height 11
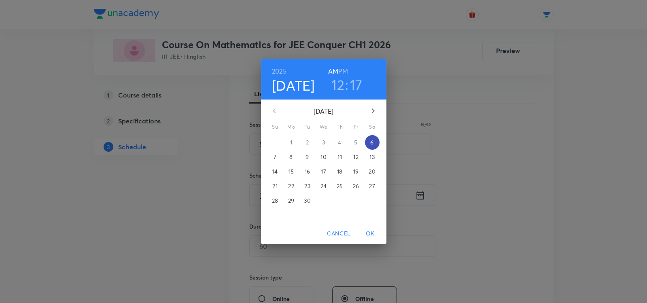
click at [370, 140] on p "6" at bounding box center [371, 142] width 3 height 8
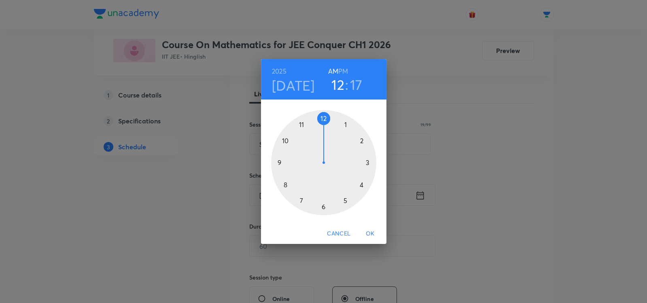
click at [285, 187] on div at bounding box center [323, 162] width 105 height 105
click at [324, 212] on div at bounding box center [323, 162] width 105 height 105
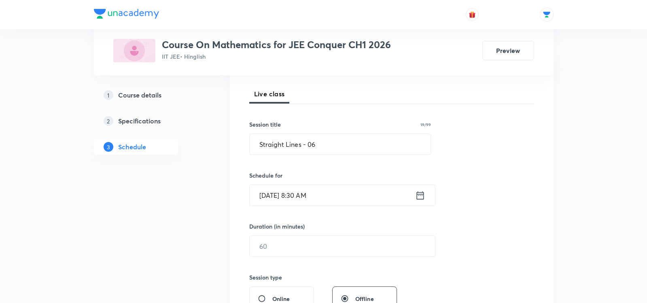
scroll to position [155, 0]
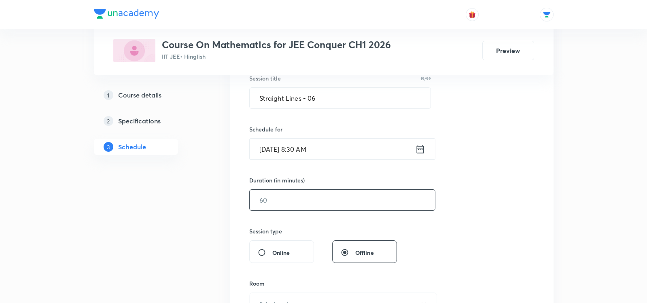
click at [287, 201] on input "text" at bounding box center [342, 200] width 185 height 21
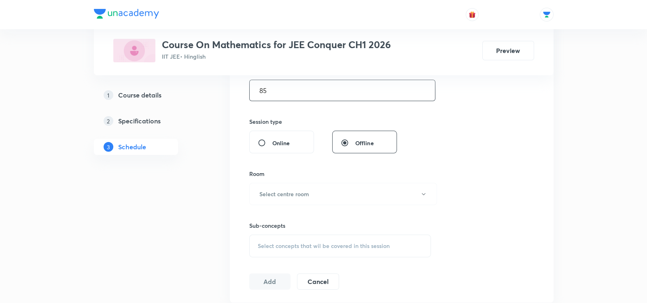
scroll to position [275, 0]
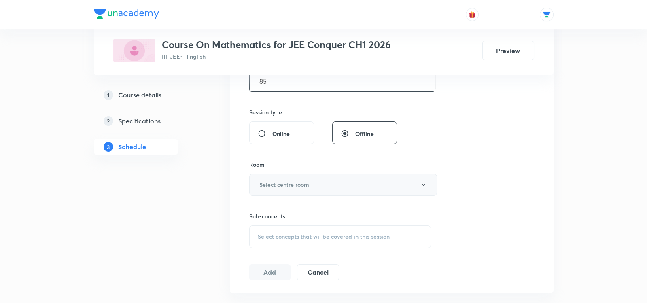
type input "85"
click at [272, 183] on h6 "Select centre room" at bounding box center [285, 185] width 50 height 9
click at [264, 272] on span "Room No. 302" at bounding box center [342, 271] width 177 height 9
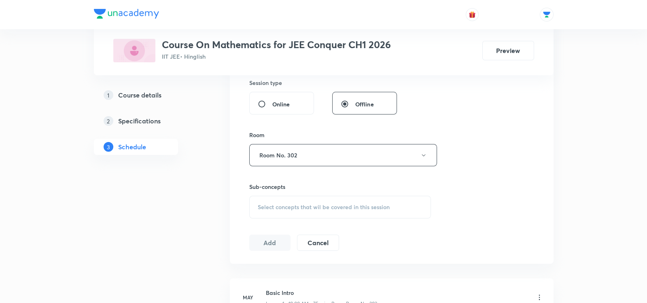
scroll to position [331, 0]
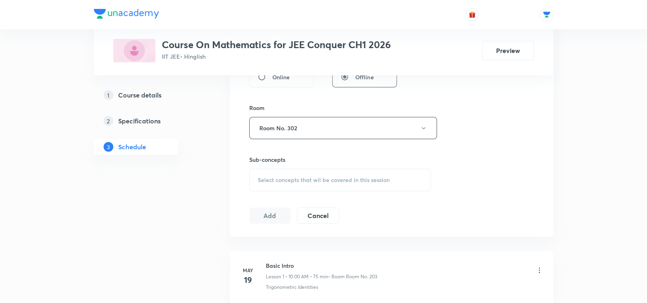
click at [276, 169] on div "Select concepts that wil be covered in this session" at bounding box center [340, 180] width 182 height 23
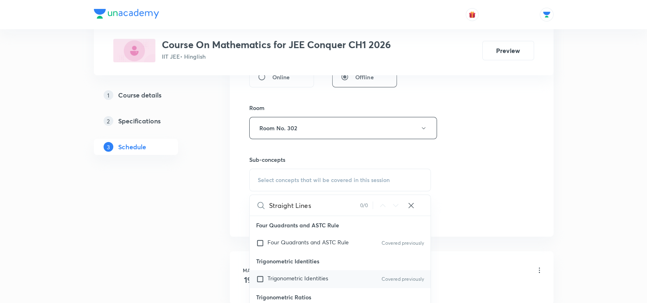
type input "Straight Lines"
click at [260, 279] on input "checkbox" at bounding box center [261, 279] width 11 height 8
checkbox input "true"
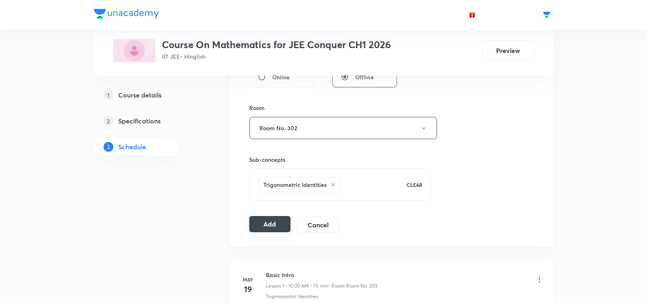
click at [269, 222] on button "Add" at bounding box center [270, 224] width 42 height 16
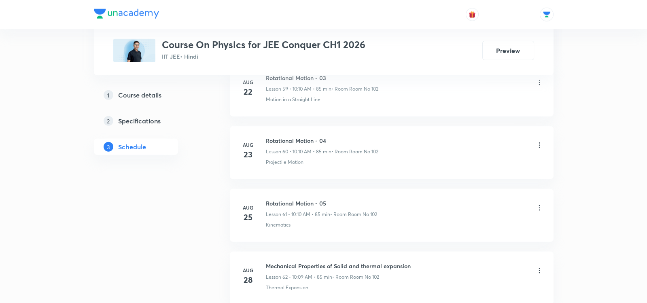
scroll to position [4657, 0]
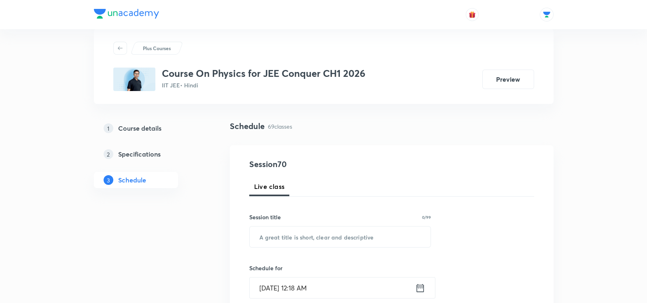
scroll to position [17, 0]
click at [262, 238] on input "text" at bounding box center [340, 236] width 181 height 21
paste input "Heat Transfer"
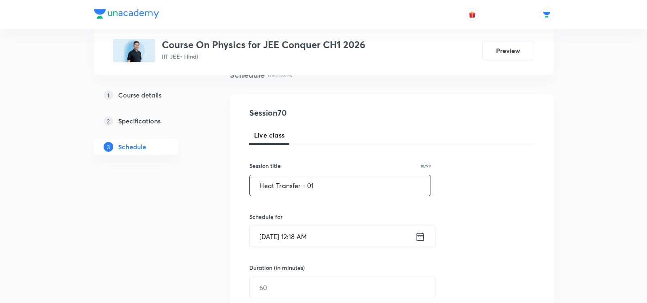
scroll to position [95, 0]
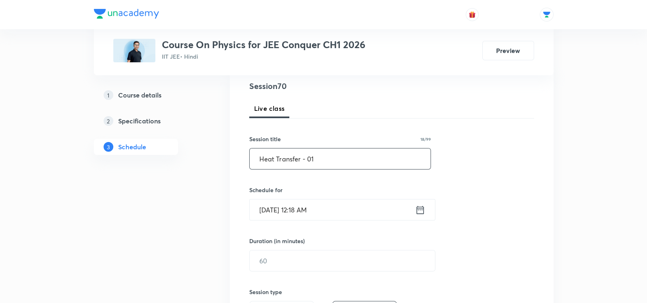
type input "Heat Transfer - 01"
click at [422, 207] on icon at bounding box center [420, 209] width 10 height 11
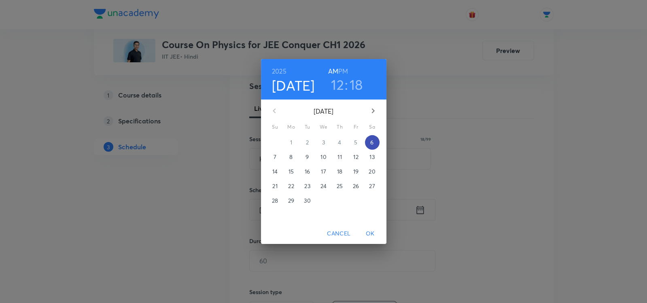
click at [371, 143] on p "6" at bounding box center [371, 142] width 3 height 8
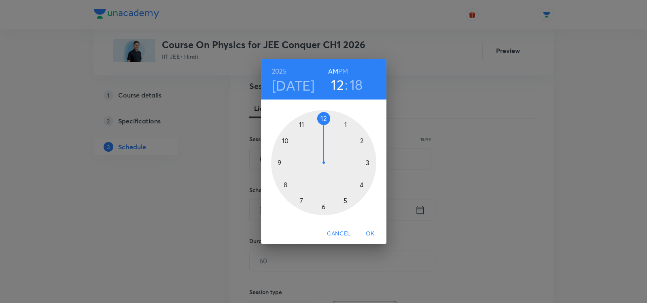
click at [284, 139] on div at bounding box center [323, 162] width 105 height 105
click at [366, 143] on div at bounding box center [323, 162] width 105 height 105
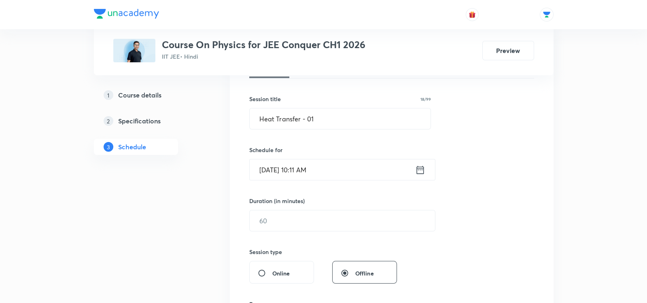
scroll to position [140, 0]
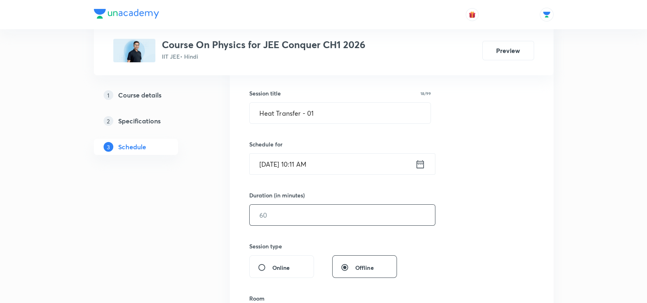
click at [260, 213] on input "text" at bounding box center [342, 215] width 185 height 21
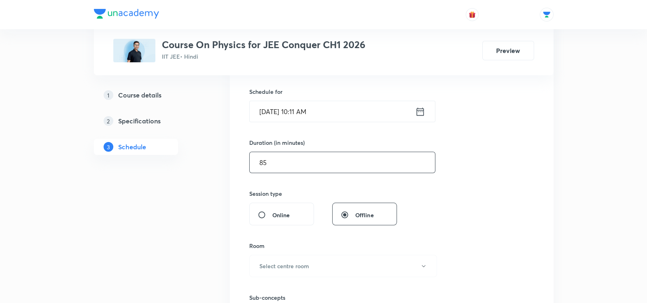
scroll to position [219, 0]
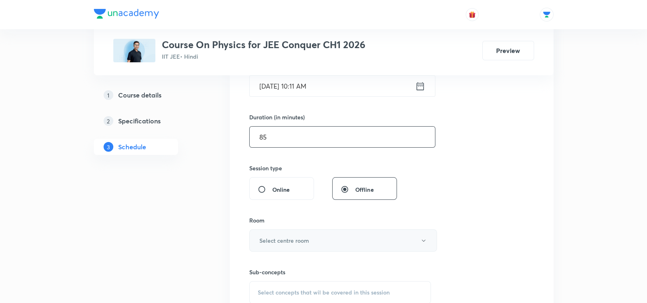
type input "85"
click at [258, 243] on button "Select centre room" at bounding box center [343, 241] width 188 height 22
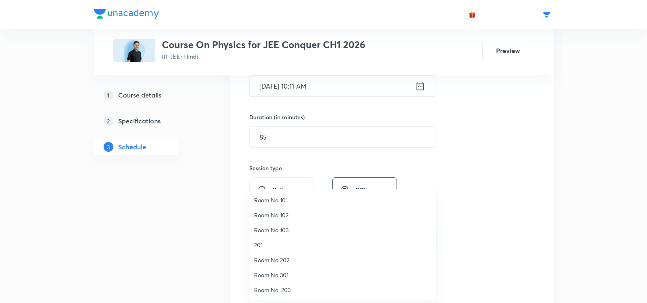
click at [264, 214] on span "Room No 102" at bounding box center [342, 215] width 177 height 9
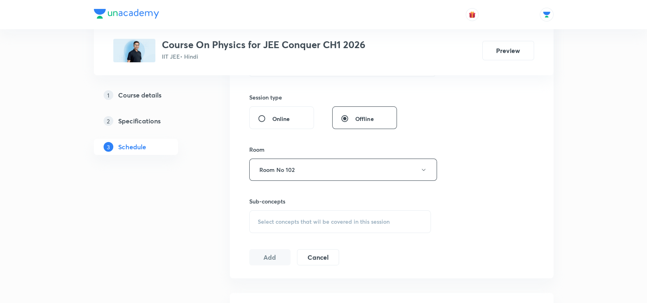
scroll to position [290, 0]
click at [265, 219] on span "Select concepts that wil be covered in this session" at bounding box center [324, 221] width 132 height 6
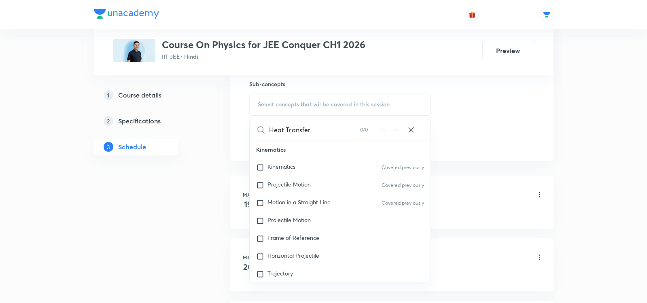
scroll to position [410, 0]
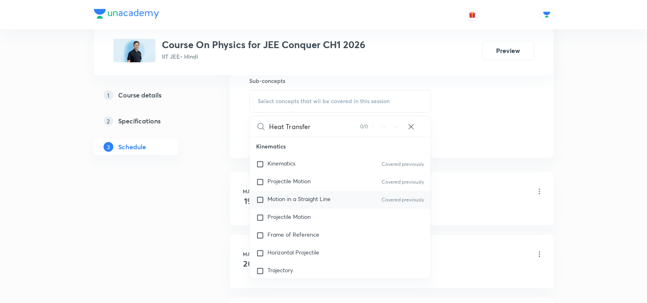
type input "Heat Transfer"
click at [270, 195] on span "Motion in a Straight Line" at bounding box center [299, 199] width 63 height 8
checkbox input "true"
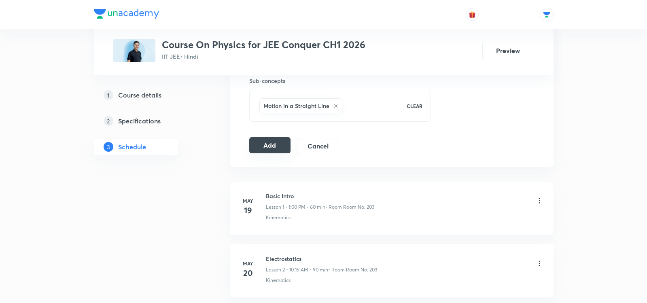
click at [262, 140] on button "Add" at bounding box center [270, 145] width 42 height 16
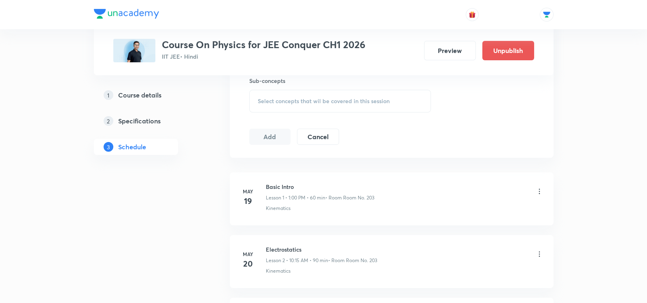
scroll to position [4720, 0]
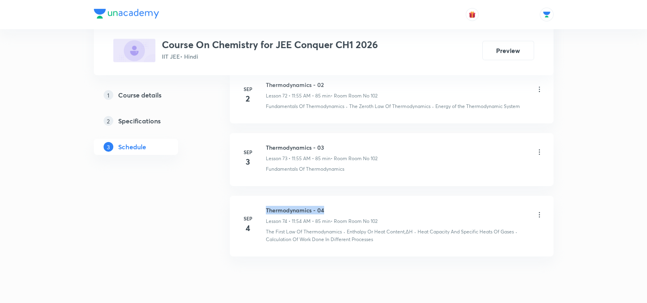
drag, startPoint x: 266, startPoint y: 180, endPoint x: 336, endPoint y: 181, distance: 69.6
click at [336, 206] on h6 "Thermodynamics - 04" at bounding box center [322, 210] width 112 height 9
copy h6 "Thermodynamics - 04"
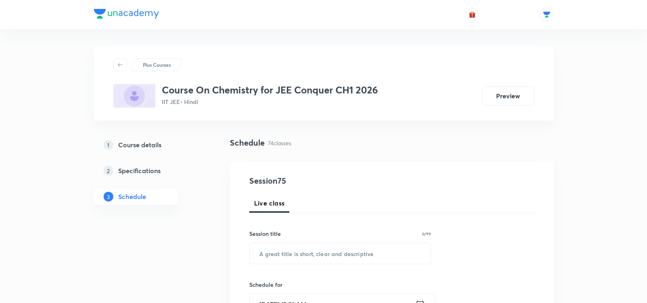
scroll to position [39, 0]
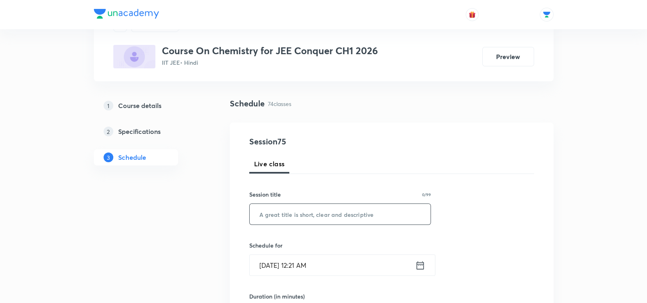
click at [300, 215] on input "text" at bounding box center [340, 214] width 181 height 21
paste input "Thermodynamics - 04"
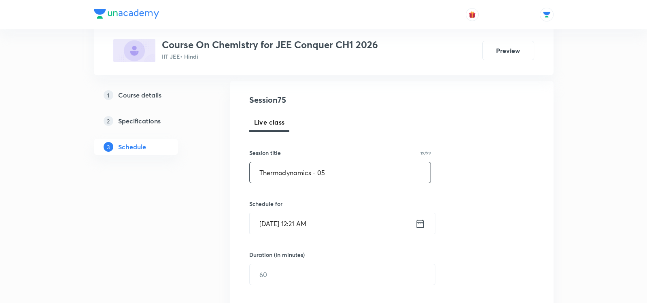
scroll to position [81, 0]
type input "Thermodynamics - 05"
click at [421, 223] on icon at bounding box center [420, 223] width 10 height 11
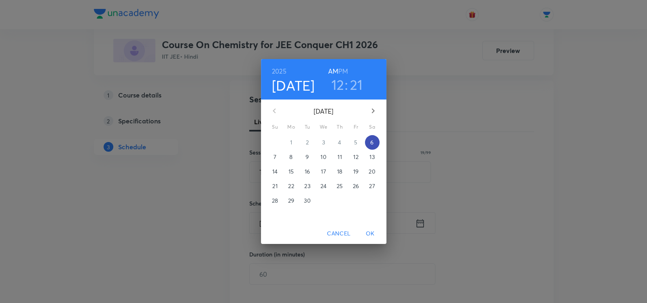
click at [370, 140] on span "6" at bounding box center [372, 142] width 15 height 8
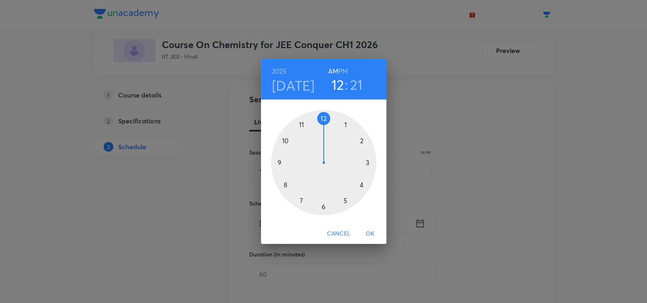
click at [301, 126] on div at bounding box center [323, 162] width 105 height 105
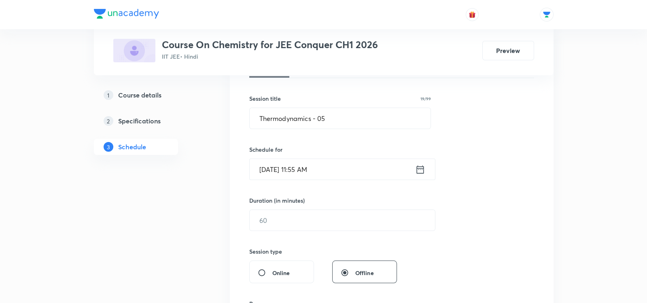
scroll to position [154, 0]
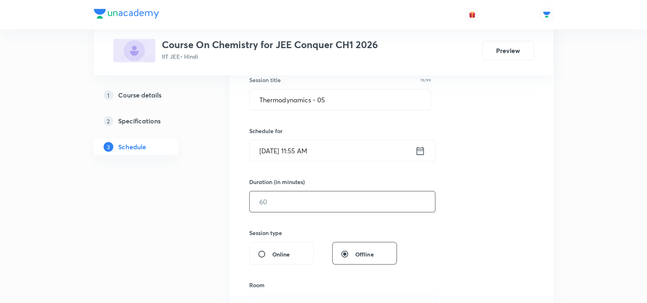
click at [264, 200] on input "text" at bounding box center [342, 202] width 185 height 21
type input "7"
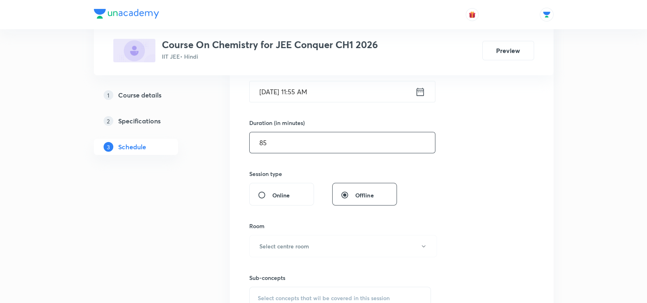
scroll to position [239, 0]
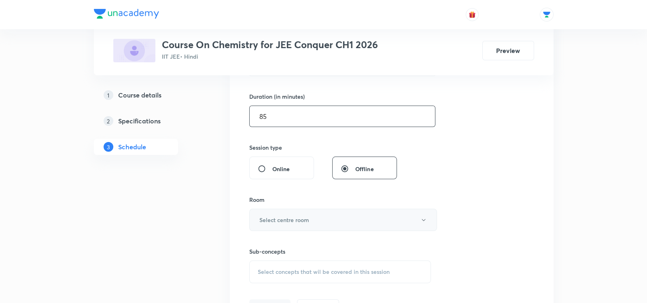
type input "85"
click at [285, 220] on h6 "Select centre room" at bounding box center [285, 220] width 50 height 9
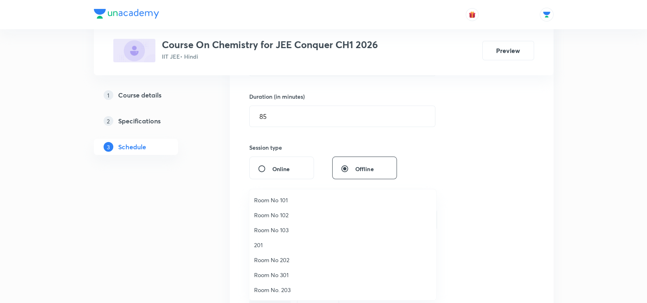
click at [268, 246] on span "201" at bounding box center [342, 245] width 177 height 9
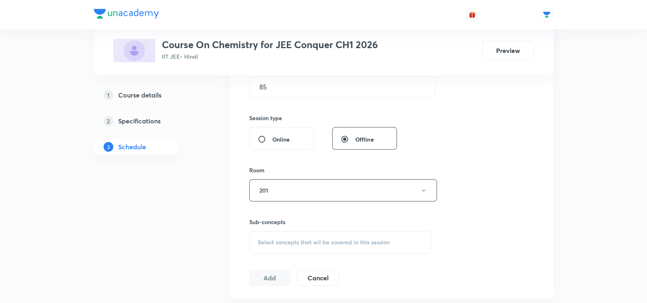
scroll to position [280, 0]
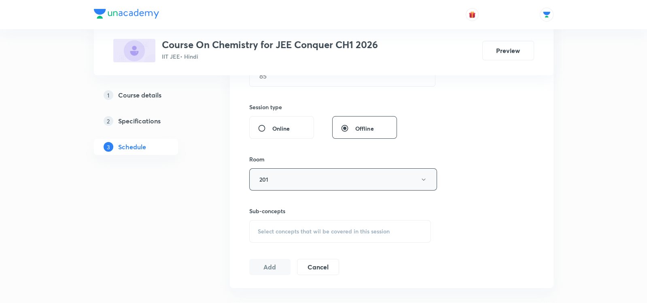
click at [265, 171] on button "201" at bounding box center [343, 179] width 188 height 22
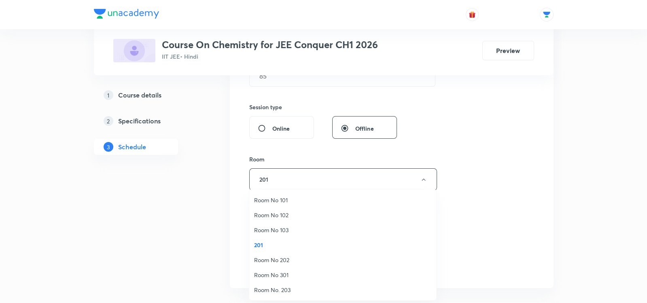
click at [265, 216] on span "Room No 102" at bounding box center [342, 215] width 177 height 9
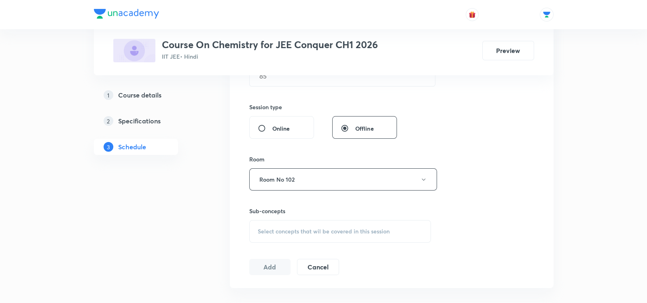
scroll to position [318, 0]
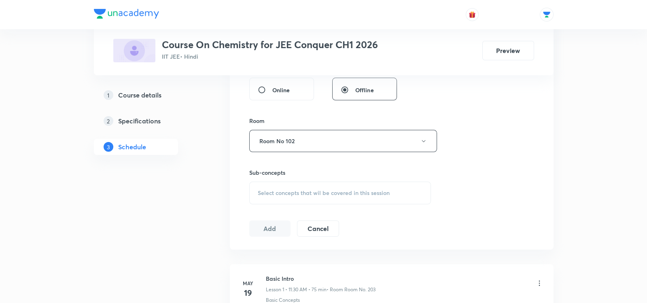
click at [270, 191] on span "Select concepts that wil be covered in this session" at bounding box center [324, 193] width 132 height 6
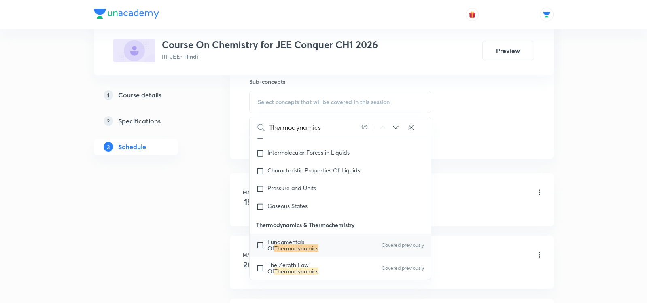
scroll to position [410, 0]
type input "Thermodynamics"
click at [280, 244] on mark "Thermodynamics" at bounding box center [297, 248] width 44 height 8
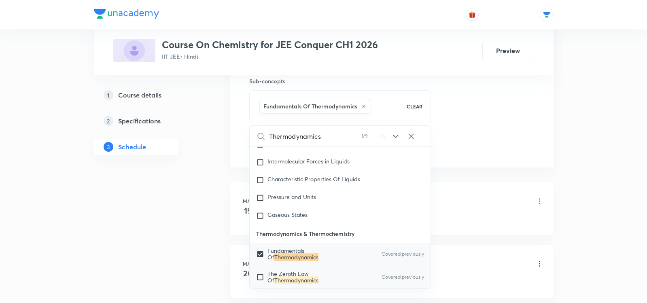
click at [275, 270] on span "The Zeroth Law Of" at bounding box center [288, 277] width 41 height 14
checkbox input "true"
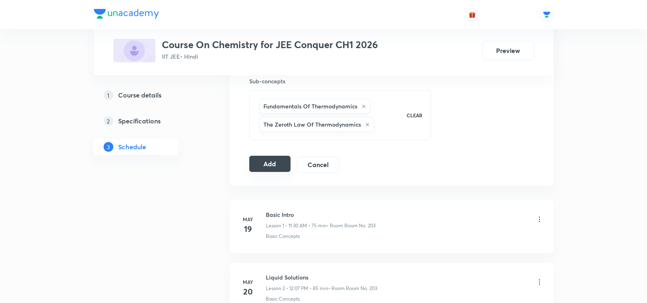
click at [262, 164] on button "Add" at bounding box center [270, 164] width 42 height 16
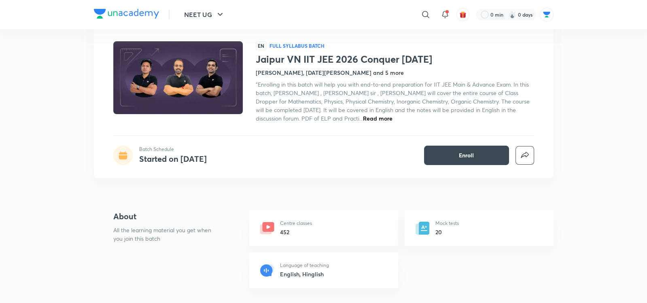
scroll to position [36, 0]
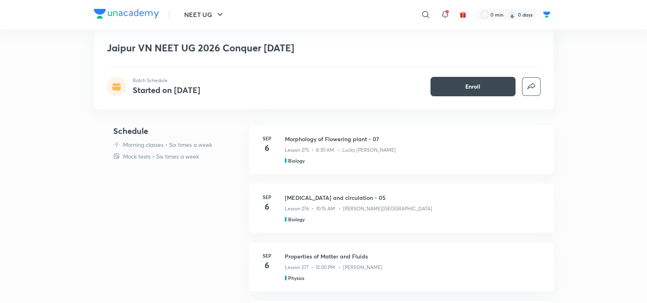
scroll to position [223, 0]
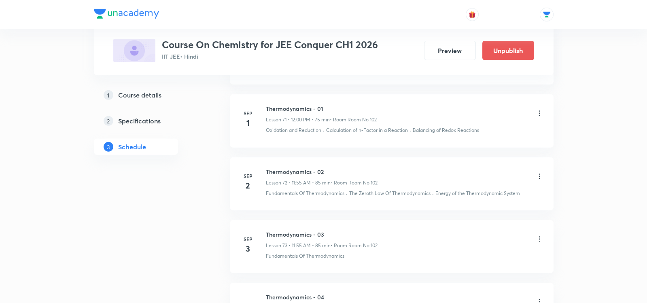
scroll to position [5039, 0]
